Goal: Task Accomplishment & Management: Complete application form

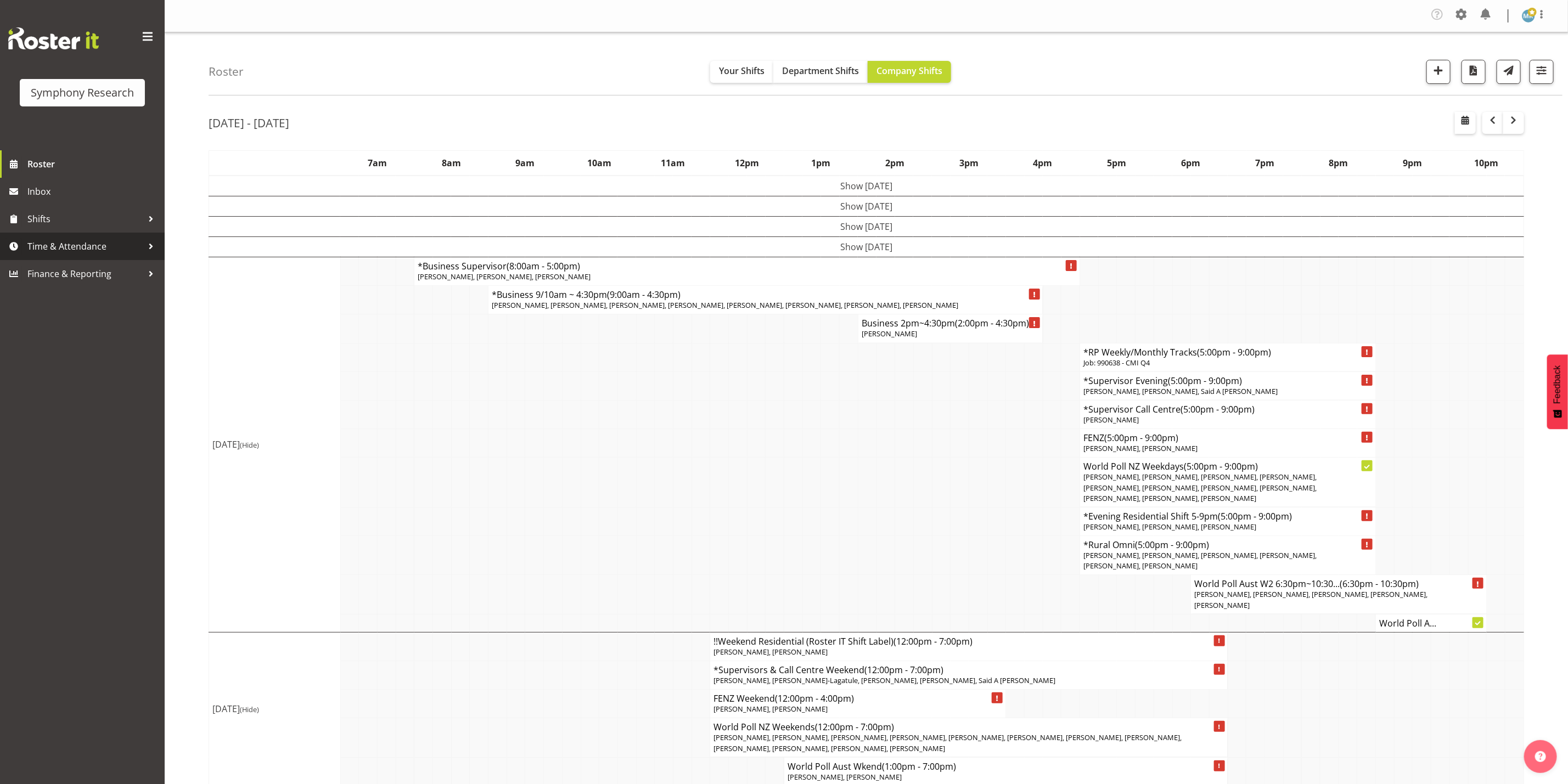
click at [114, 244] on span "Time & Attendance" at bounding box center [85, 246] width 116 height 16
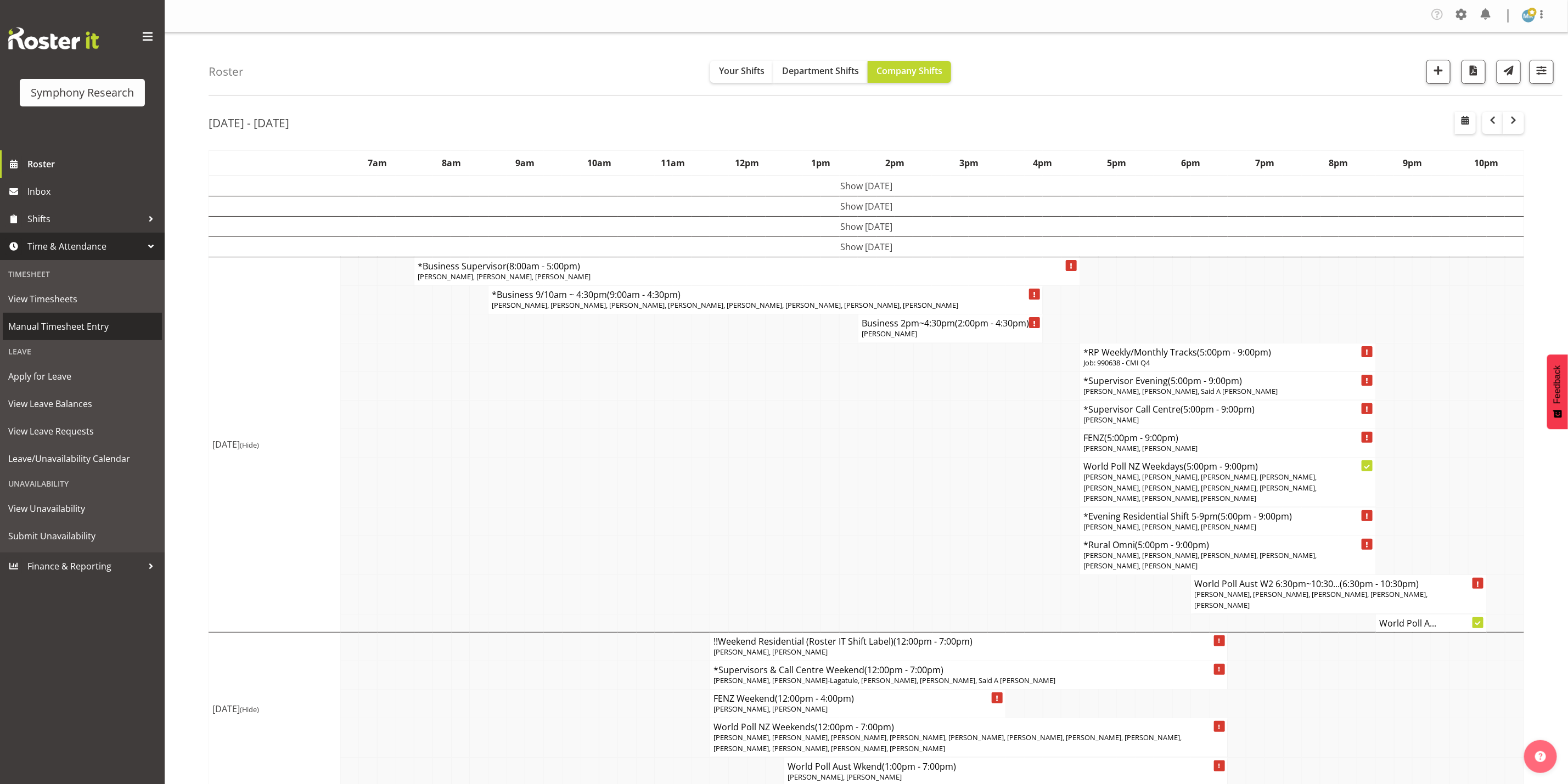
click at [69, 329] on span "Manual Timesheet Entry" at bounding box center [83, 326] width 148 height 16
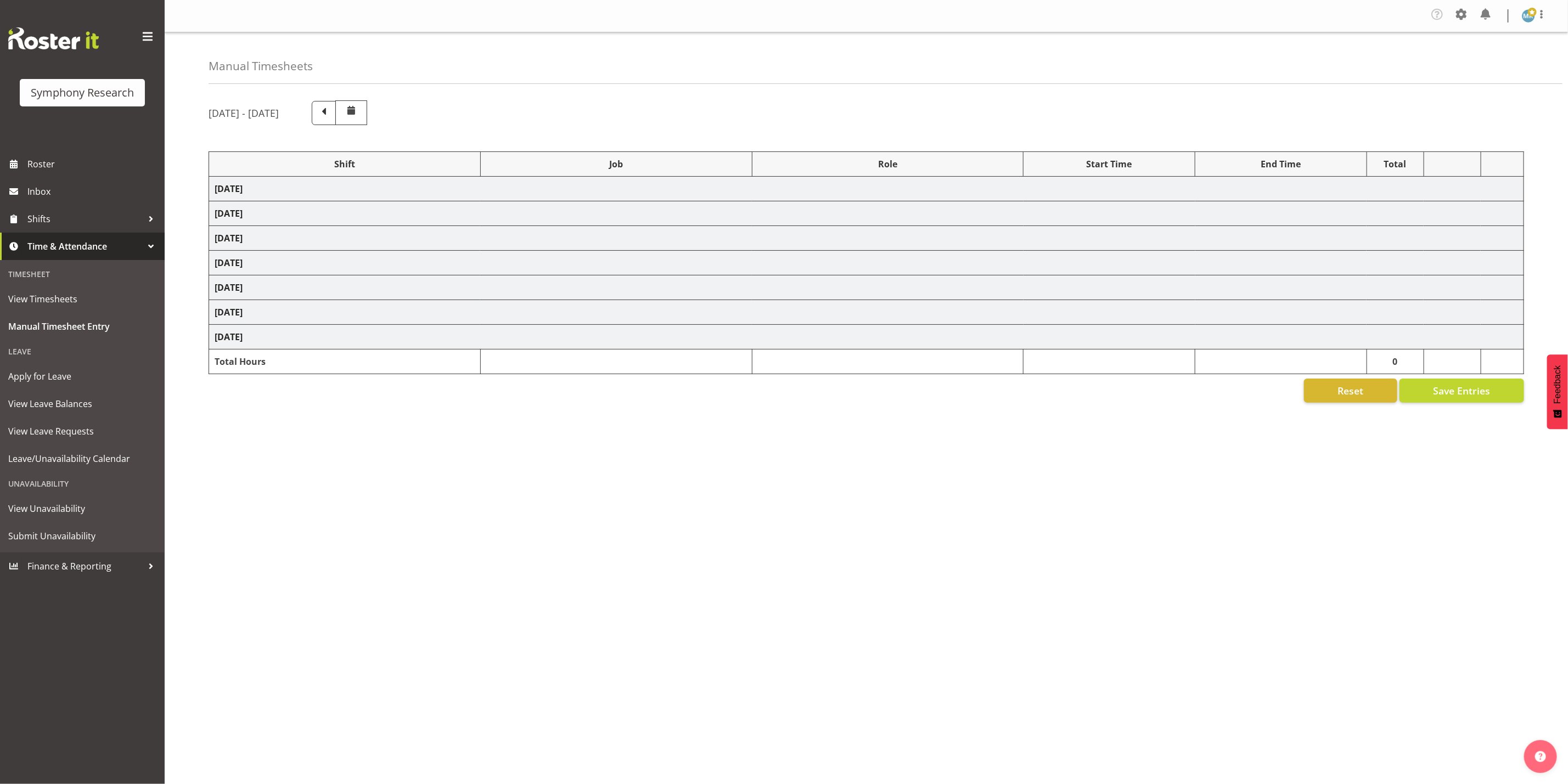
select select "48116"
select select "7759"
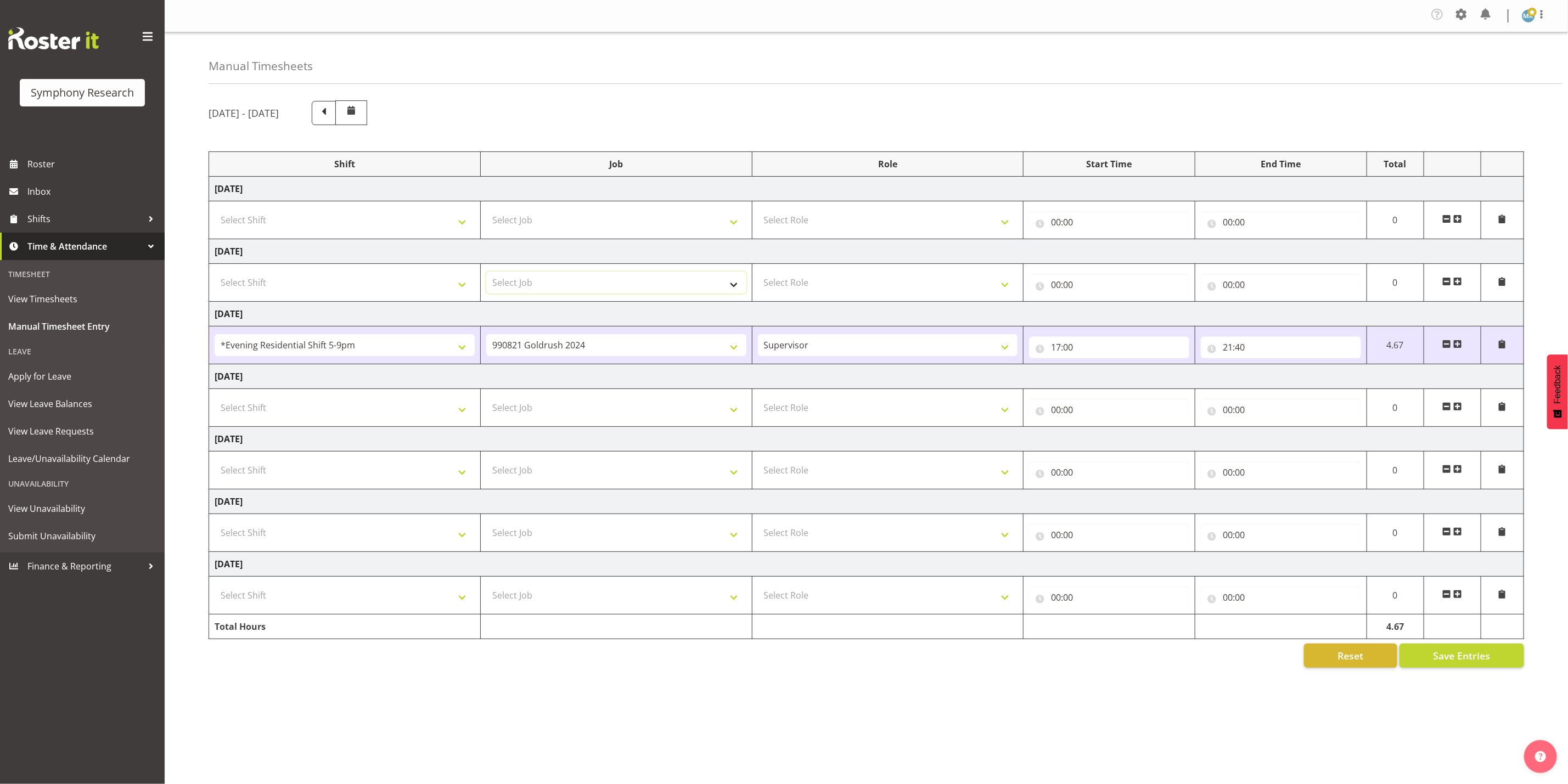
click at [739, 289] on select "Select Job 550060 IF Admin 553492 World Poll Aus Wave 2 Main 2025 553493 World …" at bounding box center [617, 282] width 260 height 22
click at [271, 283] on select "Select Shift !!Weekend Residential (Roster IT Shift Label) *Business 9/10am ~ 4…" at bounding box center [345, 282] width 260 height 22
click at [458, 282] on select "Select Shift !!Weekend Residential (Roster IT Shift Label) *Business 9/10am ~ 4…" at bounding box center [345, 282] width 260 height 22
select select "48116"
click at [215, 274] on select "Select Shift !!Weekend Residential (Roster IT Shift Label) *Business 9/10am ~ 4…" at bounding box center [345, 282] width 260 height 22
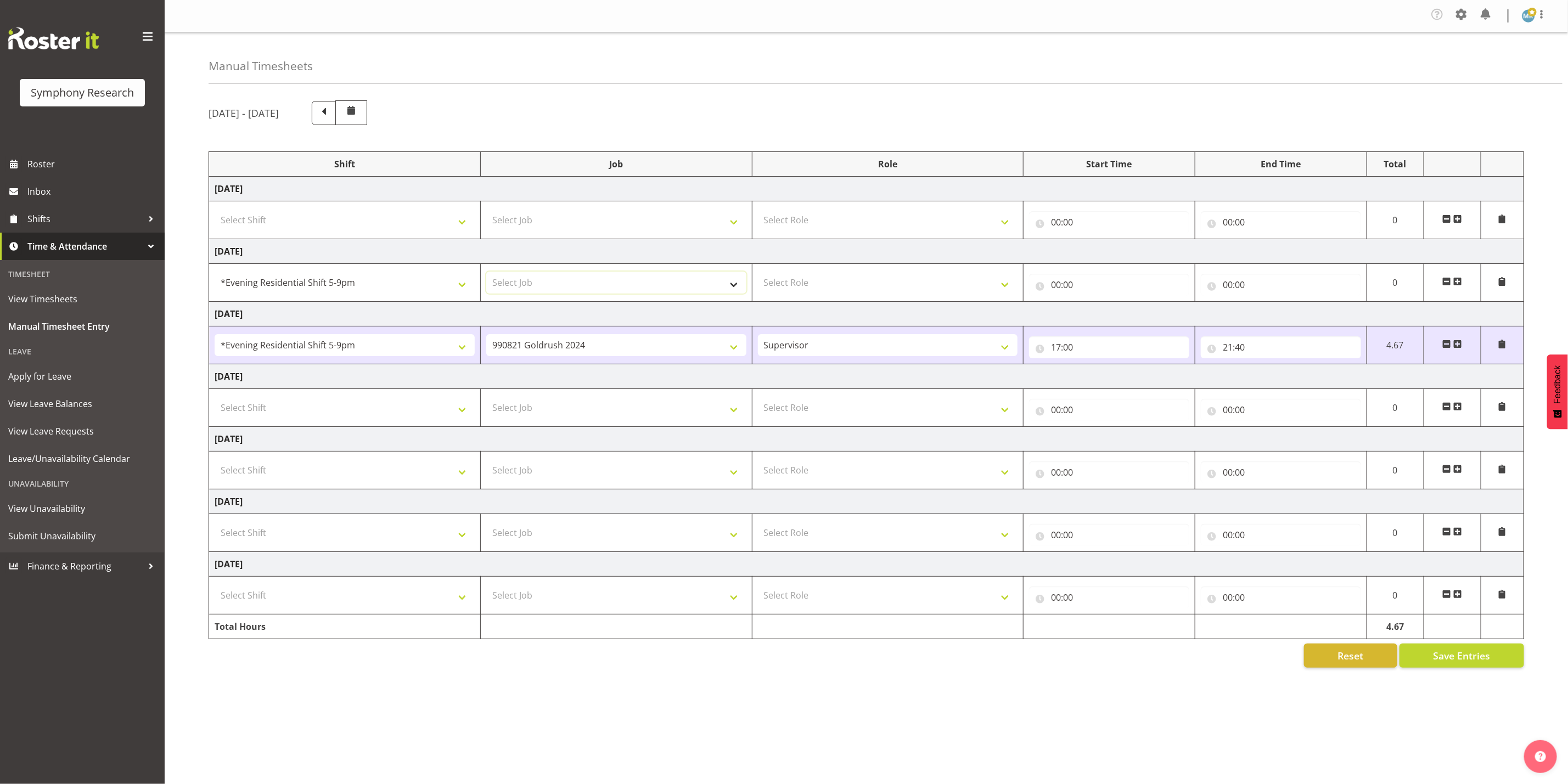
click at [668, 280] on select "Select Job 550060 IF Admin 553492 World Poll Aus Wave 2 Main 2025 553493 World …" at bounding box center [617, 282] width 260 height 22
click at [461, 289] on select "!!Weekend Residential (Roster IT Shift Label) *Business 9/10am ~ 4:30pm *Busine…" at bounding box center [345, 282] width 260 height 22
click at [467, 226] on select "Select Shift !!Weekend Residential (Roster IT Shift Label) *Business 9/10am ~ 4…" at bounding box center [345, 219] width 260 height 22
select select "48116"
click at [215, 210] on select "Select Shift !!Weekend Residential (Roster IT Shift Label) *Business 9/10am ~ 4…" at bounding box center [345, 219] width 260 height 22
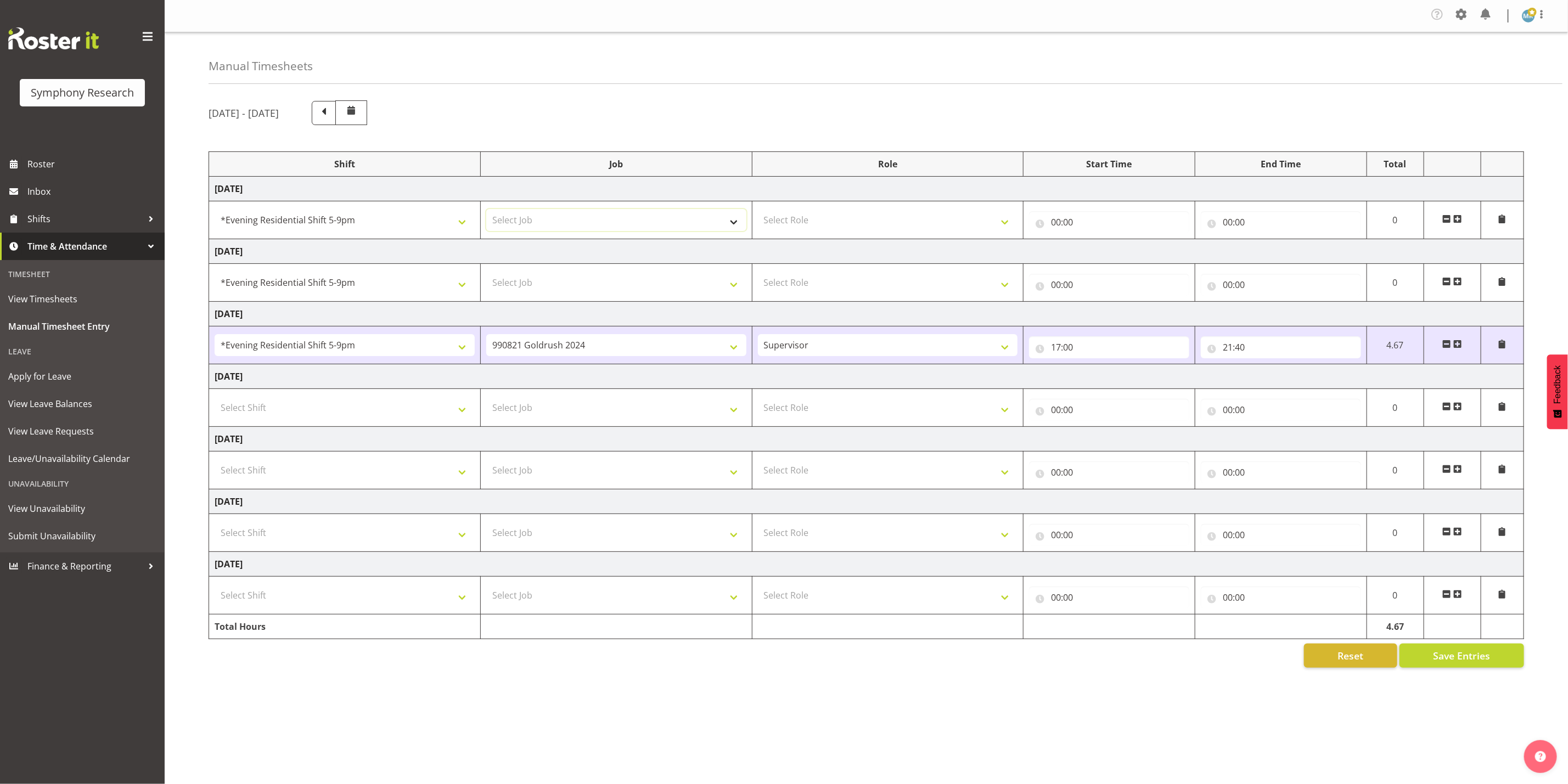
click at [710, 221] on select "Select Job 550060 IF Admin 553492 World Poll Aus Wave 2 Main 2025 553493 World …" at bounding box center [617, 219] width 260 height 22
click at [1447, 280] on span at bounding box center [1446, 281] width 9 height 9
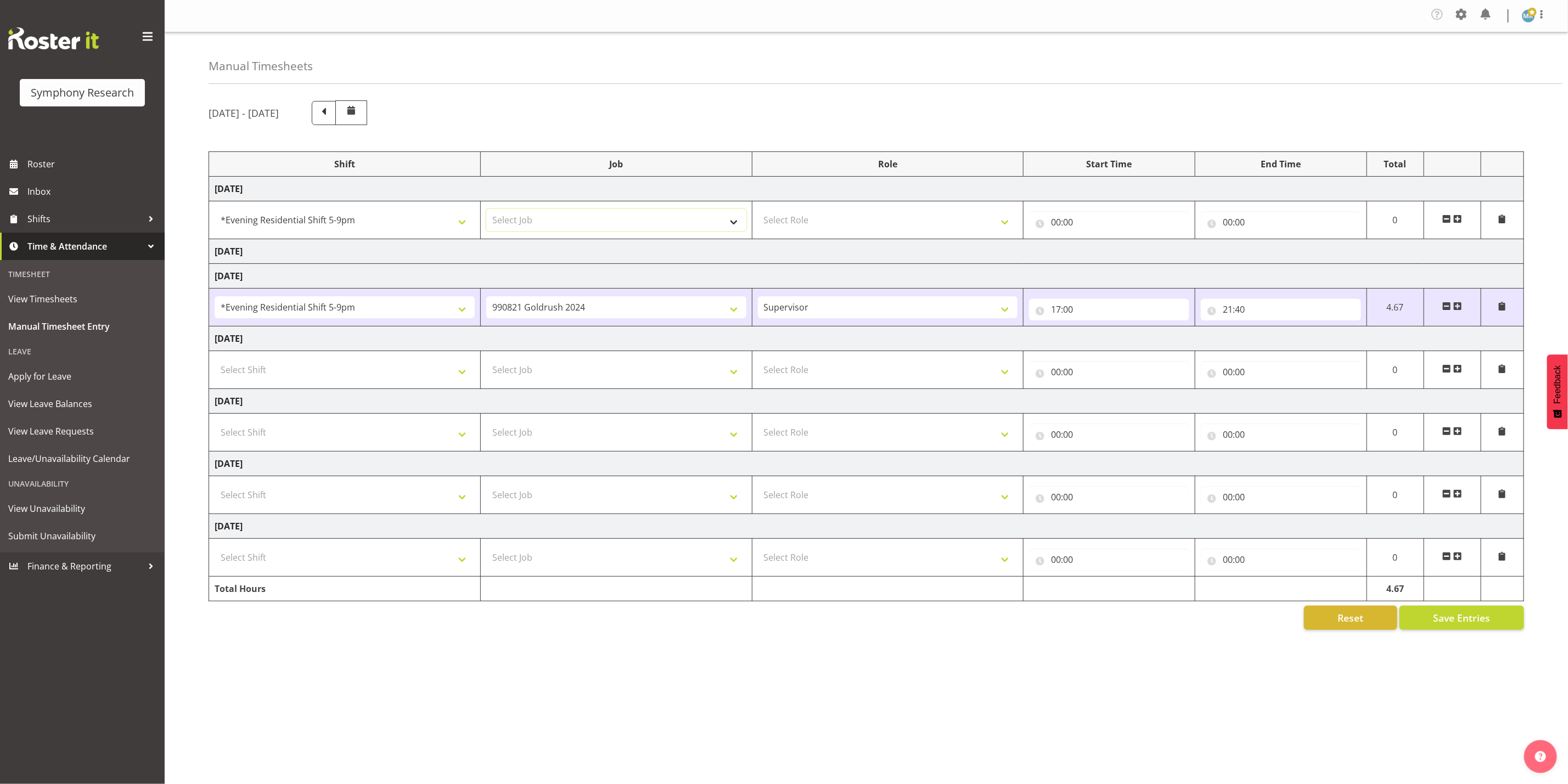
click at [736, 224] on select "Select Job 550060 IF Admin 553492 World Poll Aus Wave 2 Main 2025 553493 World …" at bounding box center [617, 219] width 260 height 22
select select "10239"
click at [486, 210] on select "Select Job 550060 IF Admin 553492 World Poll Aus Wave 2 Main 2025 553493 World …" at bounding box center [617, 219] width 260 height 22
click at [862, 224] on select "Select Role Supervisor Interviewing Briefing" at bounding box center [888, 219] width 260 height 22
select select "47"
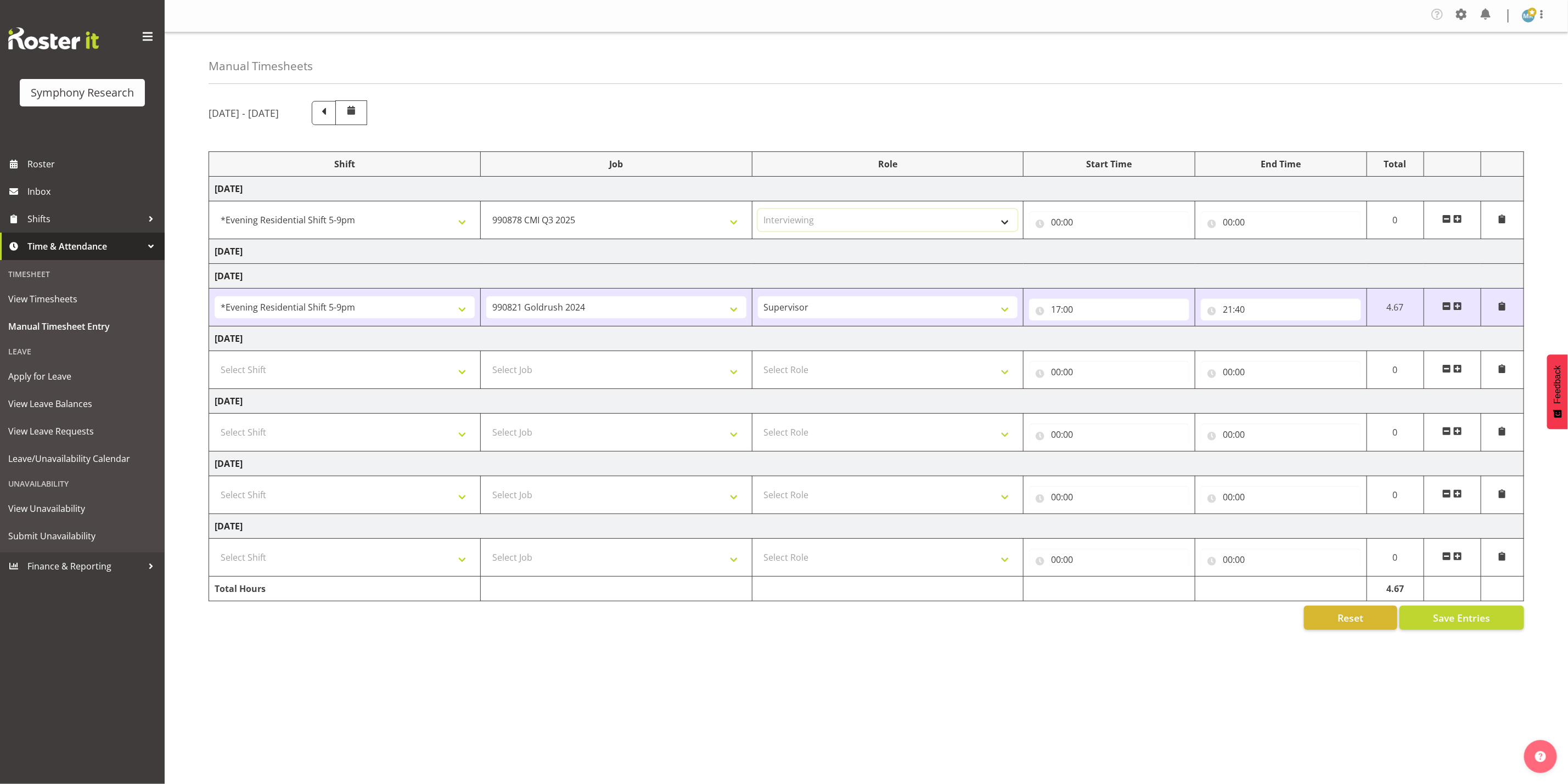
click at [758, 210] on select "Select Role Supervisor Interviewing Briefing" at bounding box center [888, 219] width 260 height 22
click at [1088, 224] on input "00:00" at bounding box center [1109, 222] width 160 height 22
click at [1107, 249] on select "00 01 02 03 04 05 06 07 08 09 10 11 12 13 14 15 16 17 18 19 20 21 22 23" at bounding box center [1104, 250] width 25 height 22
select select "17"
click at [1092, 241] on select "00 01 02 03 04 05 06 07 08 09 10 11 12 13 14 15 16 17 18 19 20 21 22 23" at bounding box center [1104, 250] width 25 height 22
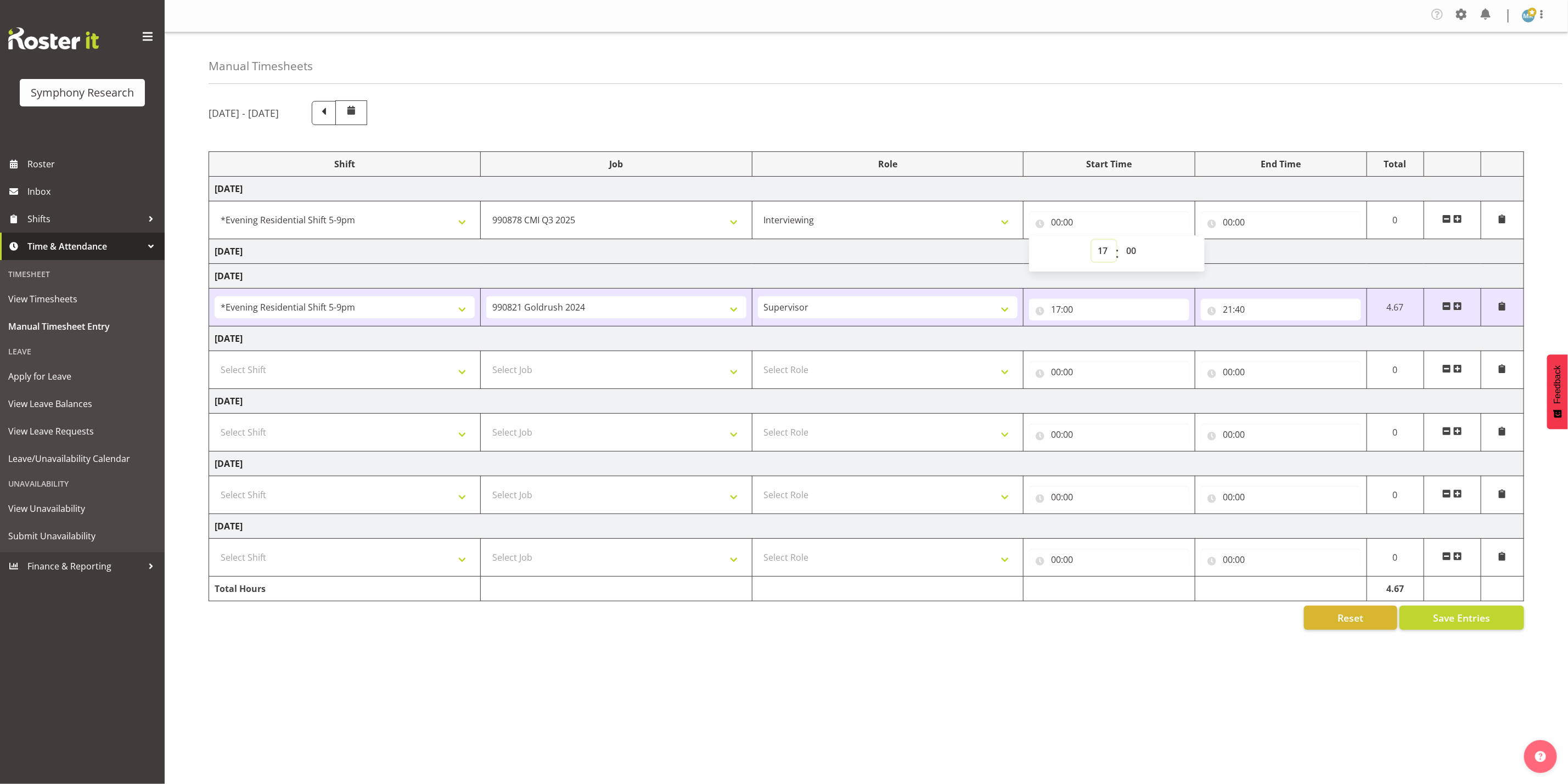
type input "17:00"
click at [1251, 213] on input "00:00" at bounding box center [1281, 222] width 160 height 22
click at [1279, 253] on select "00 01 02 03 04 05 06 07 08 09 10 11 12 13 14 15 16 17 18 19 20 21 22 23" at bounding box center [1276, 250] width 25 height 22
select select "20"
click at [1264, 241] on select "00 01 02 03 04 05 06 07 08 09 10 11 12 13 14 15 16 17 18 19 20 21 22 23" at bounding box center [1276, 250] width 25 height 22
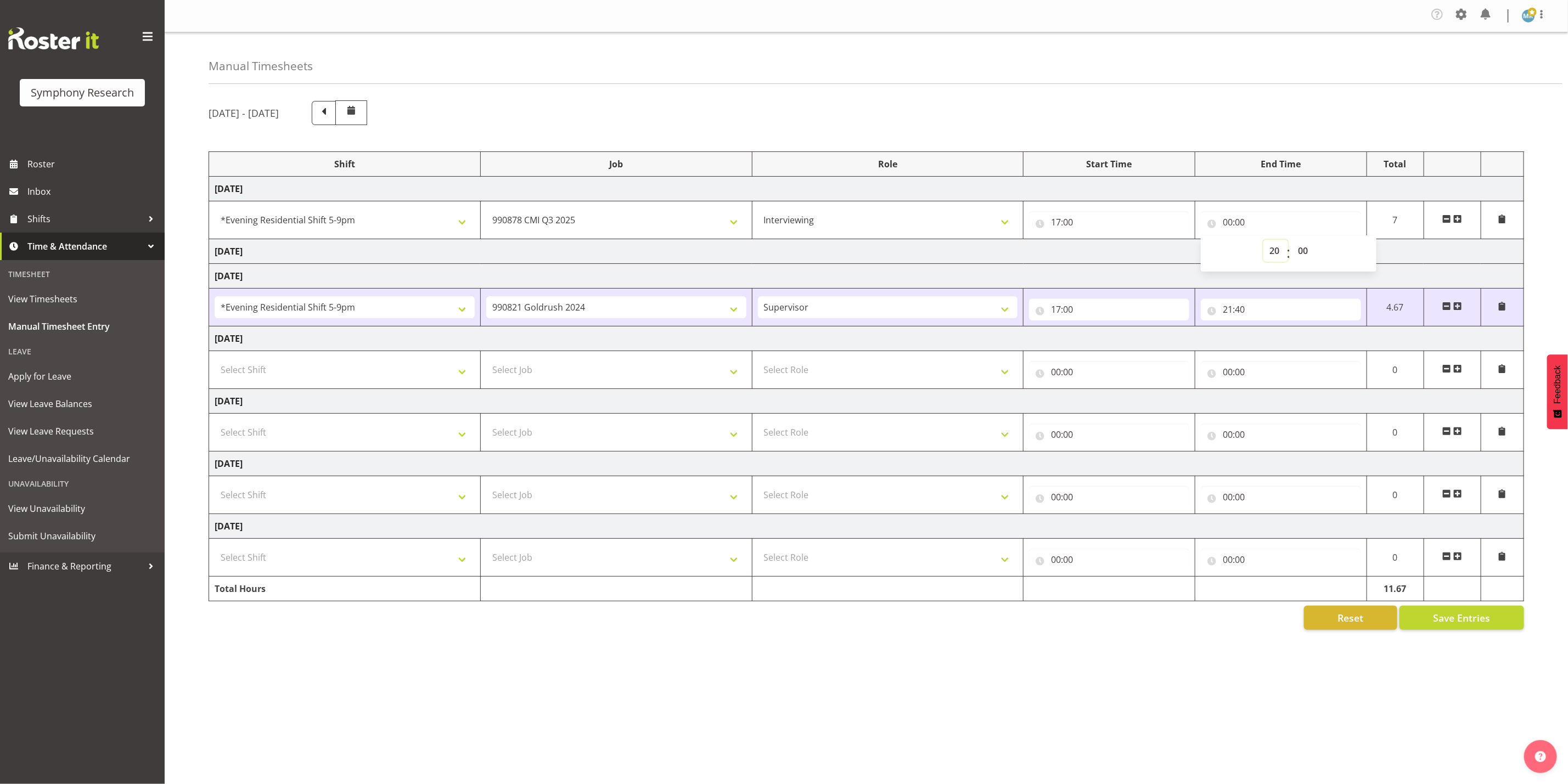
type input "20:00"
click at [624, 226] on select "550060 IF Admin 553492 World Poll Aus Wave 2 Main 2025 553493 World Poll NZ Wav…" at bounding box center [617, 219] width 260 height 22
select select "10242"
click at [486, 210] on select "550060 IF Admin 553492 World Poll Aus Wave 2 Main 2025 553493 World Poll NZ Wav…" at bounding box center [617, 219] width 260 height 22
click at [340, 430] on select "Select Shift !!Weekend Residential (Roster IT Shift Label) *Business 9/10am ~ 4…" at bounding box center [345, 432] width 260 height 22
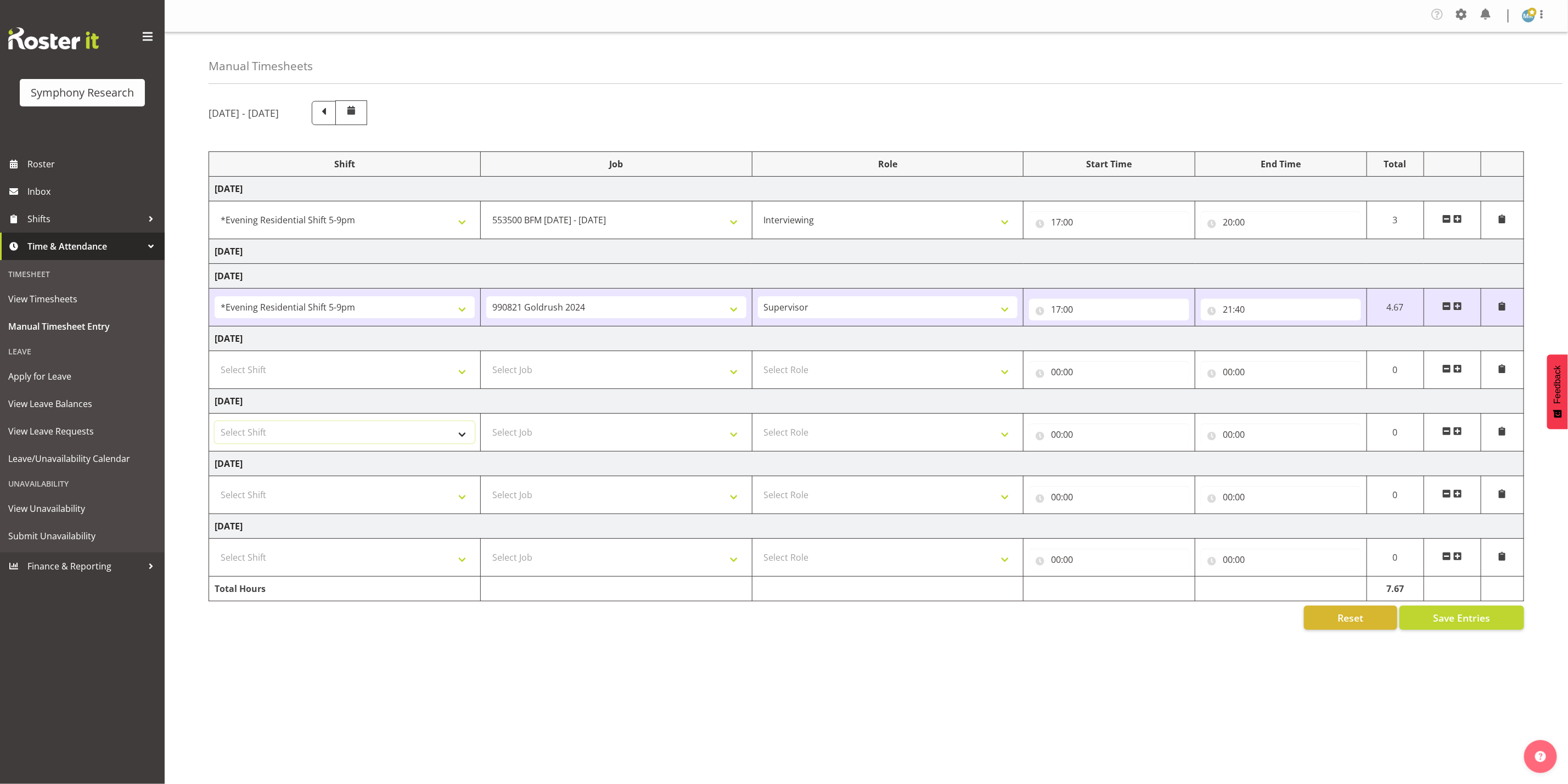
select select "26078"
click at [215, 425] on select "Select Shift !!Weekend Residential (Roster IT Shift Label) *Business 9/10am ~ 4…" at bounding box center [345, 432] width 260 height 22
click at [432, 437] on select "!!Weekend Residential (Roster IT Shift Label) *Business 9/10am ~ 4:30pm *Busine…" at bounding box center [345, 432] width 260 height 22
click at [215, 425] on select "!!Weekend Residential (Roster IT Shift Label) *Business 9/10am ~ 4:30pm *Busine…" at bounding box center [345, 432] width 260 height 22
click at [621, 435] on select "Select Job 550060 IF Admin 553492 World Poll Aus Wave 2 Main 2025 553493 World …" at bounding box center [617, 432] width 260 height 22
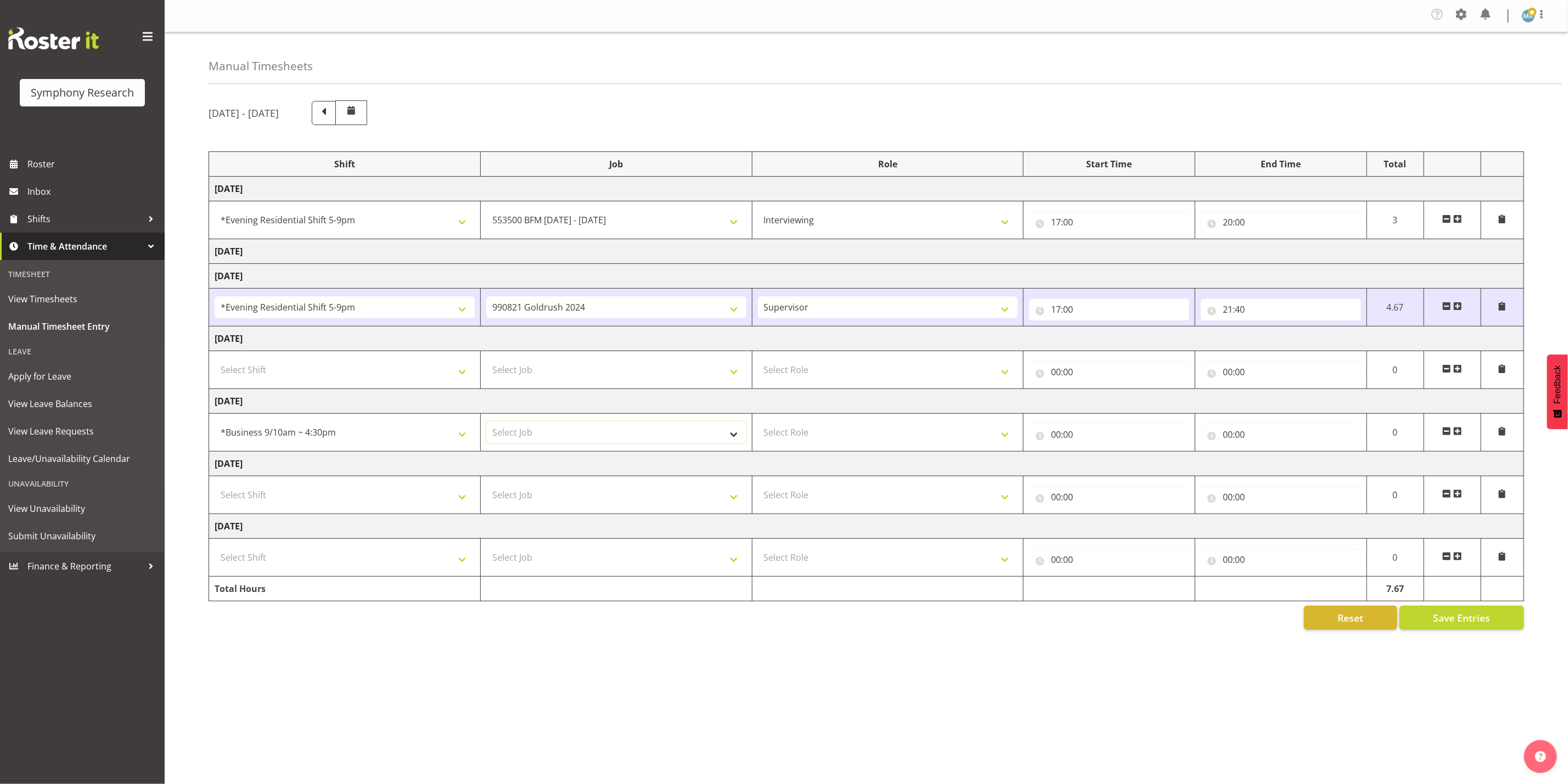
select select "10574"
click at [486, 425] on select "Select Job 550060 IF Admin 553492 World Poll Aus Wave 2 Main 2025 553493 World …" at bounding box center [617, 432] width 260 height 22
click at [906, 434] on select "Select Role Supervisor Interviewing Briefing" at bounding box center [888, 432] width 260 height 22
select select "47"
click at [758, 425] on select "Select Role Supervisor Interviewing Briefing" at bounding box center [888, 432] width 260 height 22
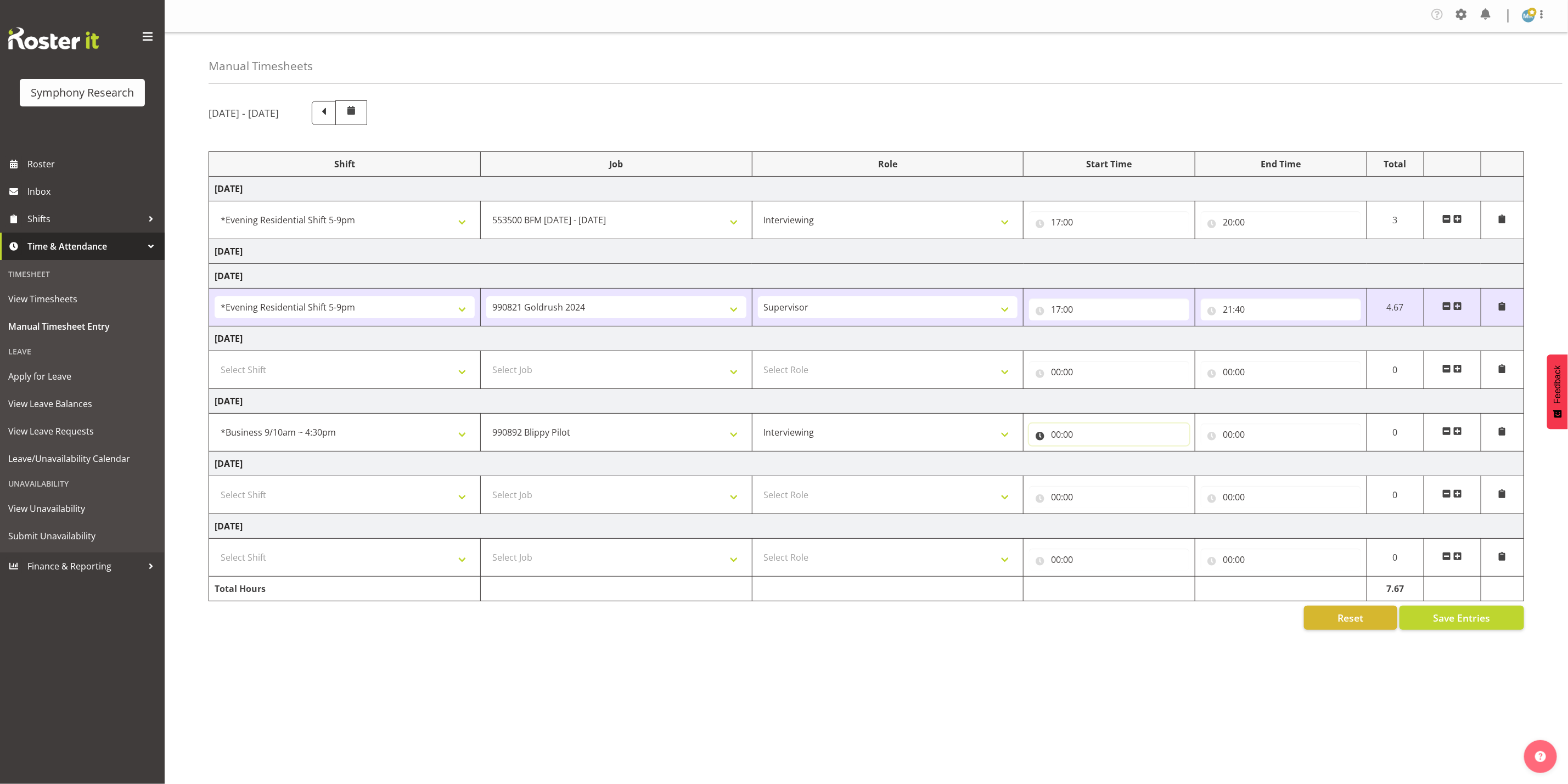
click at [1095, 432] on input "00:00" at bounding box center [1109, 434] width 160 height 22
click at [1098, 470] on select "00 01 02 03 04 05 06 07 08 09 10 11 12 13 14 15 16 17 18 19 20 21 22 23" at bounding box center [1104, 462] width 25 height 22
select select "11"
click at [1092, 455] on select "00 01 02 03 04 05 06 07 08 09 10 11 12 13 14 15 16 17 18 19 20 21 22 23" at bounding box center [1104, 462] width 25 height 22
type input "11:00"
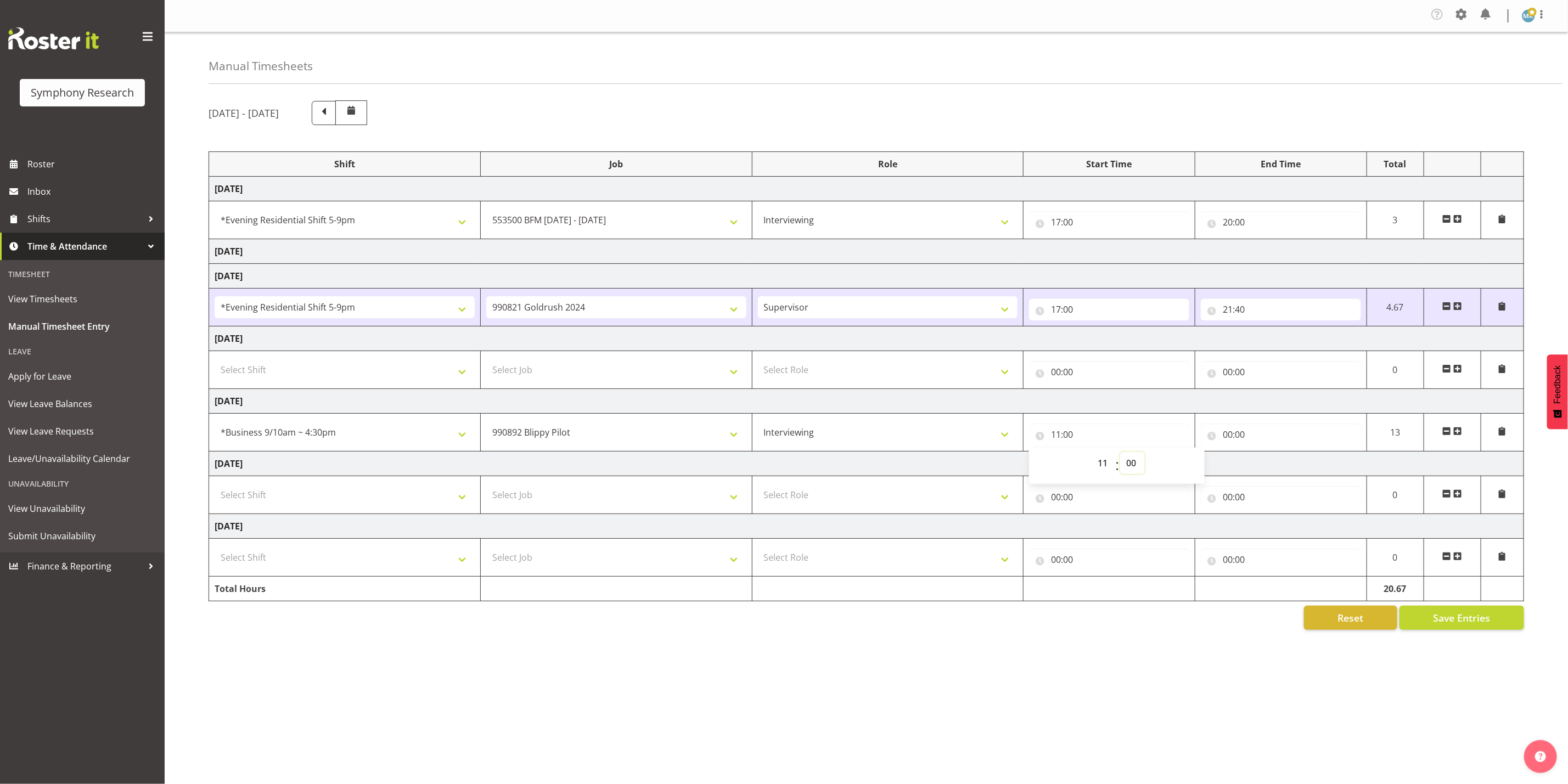
click at [1136, 471] on select "00 01 02 03 04 05 06 07 08 09 10 11 12 13 14 15 16 17 18 19 20 21 22 23 24 25 2…" at bounding box center [1132, 462] width 25 height 22
select select "55"
click at [1120, 455] on select "00 01 02 03 04 05 06 07 08 09 10 11 12 13 14 15 16 17 18 19 20 21 22 23 24 25 2…" at bounding box center [1132, 462] width 25 height 22
type input "11:55"
click at [1284, 443] on input "00:00" at bounding box center [1281, 434] width 160 height 22
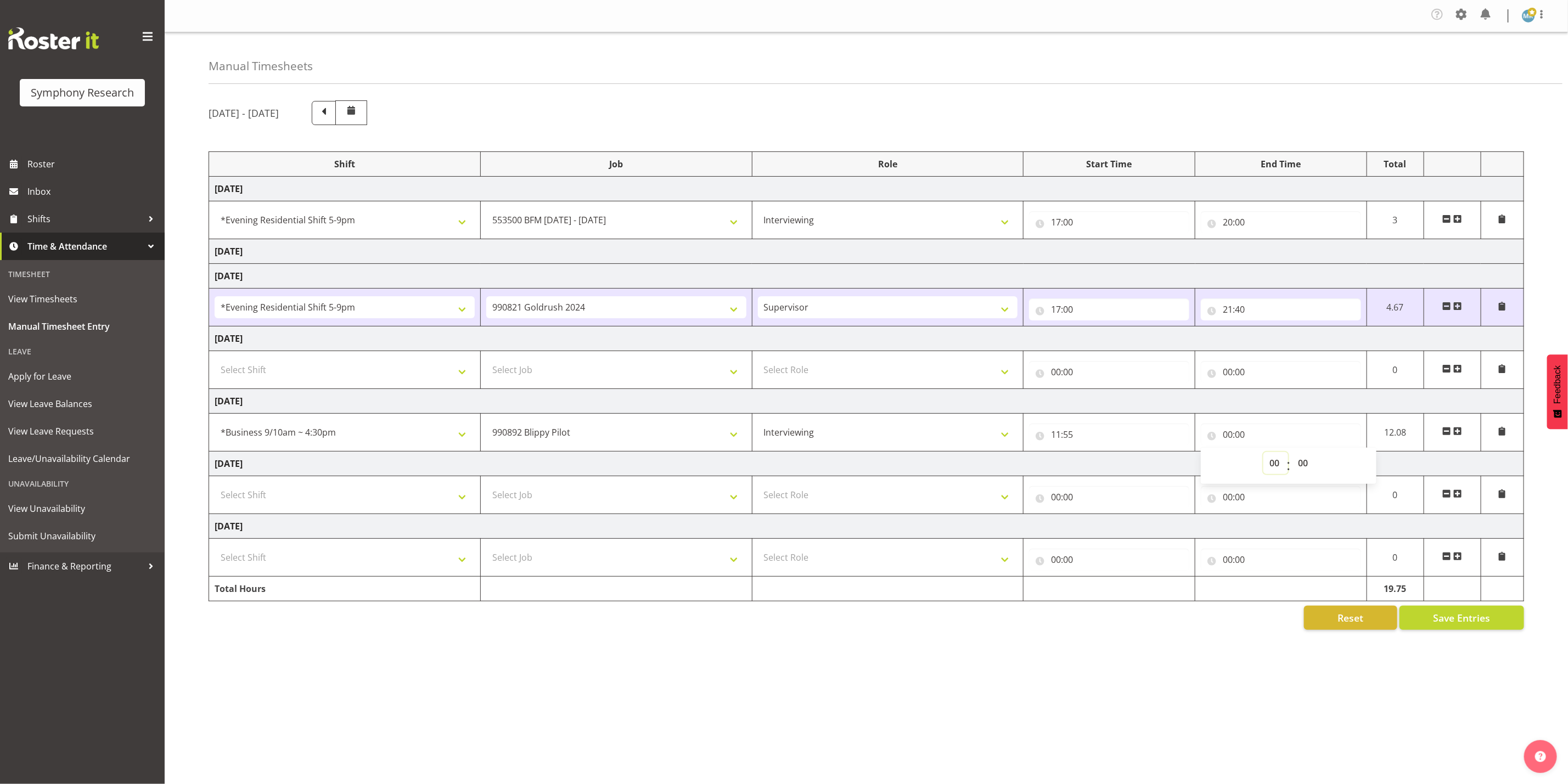
click at [1277, 467] on select "00 01 02 03 04 05 06 07 08 09 10 11 12 13 14 15 16 17 18 19 20 21 22 23" at bounding box center [1276, 462] width 25 height 22
select select "12"
click at [1264, 455] on select "00 01 02 03 04 05 06 07 08 09 10 11 12 13 14 15 16 17 18 19 20 21 22 23" at bounding box center [1276, 462] width 25 height 22
type input "12:00"
click at [1308, 467] on select "00 01 02 03 04 05 06 07 08 09 10 11 12 13 14 15 16 17 18 19 20 21 22 23 24 25 2…" at bounding box center [1304, 462] width 25 height 22
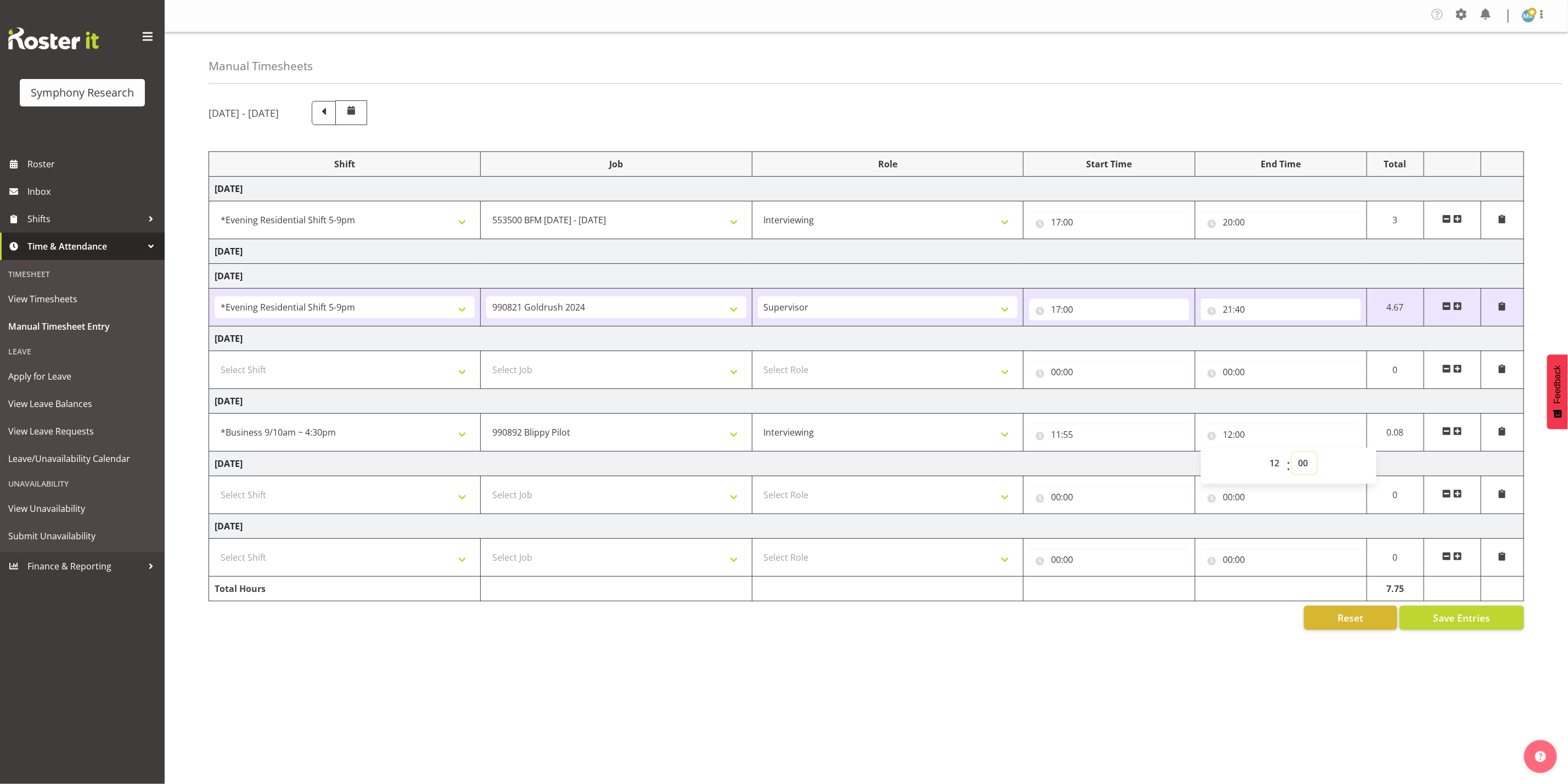
click at [1308, 467] on select "00 01 02 03 04 05 06 07 08 09 10 11 12 13 14 15 16 17 18 19 20 21 22 23 24 25 2…" at bounding box center [1304, 462] width 25 height 22
click at [1461, 432] on span at bounding box center [1458, 431] width 9 height 9
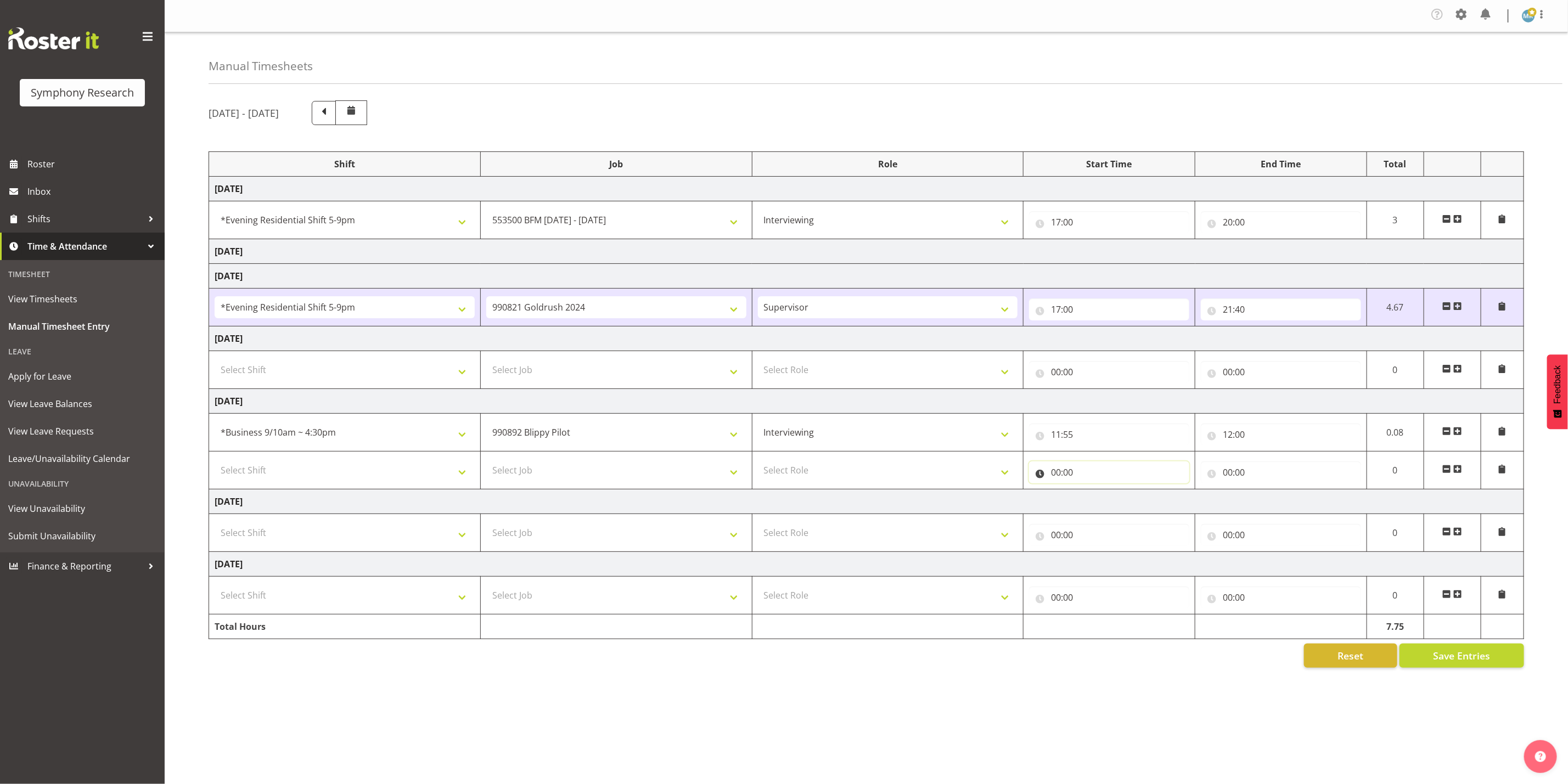
click at [1070, 473] on input "00:00" at bounding box center [1109, 472] width 160 height 22
click at [1105, 506] on select "00 01 02 03 04 05 06 07 08 09 10 11 12 13 14 15 16 17 18 19 20 21 22 23" at bounding box center [1104, 500] width 25 height 22
select select "12"
click at [1092, 494] on select "00 01 02 03 04 05 06 07 08 09 10 11 12 13 14 15 16 17 18 19 20 21 22 23" at bounding box center [1104, 500] width 25 height 22
type input "12:00"
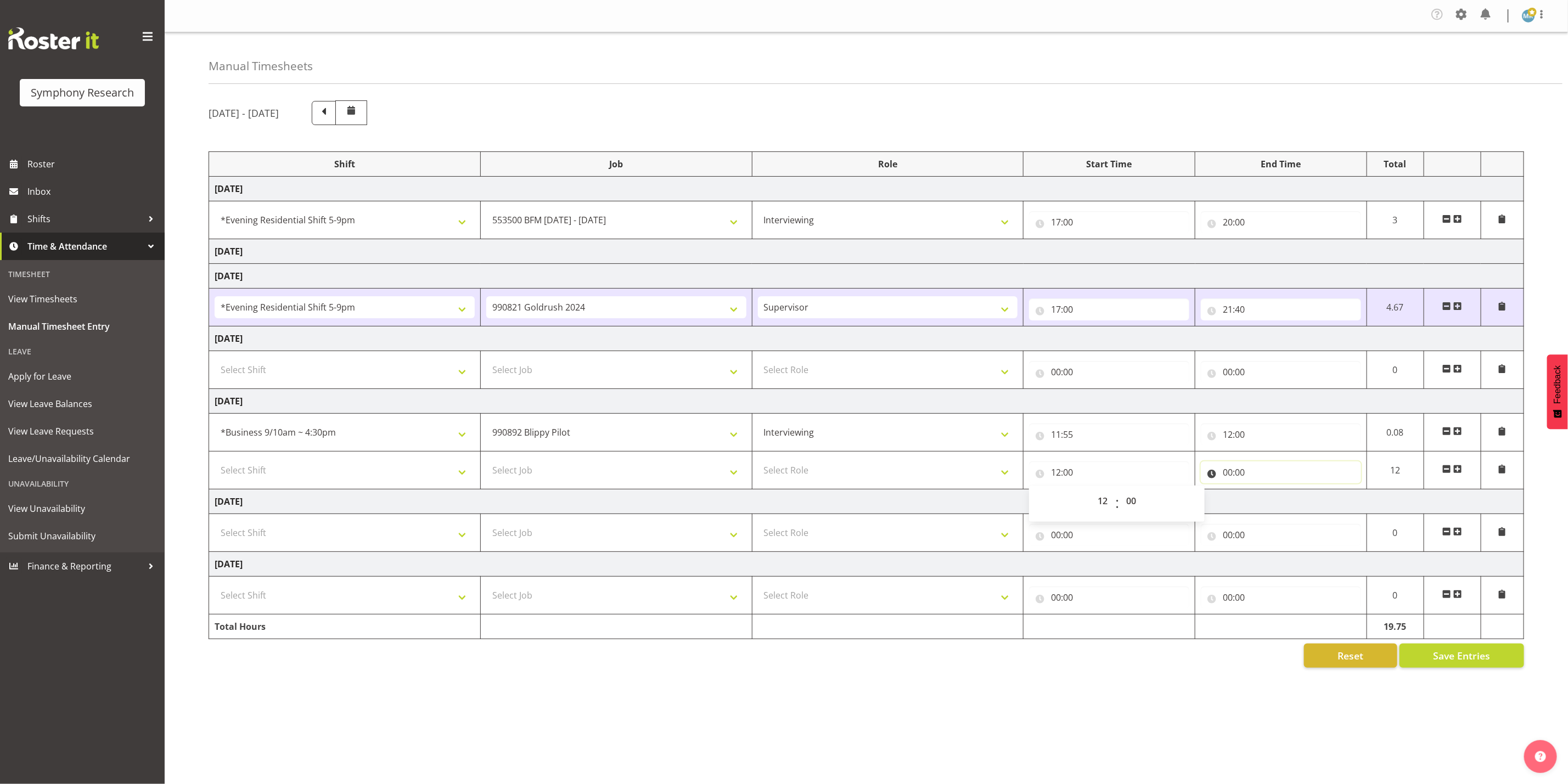
click at [1250, 478] on input "00:00" at bounding box center [1281, 472] width 160 height 22
click at [1273, 505] on select "00 01 02 03 04 05 06 07 08 09 10 11 12 13 14 15 16 17 18 19 20 21 22 23" at bounding box center [1276, 500] width 25 height 22
select select "14"
click at [1264, 494] on select "00 01 02 03 04 05 06 07 08 09 10 11 12 13 14 15 16 17 18 19 20 21 22 23" at bounding box center [1276, 500] width 25 height 22
type input "14:00"
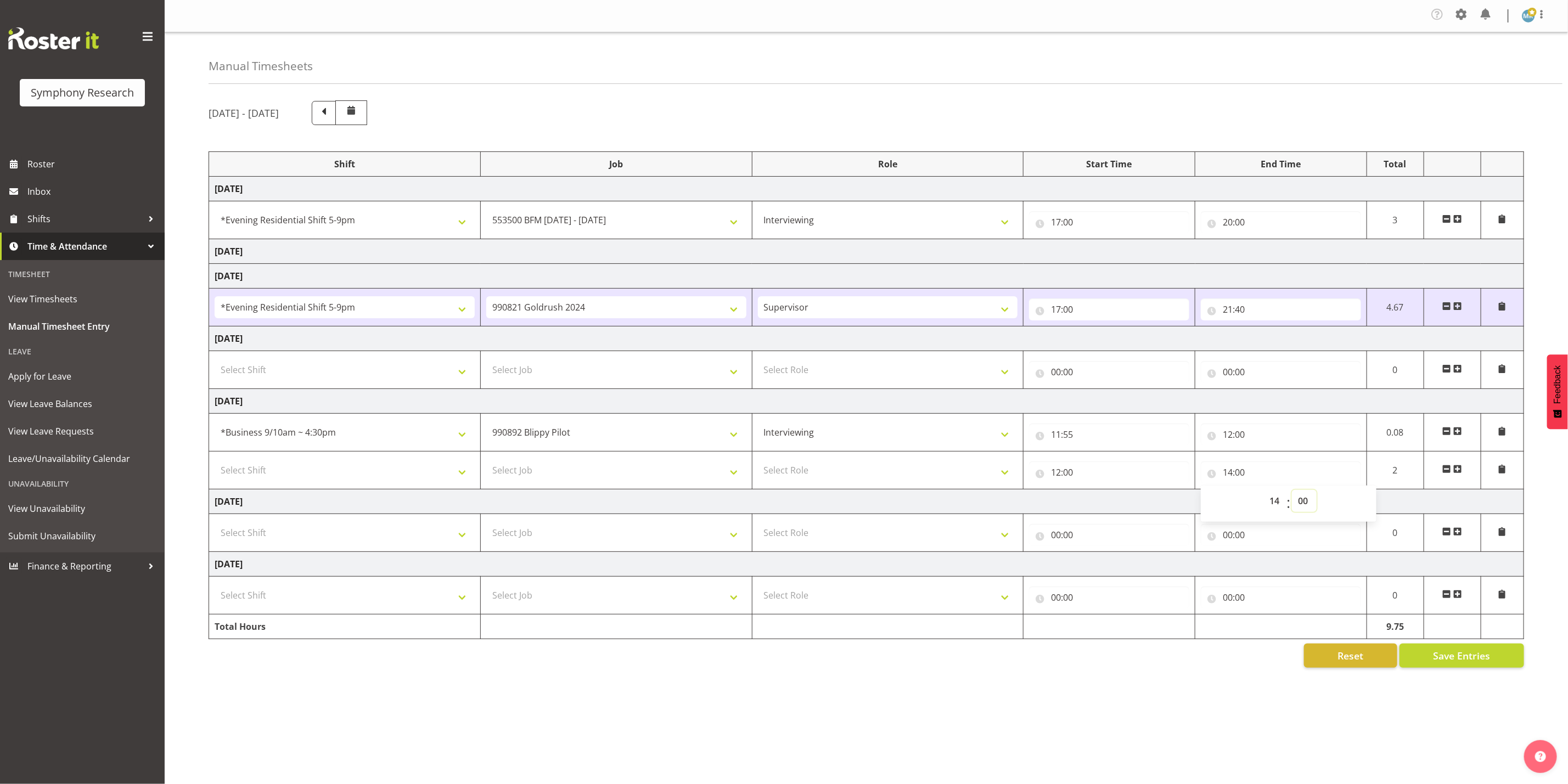
click at [1305, 505] on select "00 01 02 03 04 05 06 07 08 09 10 11 12 13 14 15 16 17 18 19 20 21 22 23 24 25 2…" at bounding box center [1304, 500] width 25 height 22
select select "35"
click at [1292, 494] on select "00 01 02 03 04 05 06 07 08 09 10 11 12 13 14 15 16 17 18 19 20 21 22 23 24 25 2…" at bounding box center [1304, 500] width 25 height 22
type input "14:35"
click at [1458, 474] on span at bounding box center [1458, 469] width 9 height 9
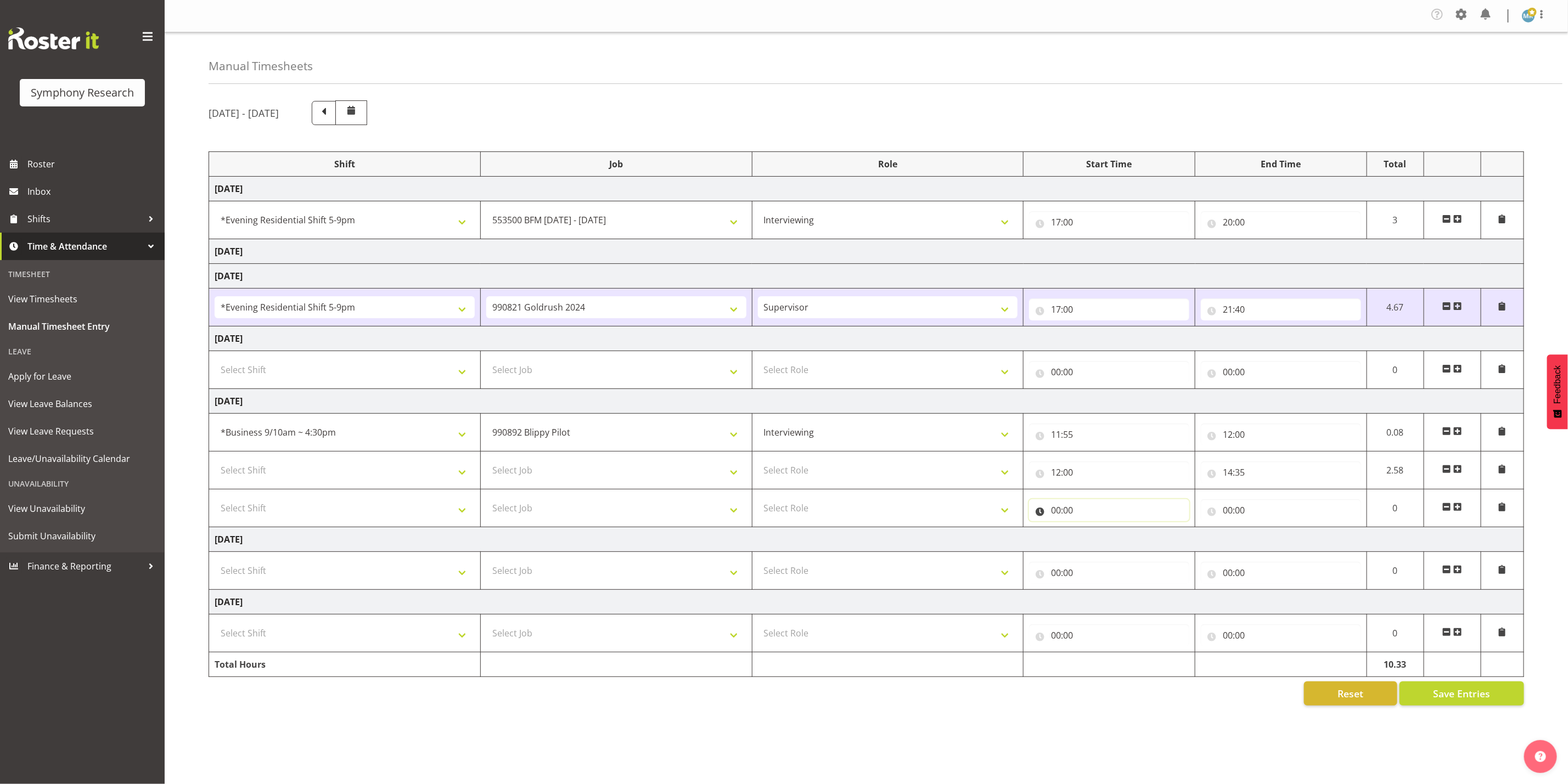
click at [1054, 512] on input "00:00" at bounding box center [1109, 510] width 160 height 22
click at [1094, 545] on select "00 01 02 03 04 05 06 07 08 09 10 11 12 13 14 15 16 17 18 19 20 21 22 23" at bounding box center [1104, 538] width 25 height 22
select select "15"
click at [1092, 532] on select "00 01 02 03 04 05 06 07 08 09 10 11 12 13 14 15 16 17 18 19 20 21 22 23" at bounding box center [1104, 538] width 25 height 22
type input "15:00"
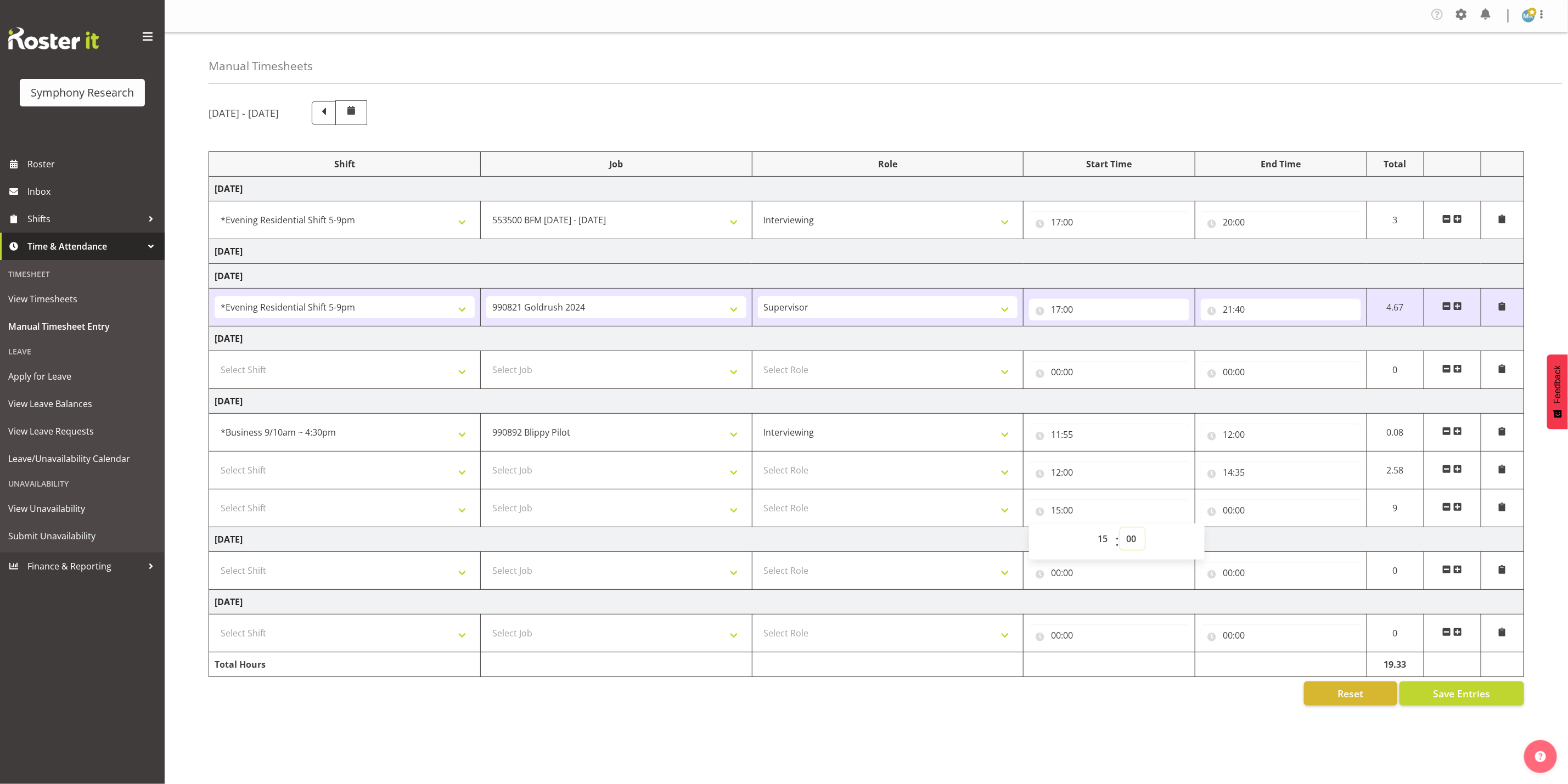
click at [1140, 541] on select "00 01 02 03 04 05 06 07 08 09 10 11 12 13 14 15 16 17 18 19 20 21 22 23 24 25 2…" at bounding box center [1132, 538] width 25 height 22
select select "9"
click at [1120, 532] on select "00 01 02 03 04 05 06 07 08 09 10 11 12 13 14 15 16 17 18 19 20 21 22 23 24 25 2…" at bounding box center [1132, 538] width 25 height 22
type input "15:09"
click at [1271, 510] on input "00:00" at bounding box center [1281, 510] width 160 height 22
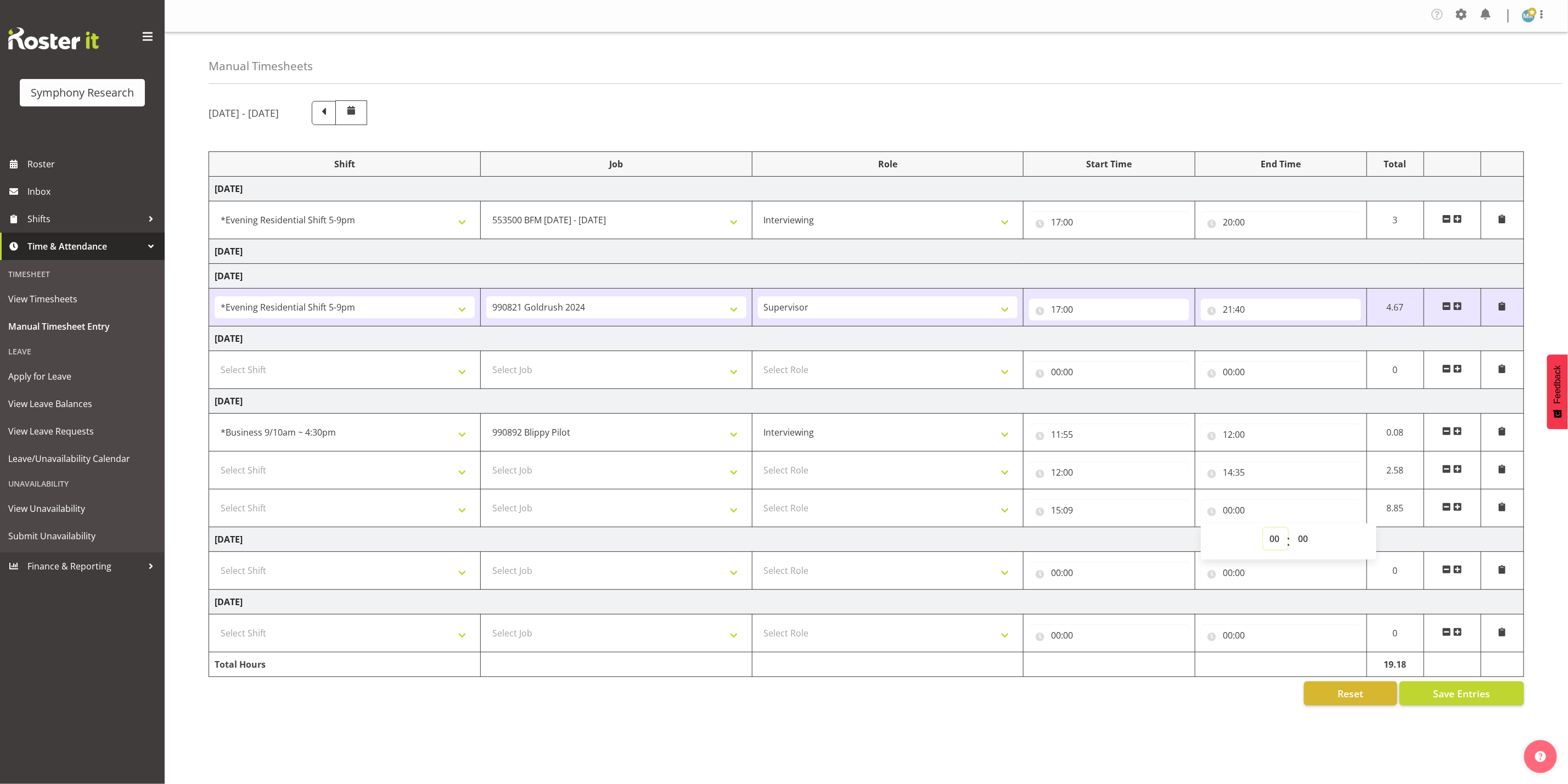
click at [1275, 543] on select "00 01 02 03 04 05 06 07 08 09 10 11 12 13 14 15 16 17 18 19 20 21 22 23" at bounding box center [1276, 538] width 25 height 22
select select "15"
click at [1264, 532] on select "00 01 02 03 04 05 06 07 08 09 10 11 12 13 14 15 16 17 18 19 20 21 22 23" at bounding box center [1276, 538] width 25 height 22
type input "15:00"
click at [1308, 539] on select "00 01 02 03 04 05 06 07 08 09 10 11 12 13 14 15 16 17 18 19 20 21 22 23 24 25 2…" at bounding box center [1304, 538] width 25 height 22
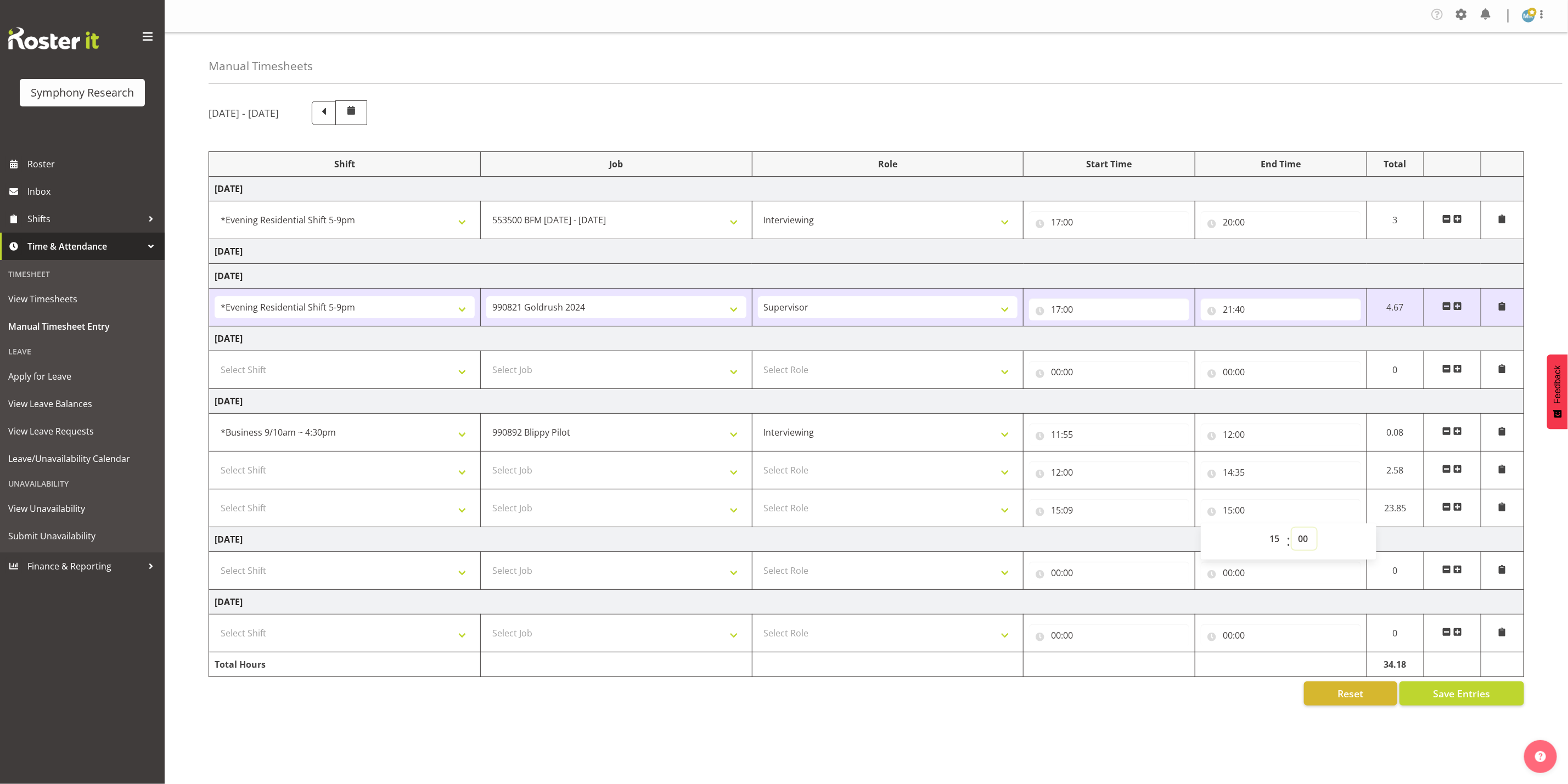
select select "53"
click at [1292, 532] on select "00 01 02 03 04 05 06 07 08 09 10 11 12 13 14 15 16 17 18 19 20 21 22 23 24 25 2…" at bounding box center [1304, 538] width 25 height 22
type input "15:53"
click at [1460, 511] on span at bounding box center [1458, 507] width 9 height 9
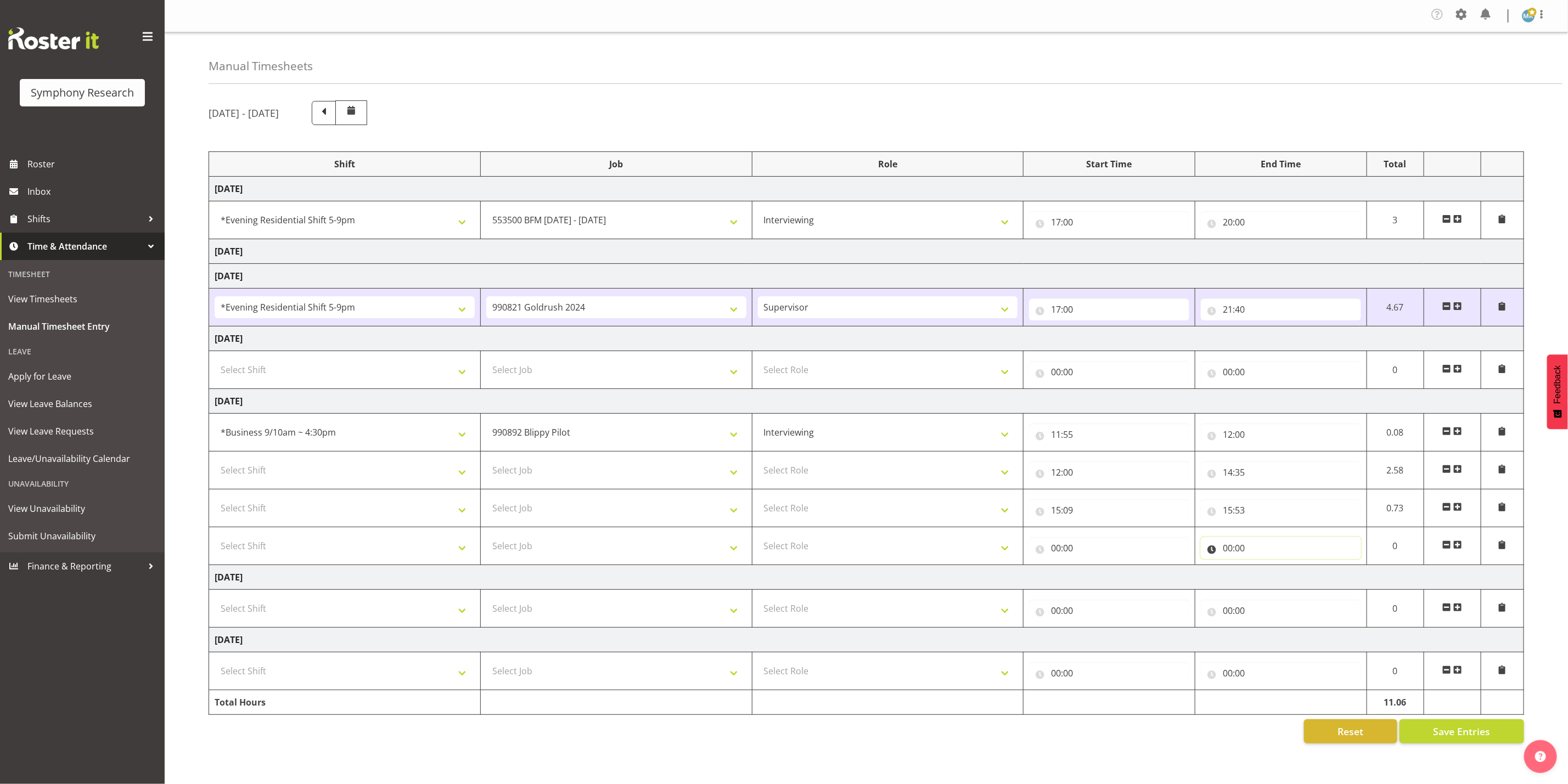
click at [1242, 543] on input "00:00" at bounding box center [1281, 548] width 160 height 22
click at [1279, 581] on select "00 01 02 03 04 05 06 07 08 09 10 11 12 13 14 15 16 17 18 19 20 21 22 23" at bounding box center [1276, 576] width 25 height 22
select select "16"
click at [1264, 570] on select "00 01 02 03 04 05 06 07 08 09 10 11 12 13 14 15 16 17 18 19 20 21 22 23" at bounding box center [1276, 576] width 25 height 22
type input "16:00"
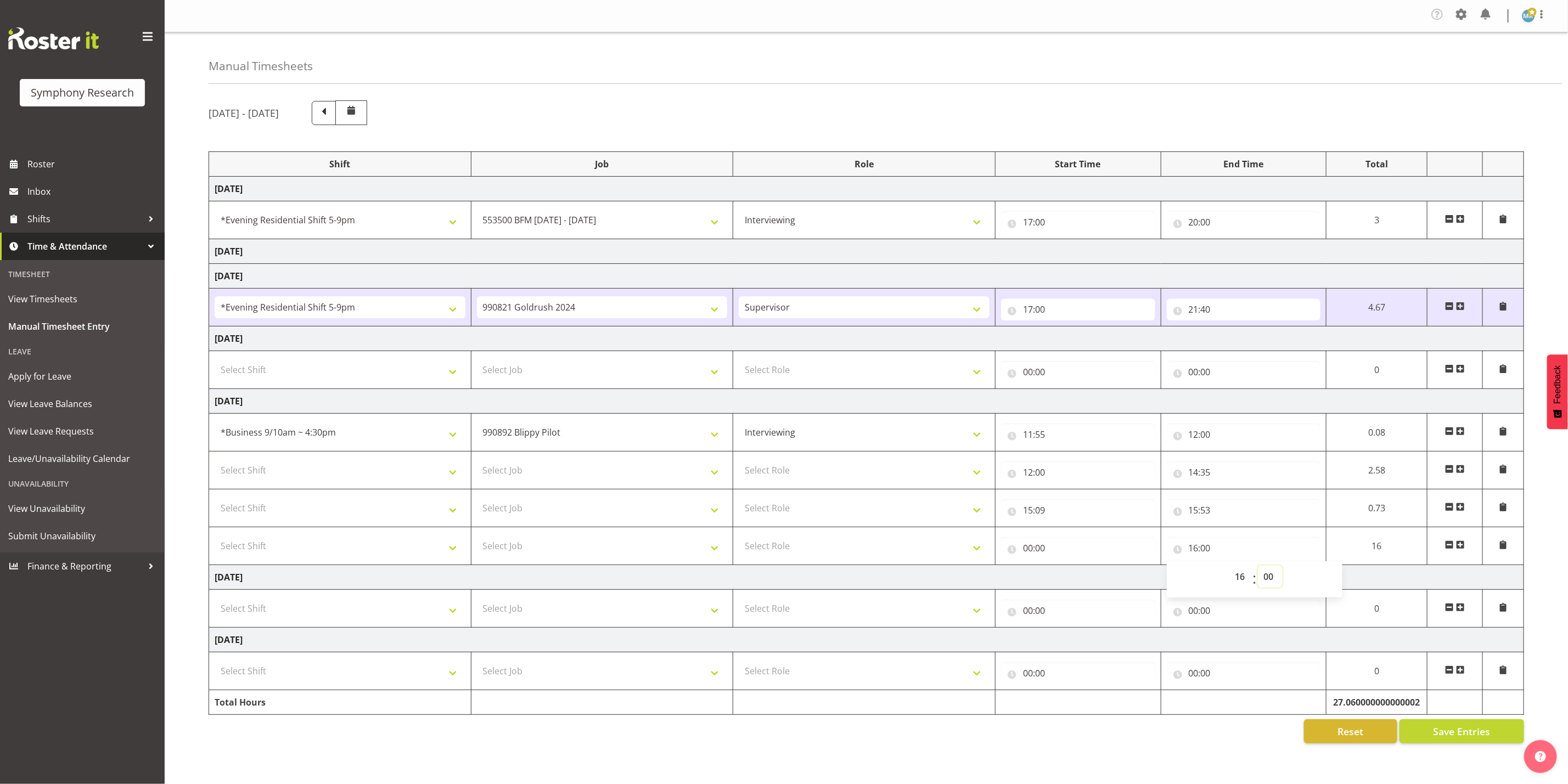
click at [1278, 583] on select "00 01 02 03 04 05 06 07 08 09 10 11 12 13 14 15 16 17 18 19 20 21 22 23 24 25 2…" at bounding box center [1270, 576] width 25 height 22
select select "40"
click at [1258, 570] on select "00 01 02 03 04 05 06 07 08 09 10 11 12 13 14 15 16 17 18 19 20 21 22 23 24 25 2…" at bounding box center [1270, 576] width 25 height 22
type input "16:40"
click at [1100, 546] on input "00:00" at bounding box center [1078, 548] width 154 height 22
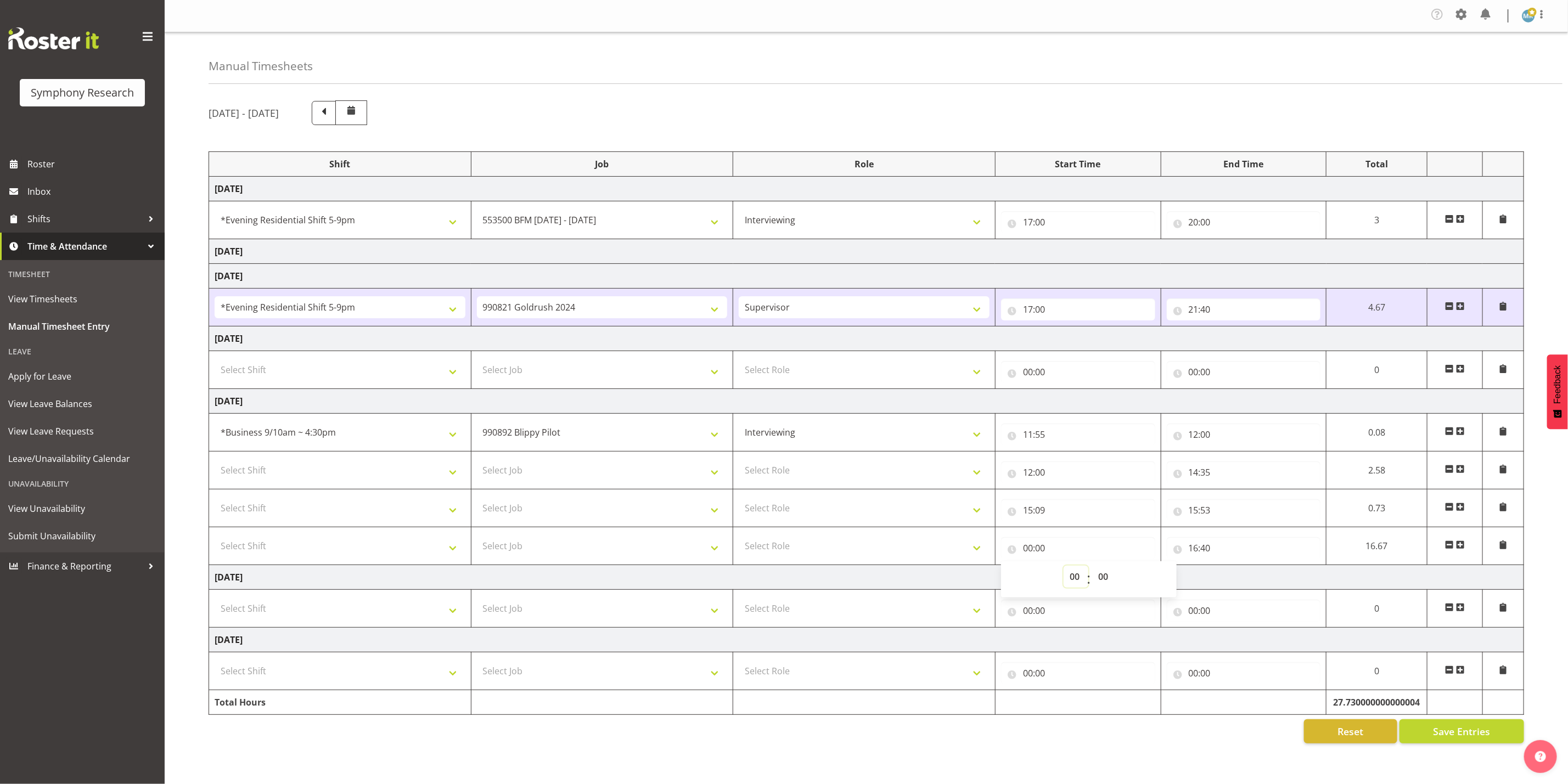
click at [1081, 574] on select "00 01 02 03 04 05 06 07 08 09 10 11 12 13 14 15 16 17 18 19 20 21 22 23" at bounding box center [1076, 576] width 25 height 22
select select "15"
click at [1088, 570] on select "00 01 02 03 04 05 06 07 08 09 10 11 12 13 14 15 16 17 18 19 20 21 22 23" at bounding box center [1076, 576] width 25 height 22
type input "15:00"
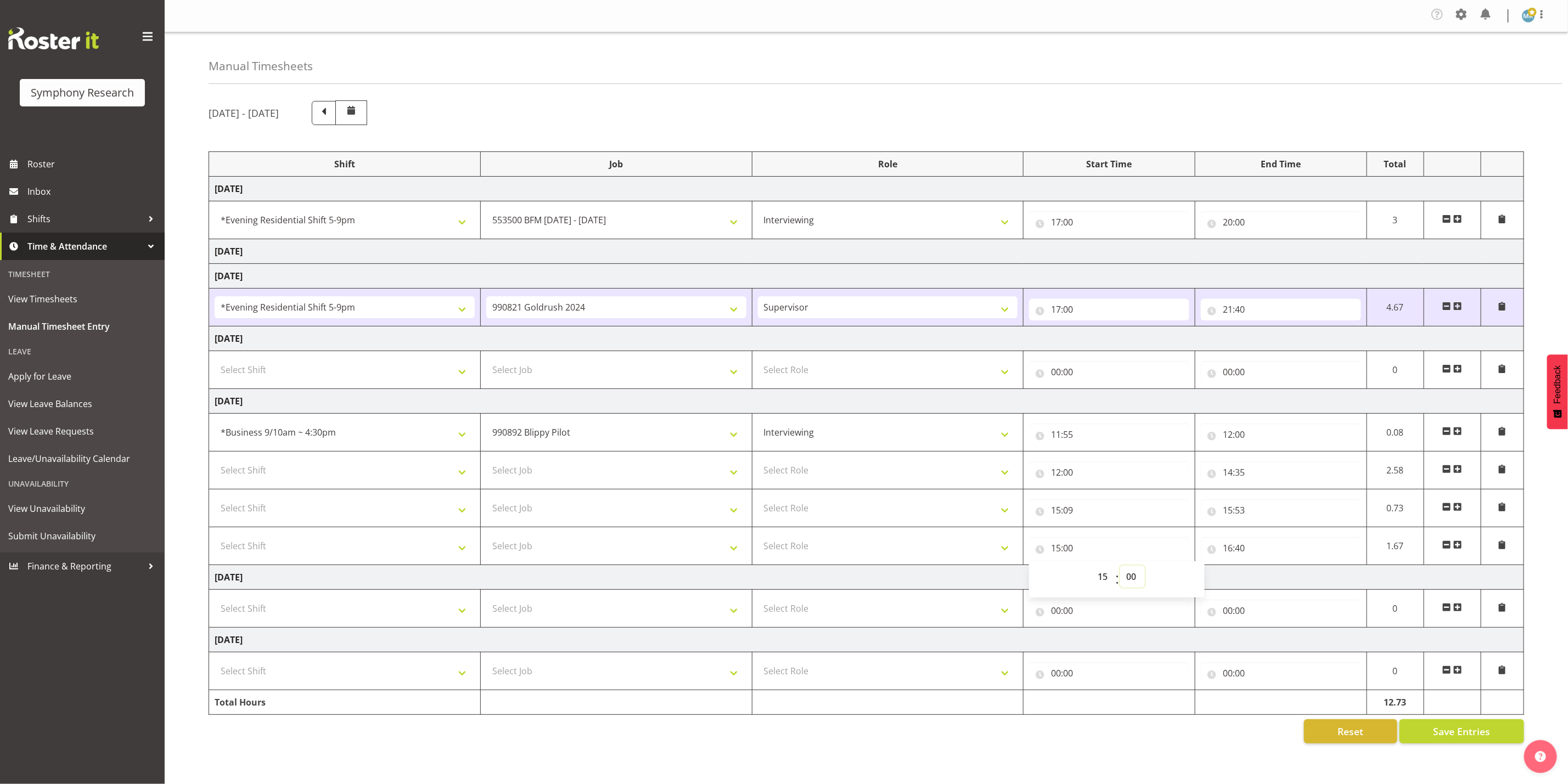
click at [1130, 586] on select "00 01 02 03 04 05 06 07 08 09 10 11 12 13 14 15 16 17 18 19 20 21 22 23 24 25 2…" at bounding box center [1132, 576] width 25 height 22
select select "57"
click at [1120, 570] on select "00 01 02 03 04 05 06 07 08 09 10 11 12 13 14 15 16 17 18 19 20 21 22 23 24 25 2…" at bounding box center [1132, 576] width 25 height 22
type input "15:57"
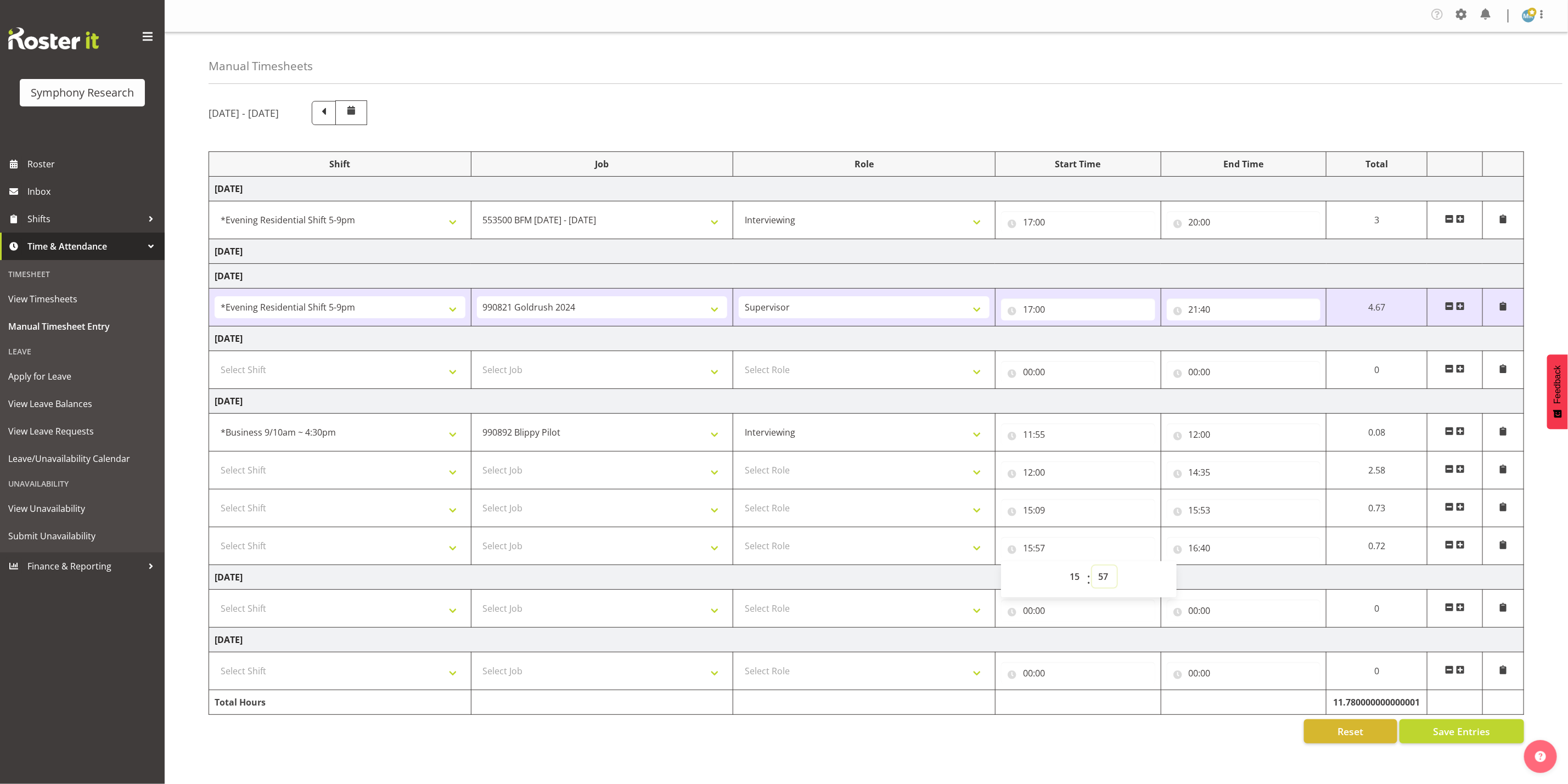
click at [1101, 578] on select "00 01 02 03 04 05 06 07 08 09 10 11 12 13 14 15 16 17 18 19 20 21 22 23 24 25 2…" at bounding box center [1104, 576] width 25 height 22
select select "53"
click at [1117, 570] on select "00 01 02 03 04 05 06 07 08 09 10 11 12 13 14 15 16 17 18 19 20 21 22 23 24 25 2…" at bounding box center [1104, 576] width 25 height 22
type input "15:53"
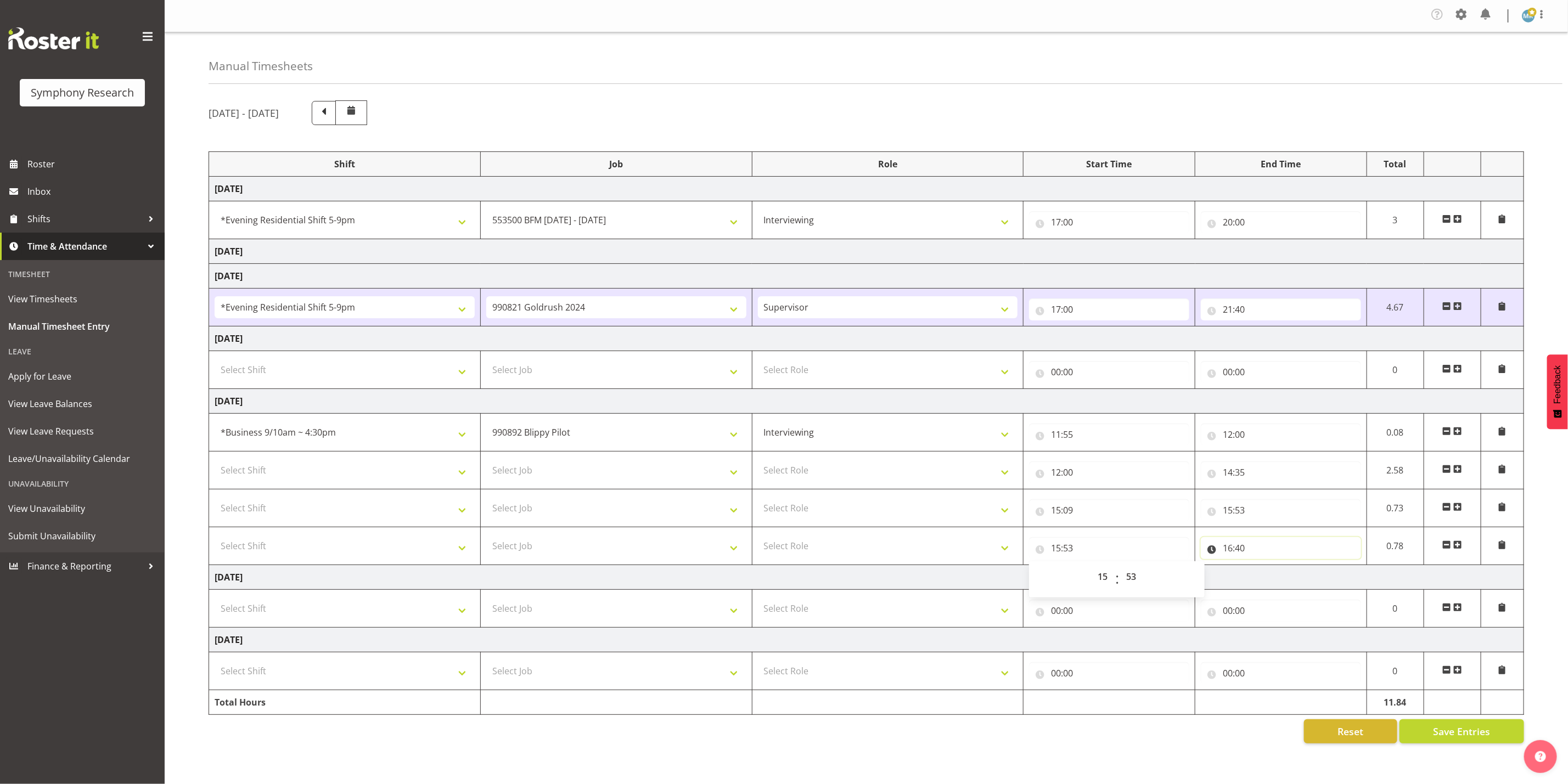
click at [1257, 545] on input "16:40" at bounding box center [1281, 548] width 160 height 22
click at [1301, 578] on select "00 01 02 03 04 05 06 07 08 09 10 11 12 13 14 15 16 17 18 19 20 21 22 23 24 25 2…" at bounding box center [1304, 576] width 25 height 22
select select "57"
click at [1292, 570] on select "00 01 02 03 04 05 06 07 08 09 10 11 12 13 14 15 16 17 18 19 20 21 22 23 24 25 2…" at bounding box center [1304, 576] width 25 height 22
type input "16:57"
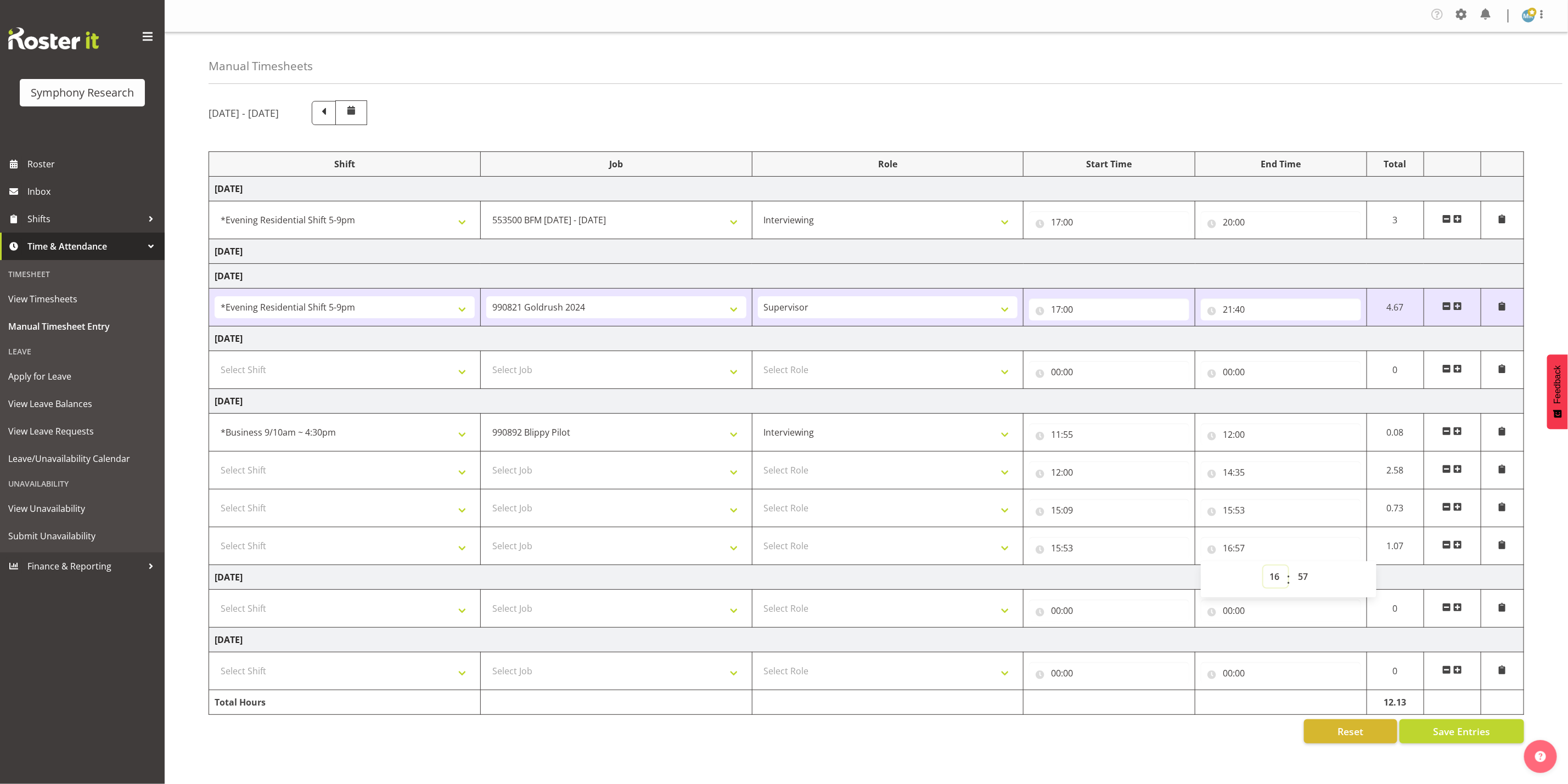
click at [1275, 580] on select "00 01 02 03 04 05 06 07 08 09 10 11 12 13 14 15 16 17 18 19 20 21 22 23" at bounding box center [1276, 576] width 25 height 22
select select "15"
click at [1264, 570] on select "00 01 02 03 04 05 06 07 08 09 10 11 12 13 14 15 16 17 18 19 20 21 22 23" at bounding box center [1276, 576] width 25 height 22
type input "15:57"
click at [1459, 549] on span at bounding box center [1458, 545] width 9 height 9
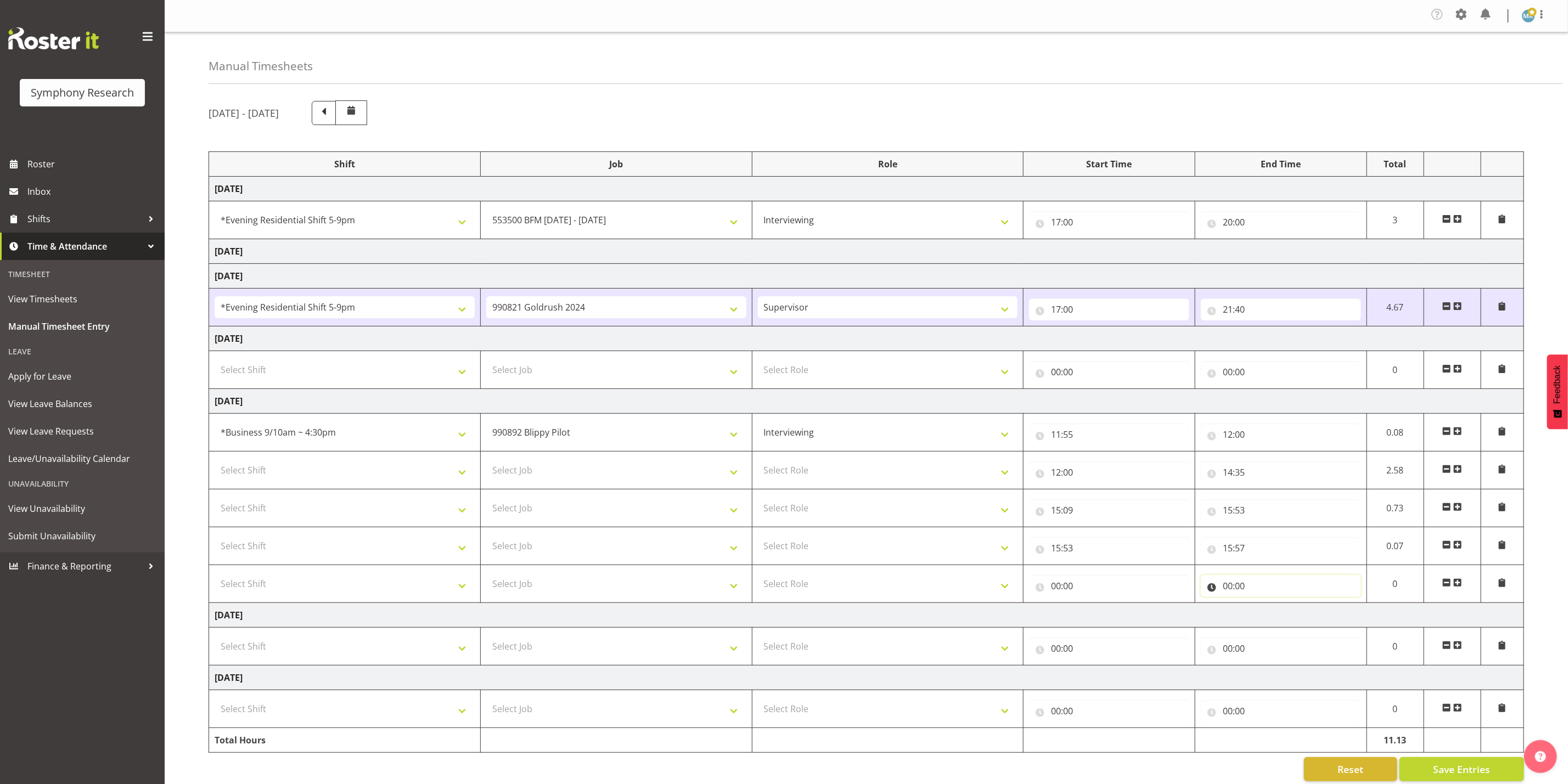
click at [1242, 593] on input "00:00" at bounding box center [1281, 586] width 160 height 22
click at [1277, 619] on select "00 01 02 03 04 05 06 07 08 09 10 11 12 13 14 15 16 17 18 19 20 21 22 23" at bounding box center [1276, 614] width 25 height 22
select select "16"
click at [1264, 608] on select "00 01 02 03 04 05 06 07 08 09 10 11 12 13 14 15 16 17 18 19 20 21 22 23" at bounding box center [1276, 614] width 25 height 22
type input "16:00"
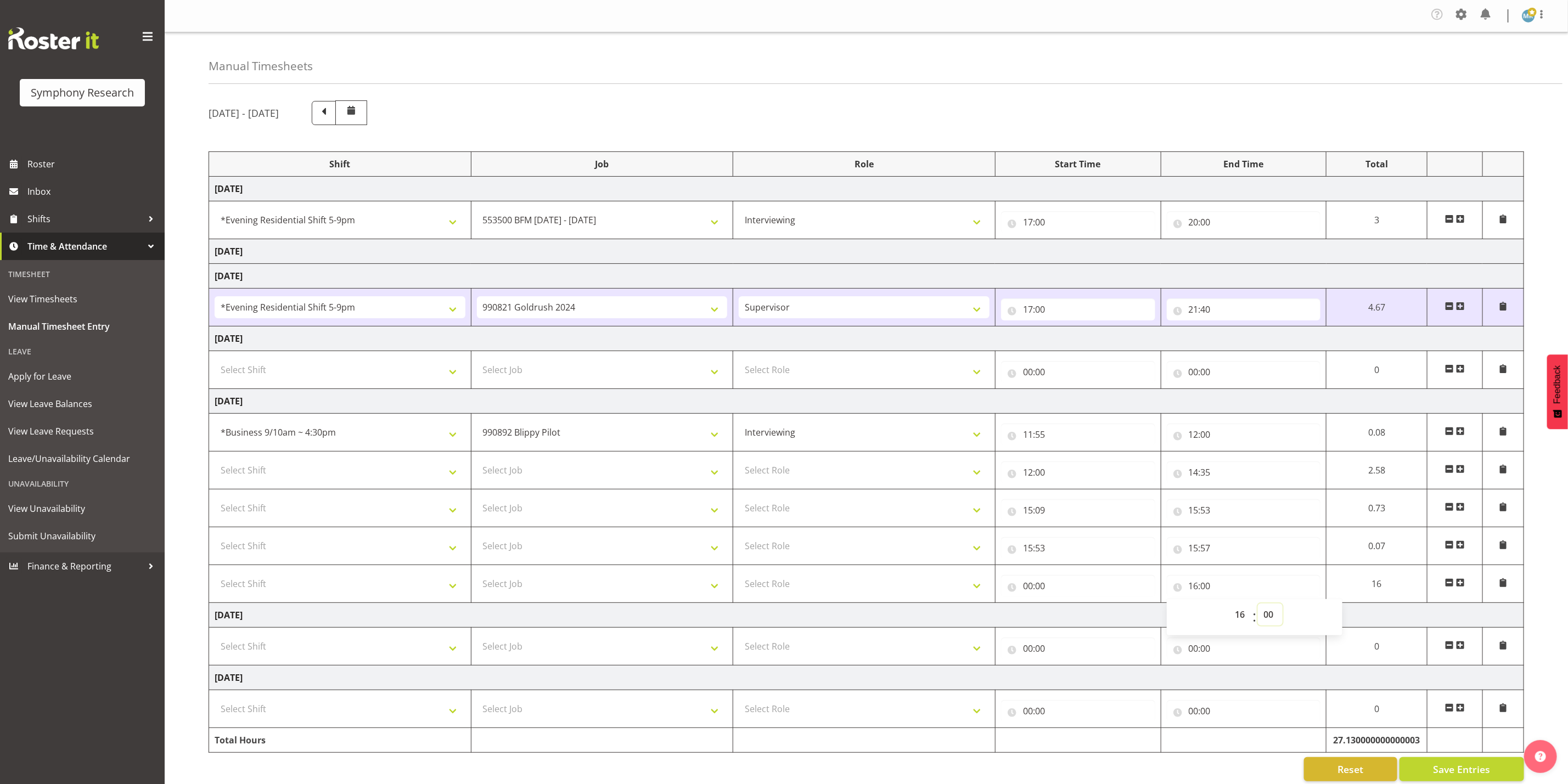
click at [1266, 610] on select "00 01 02 03 04 05 06 07 08 09 10 11 12 13 14 15 16 17 18 19 20 21 22 23 24 25 2…" at bounding box center [1270, 614] width 25 height 22
select select "40"
click at [1258, 608] on select "00 01 02 03 04 05 06 07 08 09 10 11 12 13 14 15 16 17 18 19 20 21 22 23 24 25 2…" at bounding box center [1270, 614] width 25 height 22
type input "16:40"
click at [1110, 593] on input "00:00" at bounding box center [1078, 586] width 154 height 22
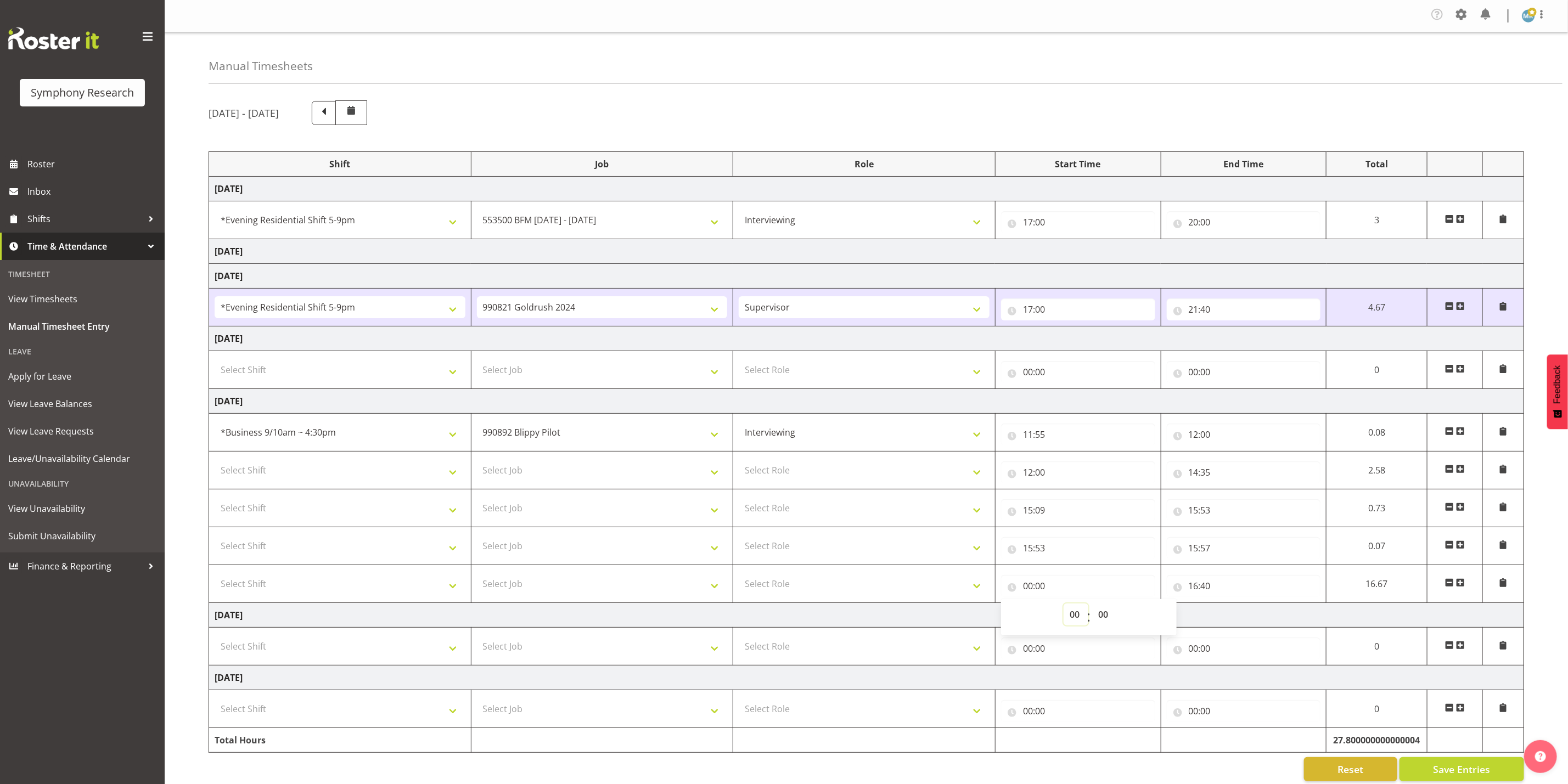
click at [1072, 617] on select "00 01 02 03 04 05 06 07 08 09 10 11 12 13 14 15 16 17 18 19 20 21 22 23" at bounding box center [1076, 614] width 25 height 22
select select "15"
click at [1088, 608] on select "00 01 02 03 04 05 06 07 08 09 10 11 12 13 14 15 16 17 18 19 20 21 22 23" at bounding box center [1076, 614] width 25 height 22
type input "15:00"
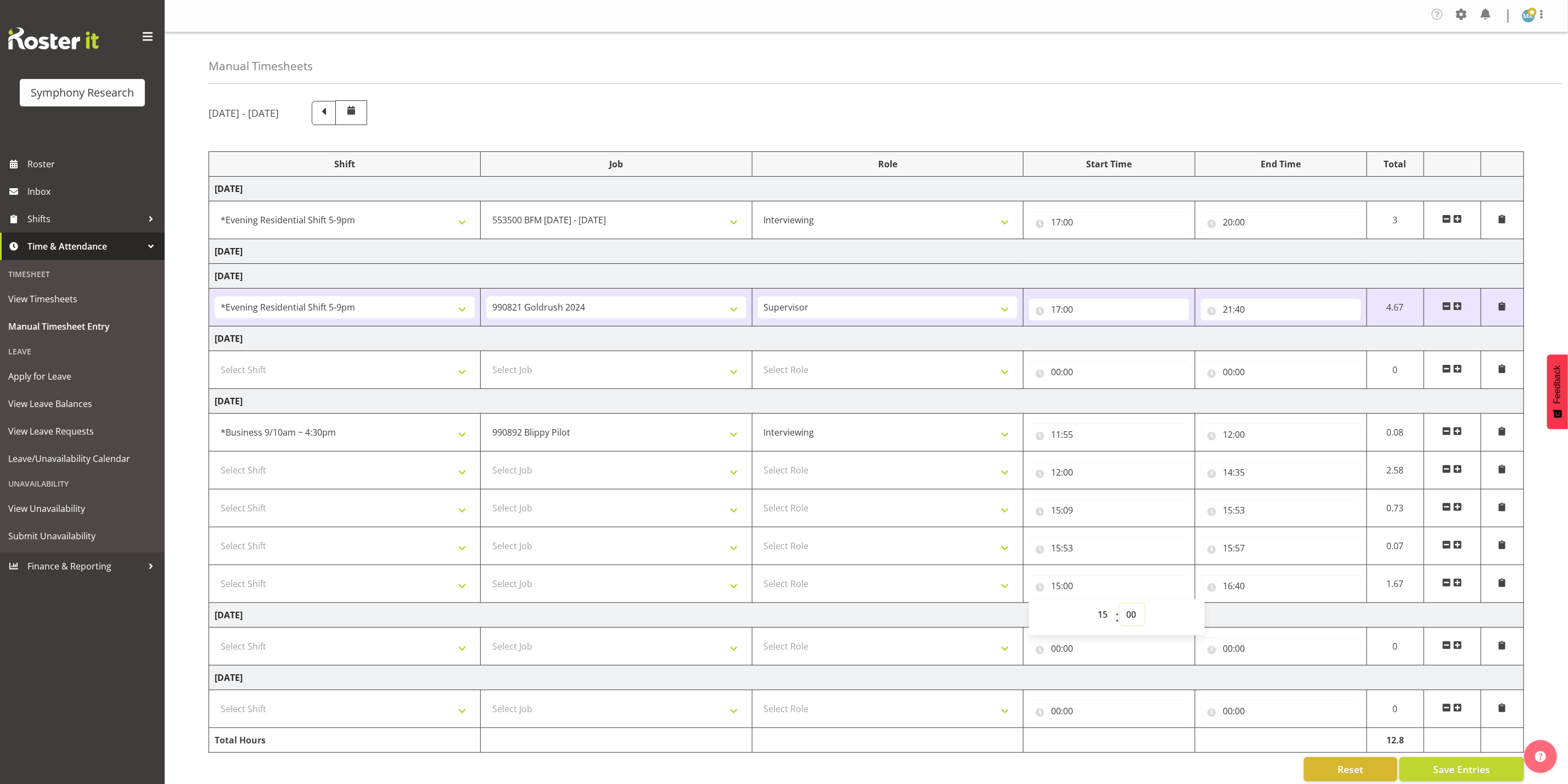
click at [1138, 623] on select "00 01 02 03 04 05 06 07 08 09 10 11 12 13 14 15 16 17 18 19 20 21 22 23 24 25 2…" at bounding box center [1132, 614] width 25 height 22
select select "57"
click at [1120, 608] on select "00 01 02 03 04 05 06 07 08 09 10 11 12 13 14 15 16 17 18 19 20 21 22 23 24 25 2…" at bounding box center [1132, 614] width 25 height 22
type input "15:57"
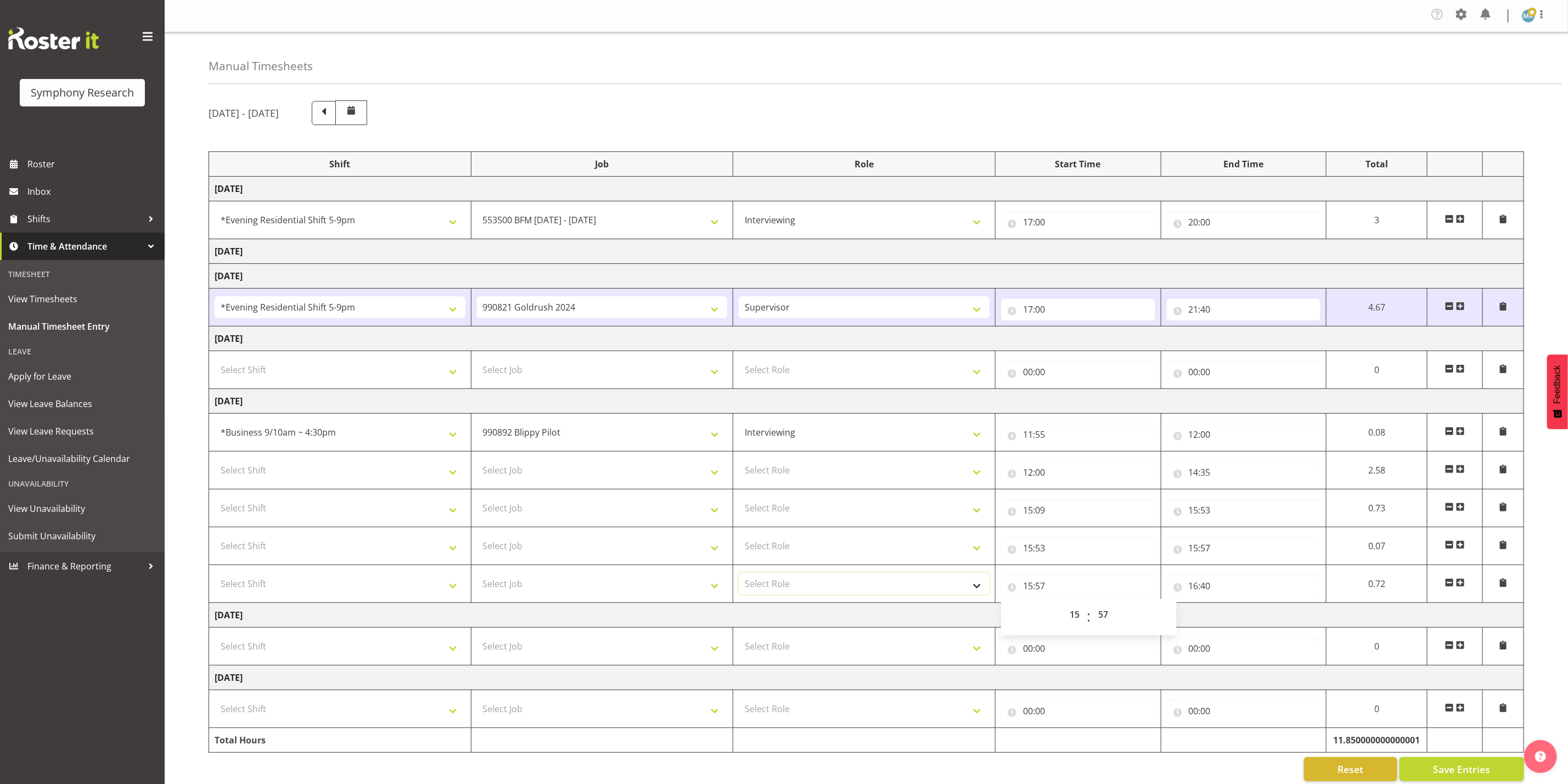
click at [837, 585] on select "Select Role Supervisor Interviewing Briefing" at bounding box center [864, 583] width 251 height 22
select select "47"
click at [739, 577] on select "Select Role Supervisor Interviewing Briefing" at bounding box center [864, 583] width 251 height 22
click at [1461, 585] on span at bounding box center [1460, 583] width 9 height 9
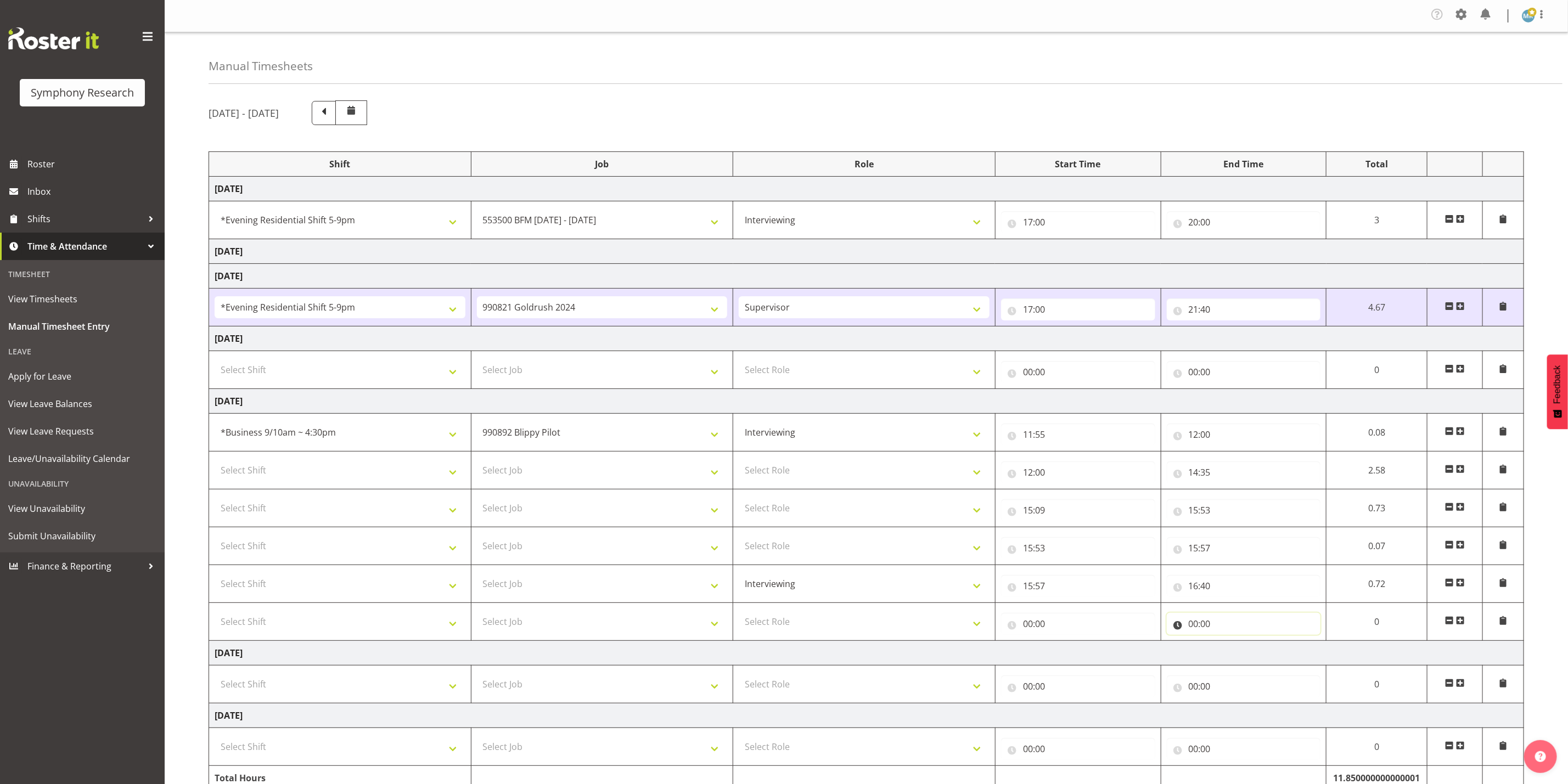
click at [1209, 624] on input "00:00" at bounding box center [1244, 624] width 154 height 22
click at [1239, 646] on select "00 01 02 03 04 05 06 07 08 09 10 11 12 13 14 15 16 17 18 19 20 21 22 23" at bounding box center [1241, 652] width 25 height 22
select select "21"
click at [1254, 646] on select "00 01 02 03 04 05 06 07 08 09 10 11 12 13 14 15 16 17 18 19 20 21 22 23" at bounding box center [1241, 652] width 25 height 22
type input "21:00"
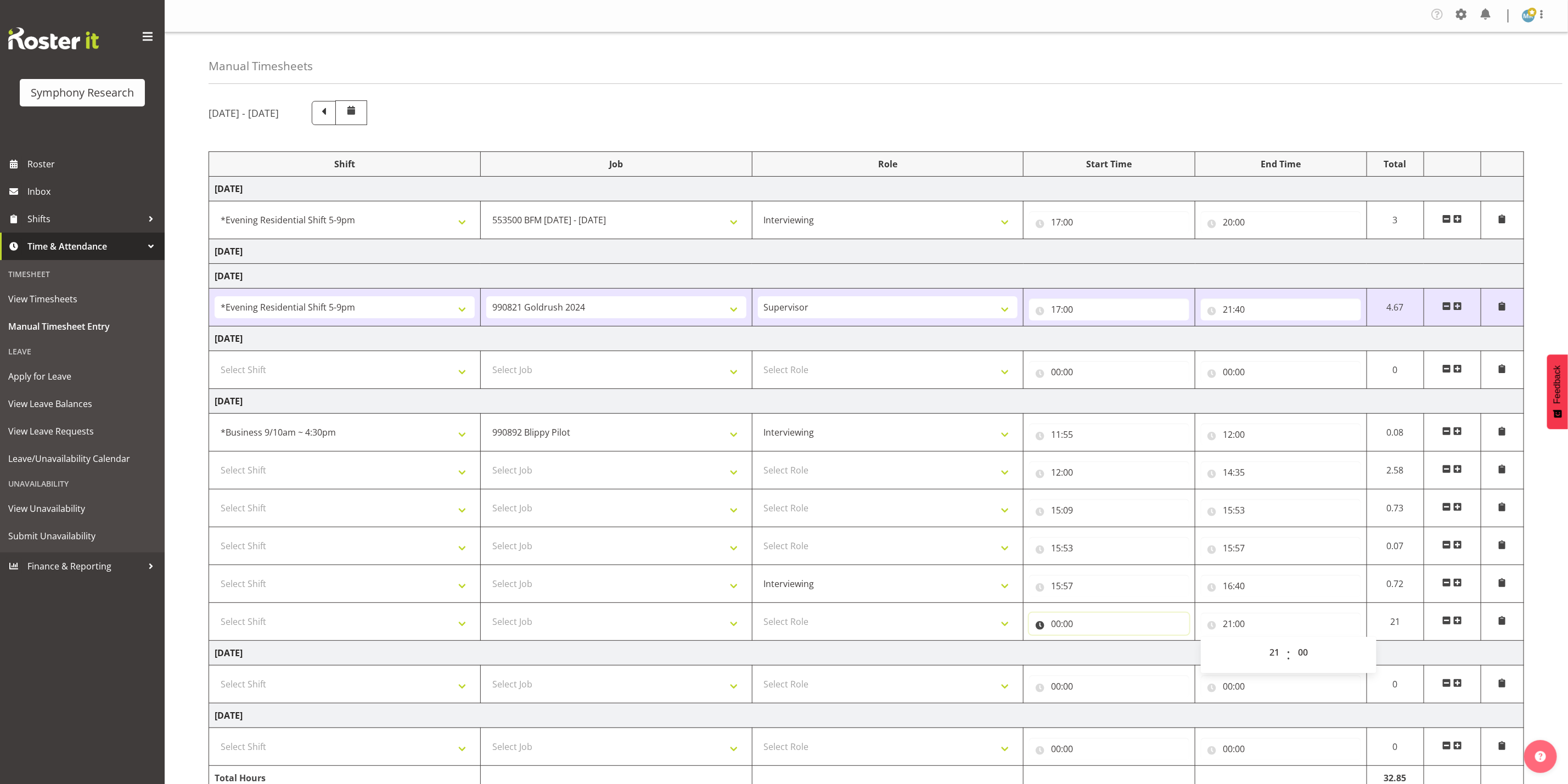
click at [1143, 627] on input "00:00" at bounding box center [1109, 624] width 160 height 22
click at [1096, 655] on select "00 01 02 03 04 05 06 07 08 09 10 11 12 13 14 15 16 17 18 19 20 21 22 23" at bounding box center [1104, 652] width 25 height 22
click at [1240, 624] on input "21:00" at bounding box center [1281, 624] width 160 height 22
click at [1269, 655] on select "00 01 02 03 04 05 06 07 08 09 10 11 12 13 14 15 16 17 18 19 20 21 22 23" at bounding box center [1276, 652] width 25 height 22
select select "19"
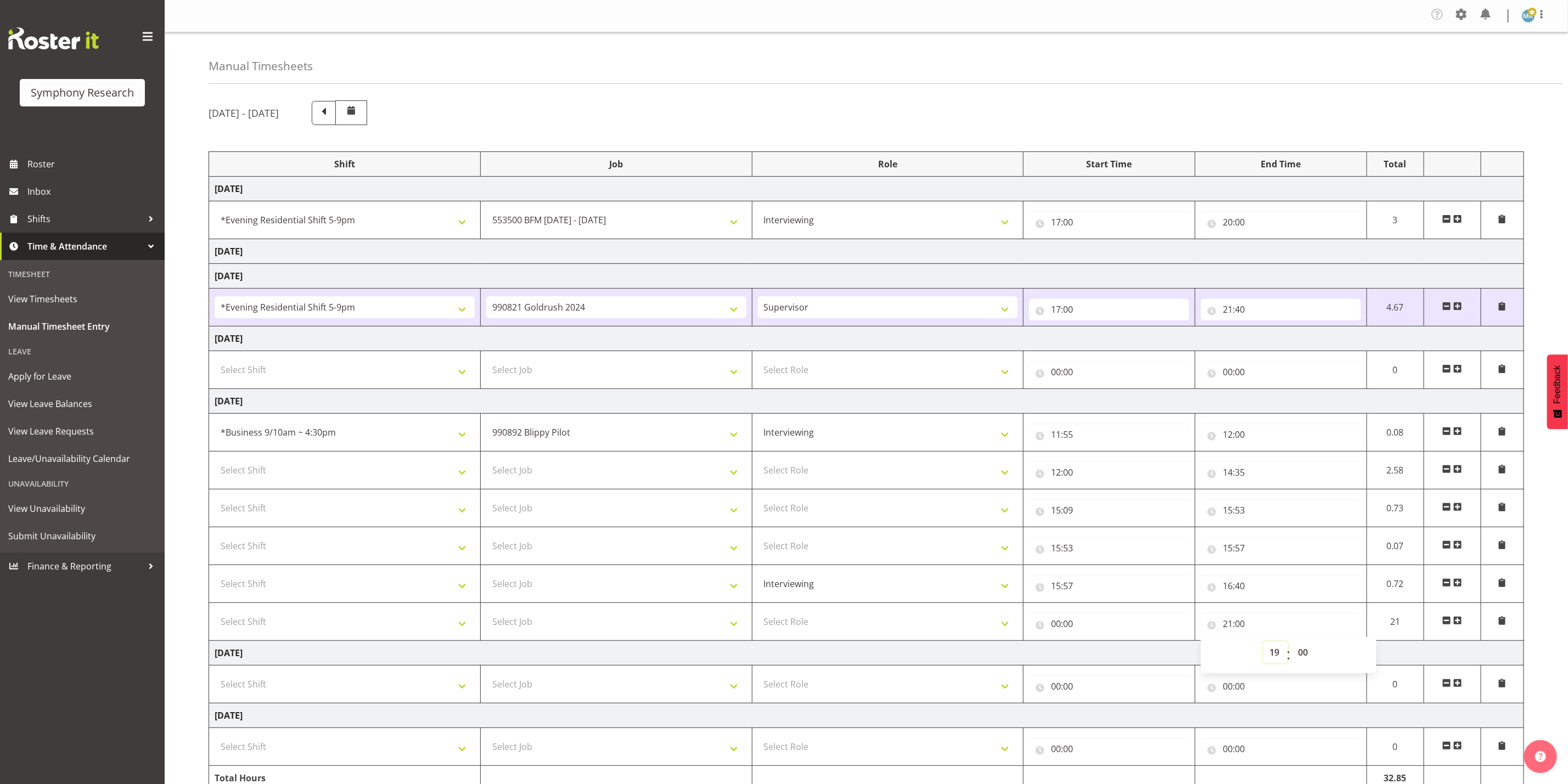
click at [1264, 646] on select "00 01 02 03 04 05 06 07 08 09 10 11 12 13 14 15 16 17 18 19 20 21 22 23" at bounding box center [1276, 652] width 25 height 22
type input "19:00"
click at [1458, 621] on span at bounding box center [1458, 621] width 9 height 9
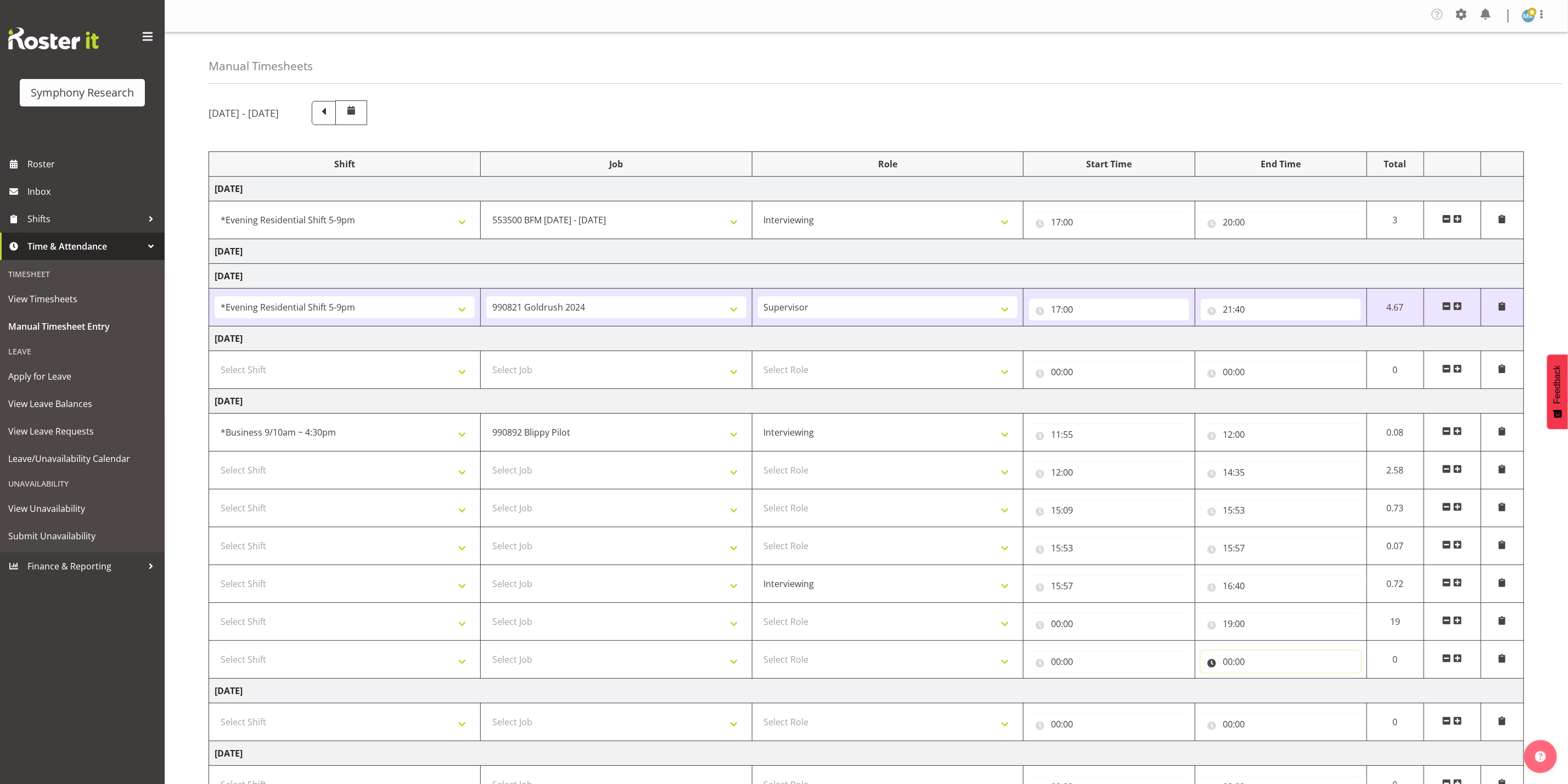
click at [1241, 665] on input "00:00" at bounding box center [1281, 662] width 160 height 22
click at [1271, 693] on select "00 01 02 03 04 05 06 07 08 09 10 11 12 13 14 15 16 17 18 19 20 21 22 23" at bounding box center [1276, 690] width 25 height 22
select select "21"
click at [1264, 685] on select "00 01 02 03 04 05 06 07 08 09 10 11 12 13 14 15 16 17 18 19 20 21 22 23" at bounding box center [1276, 690] width 25 height 22
type input "21:00"
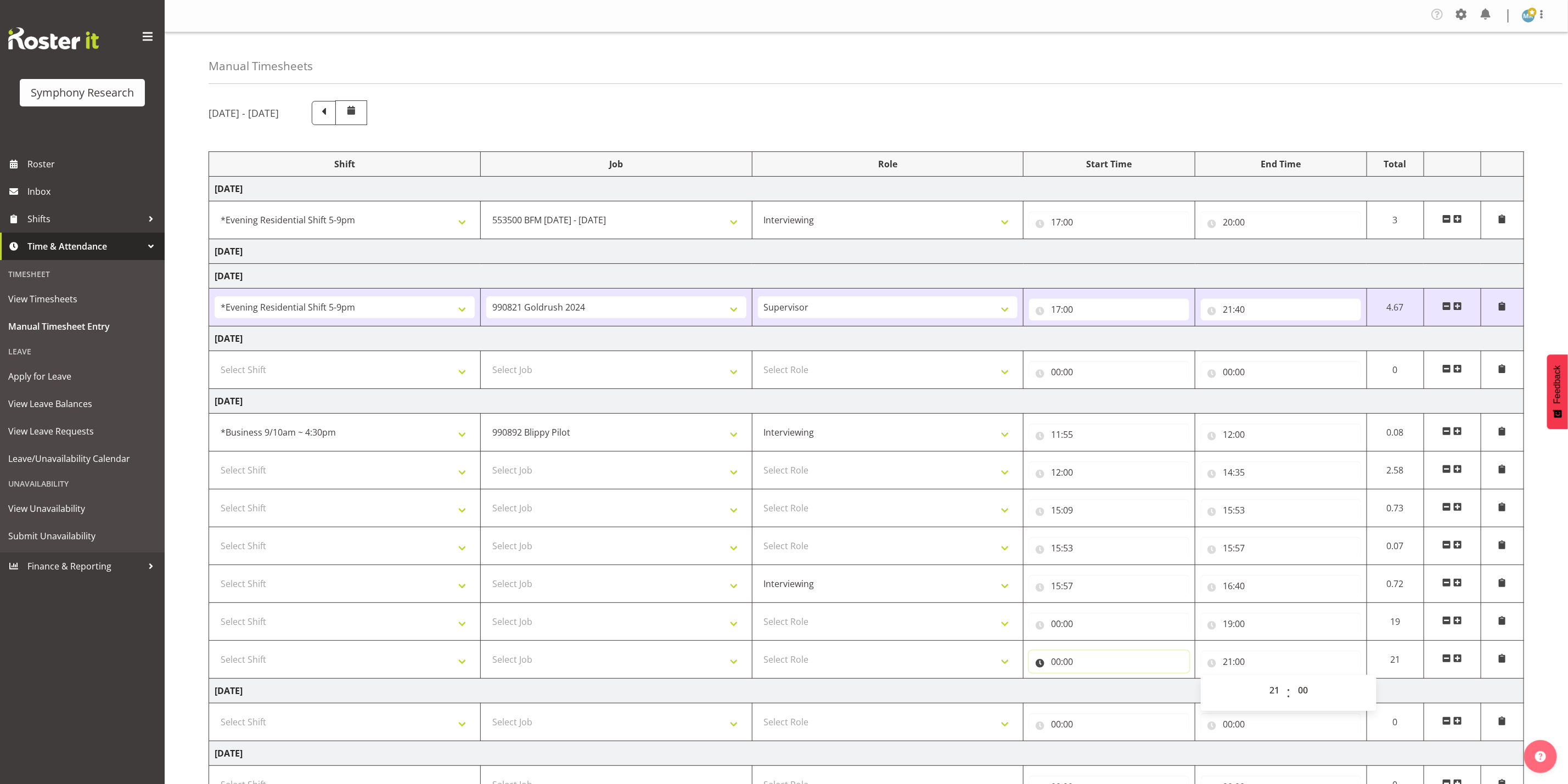
click at [1146, 662] on input "00:00" at bounding box center [1109, 662] width 160 height 22
click at [1101, 695] on select "00 01 02 03 04 05 06 07 08 09 10 11 12 13 14 15 16 17 18 19 20 21 22 23" at bounding box center [1104, 690] width 25 height 22
select select "19"
click at [1092, 685] on select "00 01 02 03 04 05 06 07 08 09 10 11 12 13 14 15 16 17 18 19 20 21 22 23" at bounding box center [1104, 690] width 25 height 22
type input "19:00"
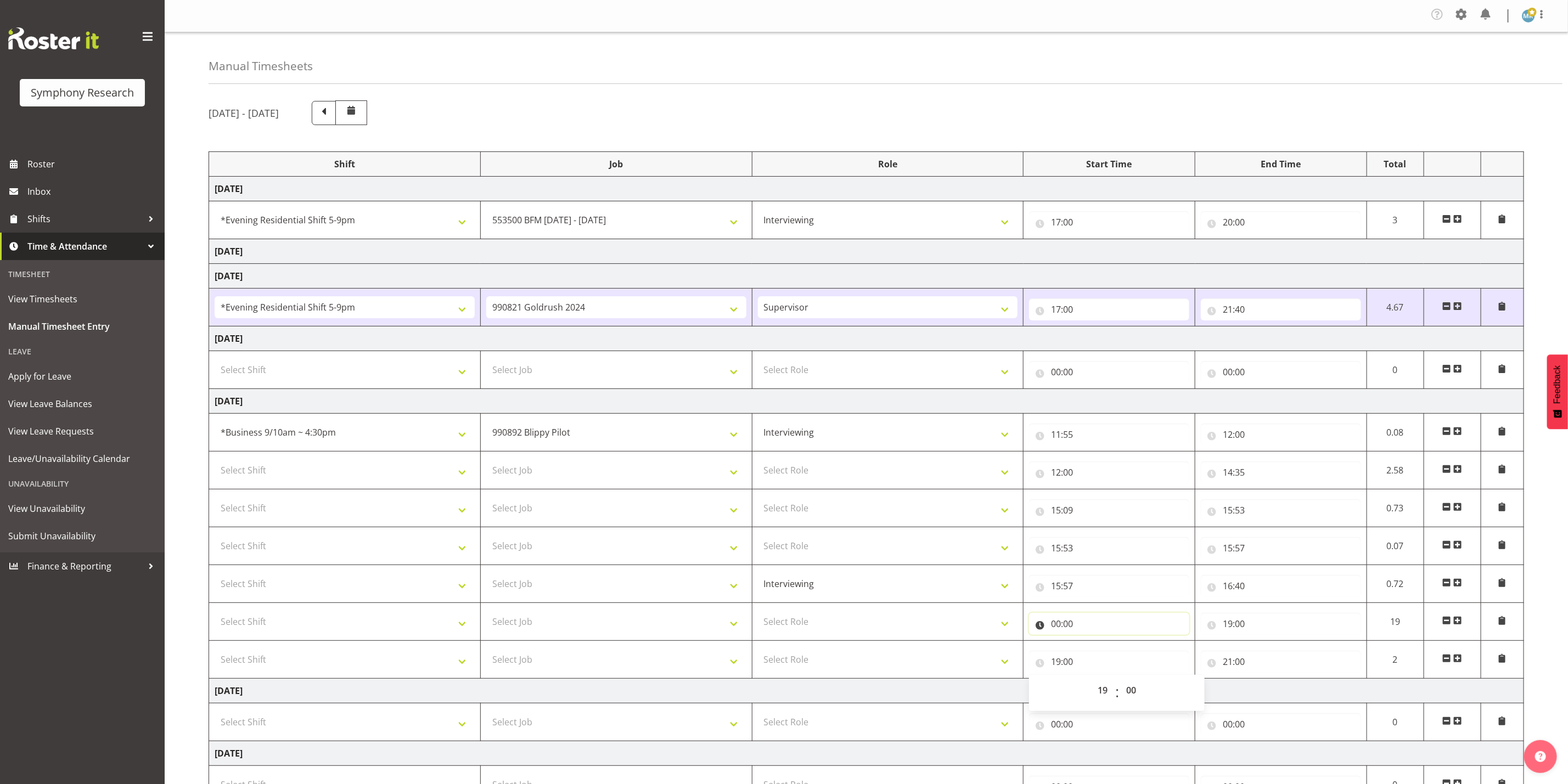
click at [1089, 621] on input "00:00" at bounding box center [1109, 624] width 160 height 22
click at [1101, 663] on select "00 01 02 03 04 05 06 07 08 09 10 11 12 13 14 15 16 17 18 19 20 21 22 23" at bounding box center [1104, 652] width 25 height 22
select select "17"
click at [1092, 646] on select "00 01 02 03 04 05 06 07 08 09 10 11 12 13 14 15 16 17 18 19 20 21 22 23" at bounding box center [1104, 652] width 25 height 22
type input "17:00"
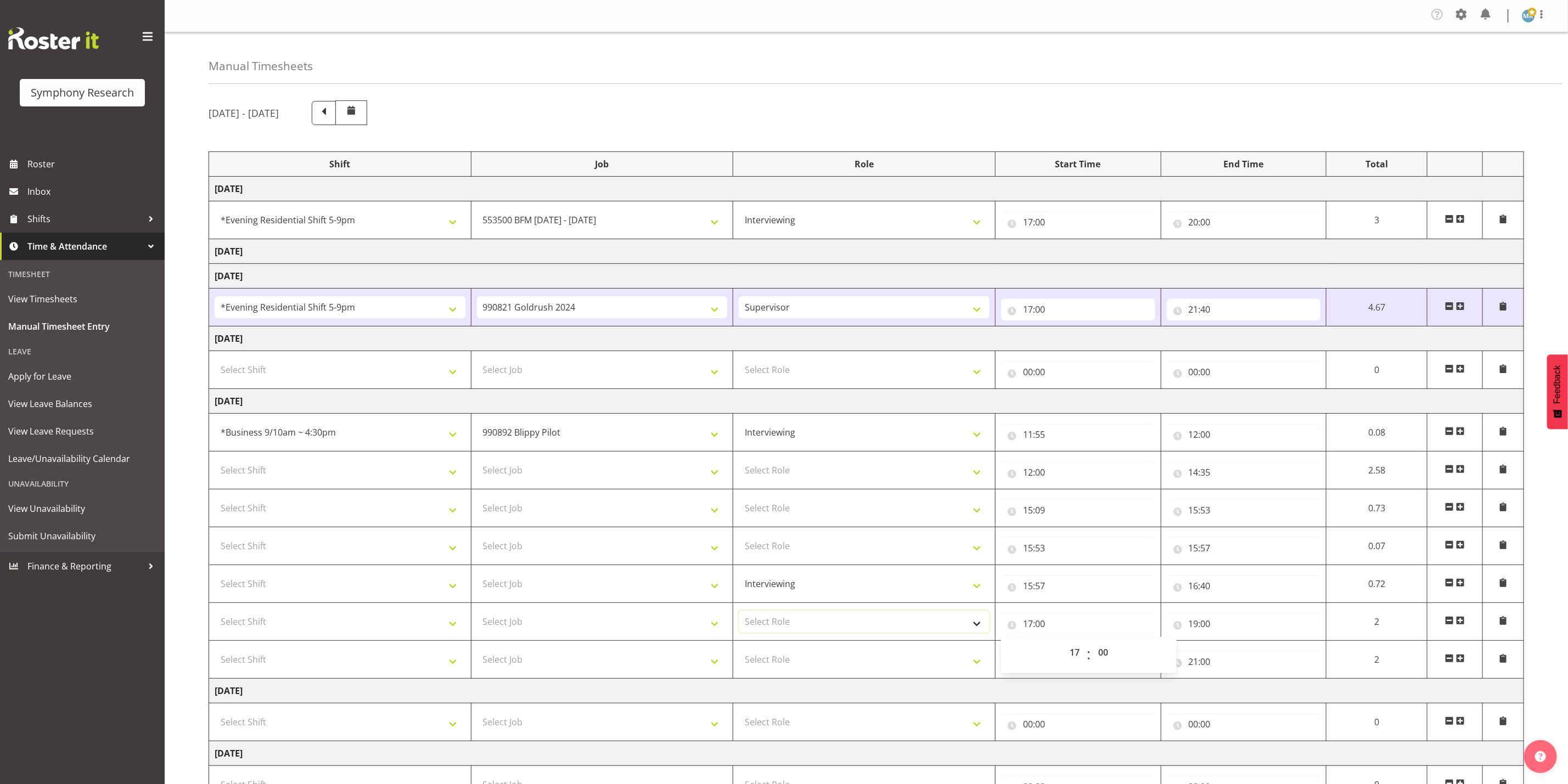
click at [781, 621] on select "Select Role Supervisor Interviewing Briefing" at bounding box center [864, 621] width 251 height 22
select select "47"
click at [739, 615] on select "Select Role Supervisor Interviewing Briefing" at bounding box center [864, 621] width 251 height 22
click at [788, 663] on select "Select Role Supervisor Interviewing Briefing" at bounding box center [864, 659] width 251 height 22
select select "47"
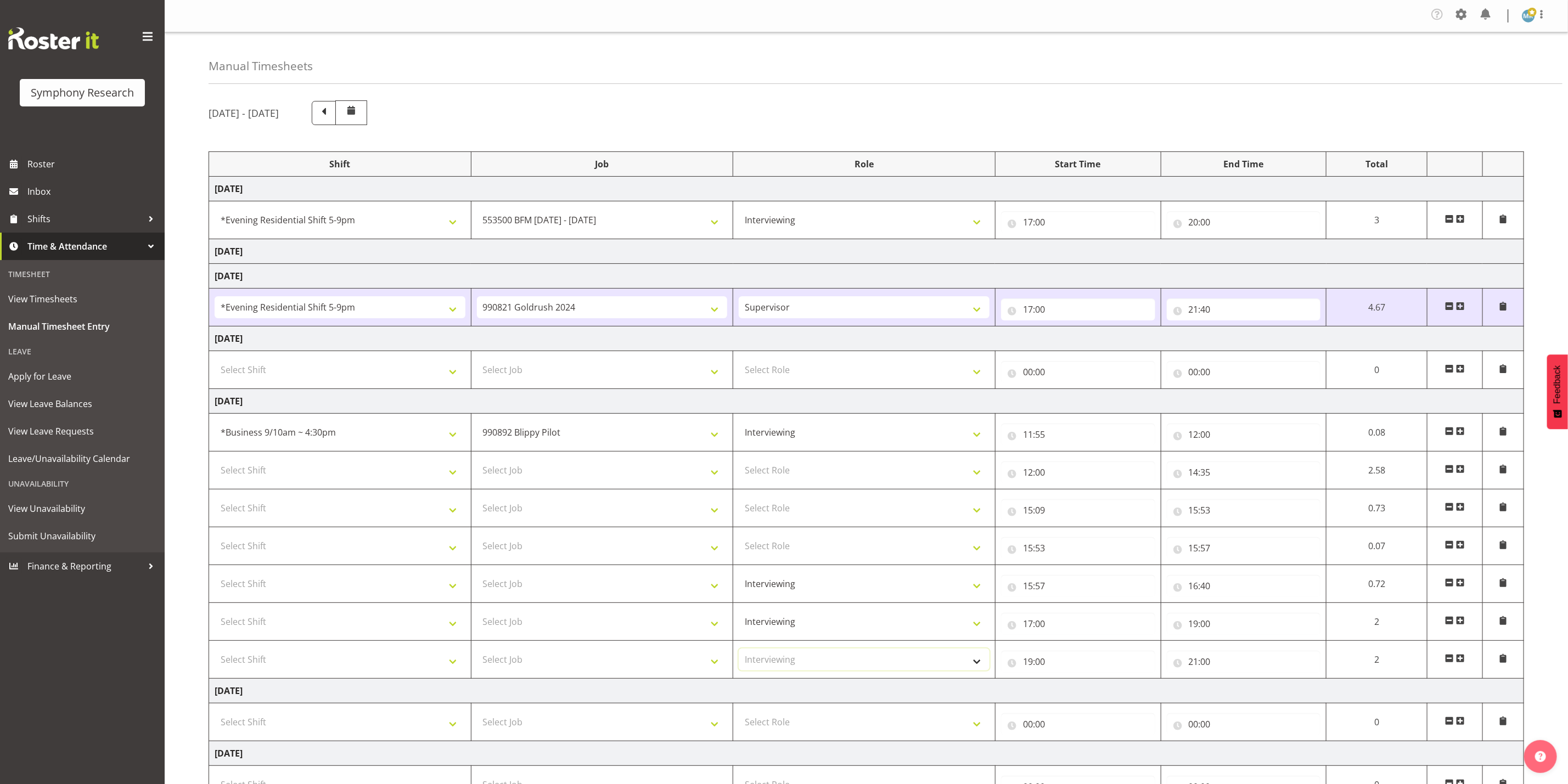
click at [739, 654] on select "Select Role Supervisor Interviewing Briefing" at bounding box center [864, 659] width 251 height 22
click at [793, 463] on select "Select Role Supervisor Interviewing Briefing" at bounding box center [864, 470] width 251 height 22
select select "47"
click at [739, 463] on select "Select Role Supervisor Interviewing Briefing" at bounding box center [864, 470] width 251 height 22
click at [794, 519] on select "Select Role Supervisor Interviewing Briefing" at bounding box center [864, 508] width 251 height 22
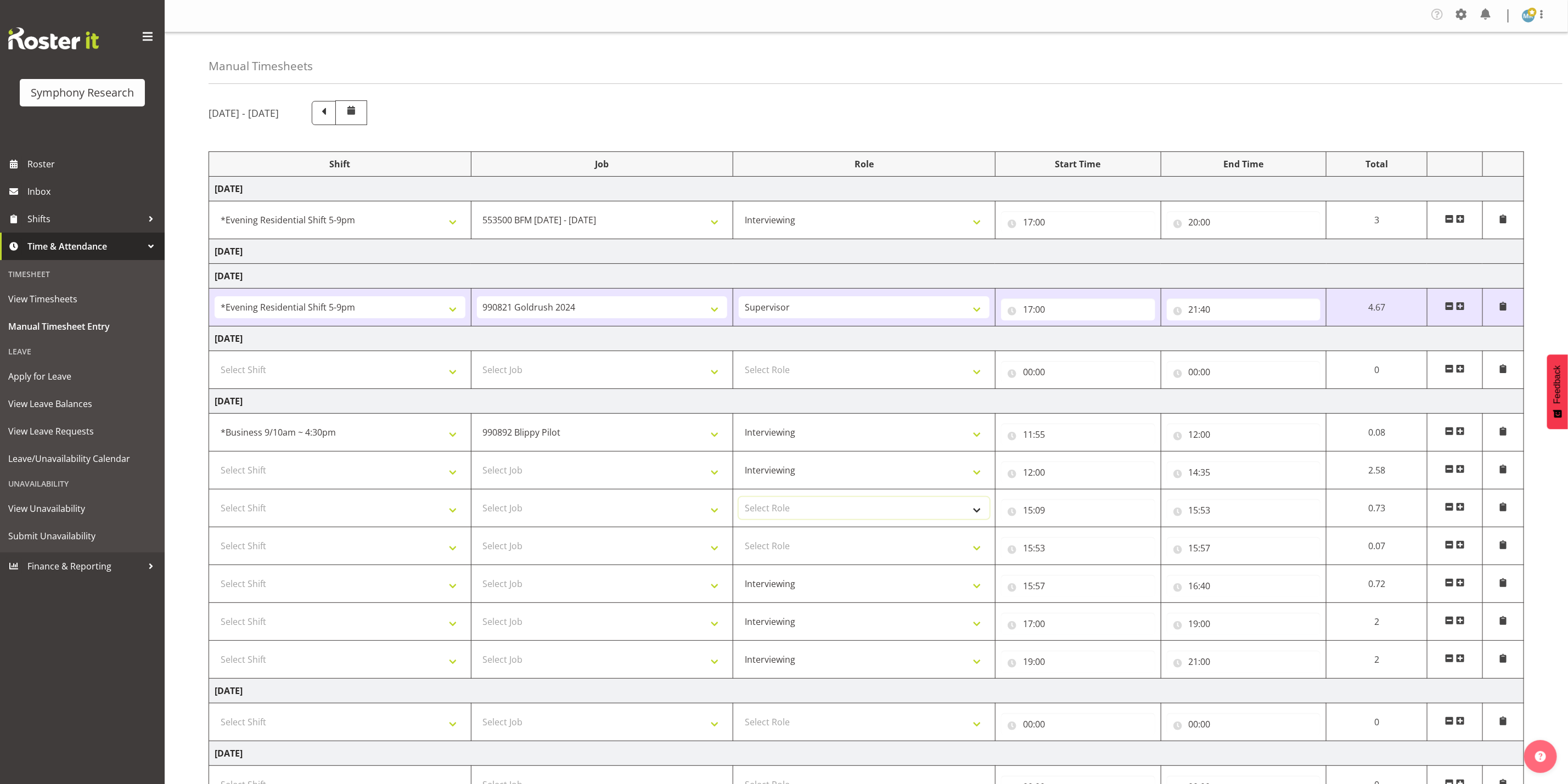
select select "47"
click at [739, 501] on select "Select Role Supervisor Interviewing Briefing" at bounding box center [864, 508] width 251 height 22
click at [794, 546] on select "Select Role Supervisor Interviewing Briefing" at bounding box center [864, 545] width 251 height 22
select select "47"
click at [739, 540] on select "Select Role Supervisor Interviewing Briefing" at bounding box center [864, 545] width 251 height 22
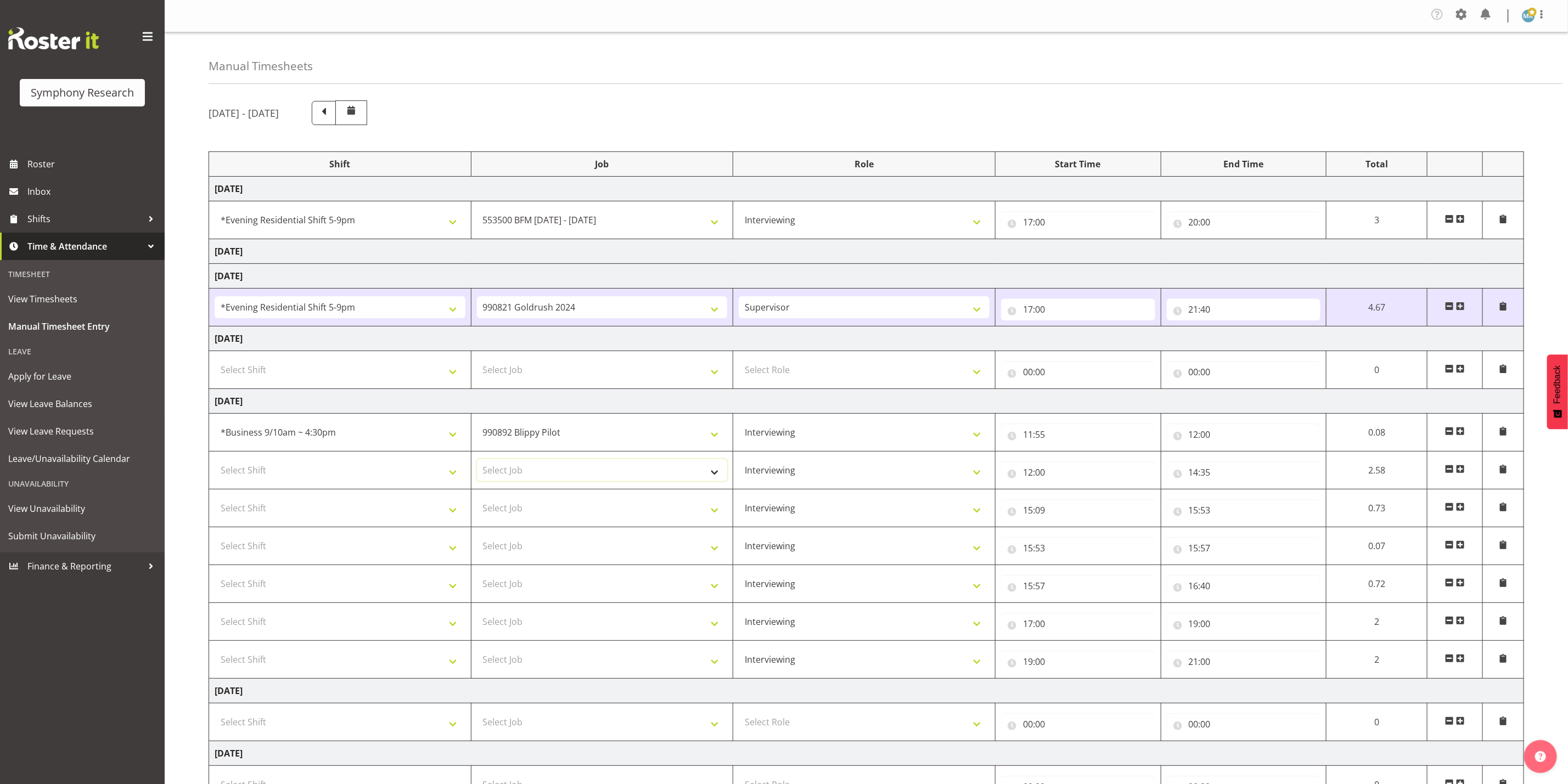
click at [643, 474] on select "Select Job 550060 IF Admin 553492 World Poll Aus Wave 2 Main 2025 553493 World …" at bounding box center [602, 470] width 251 height 22
select select "9426"
click at [477, 463] on select "Select Job 550060 IF Admin 553492 World Poll Aus Wave 2 Main 2025 553493 World …" at bounding box center [602, 470] width 251 height 22
click at [614, 519] on select "Select Job 550060 IF Admin 553492 World Poll Aus Wave 2 Main 2025 553493 World …" at bounding box center [602, 508] width 251 height 22
select select "9426"
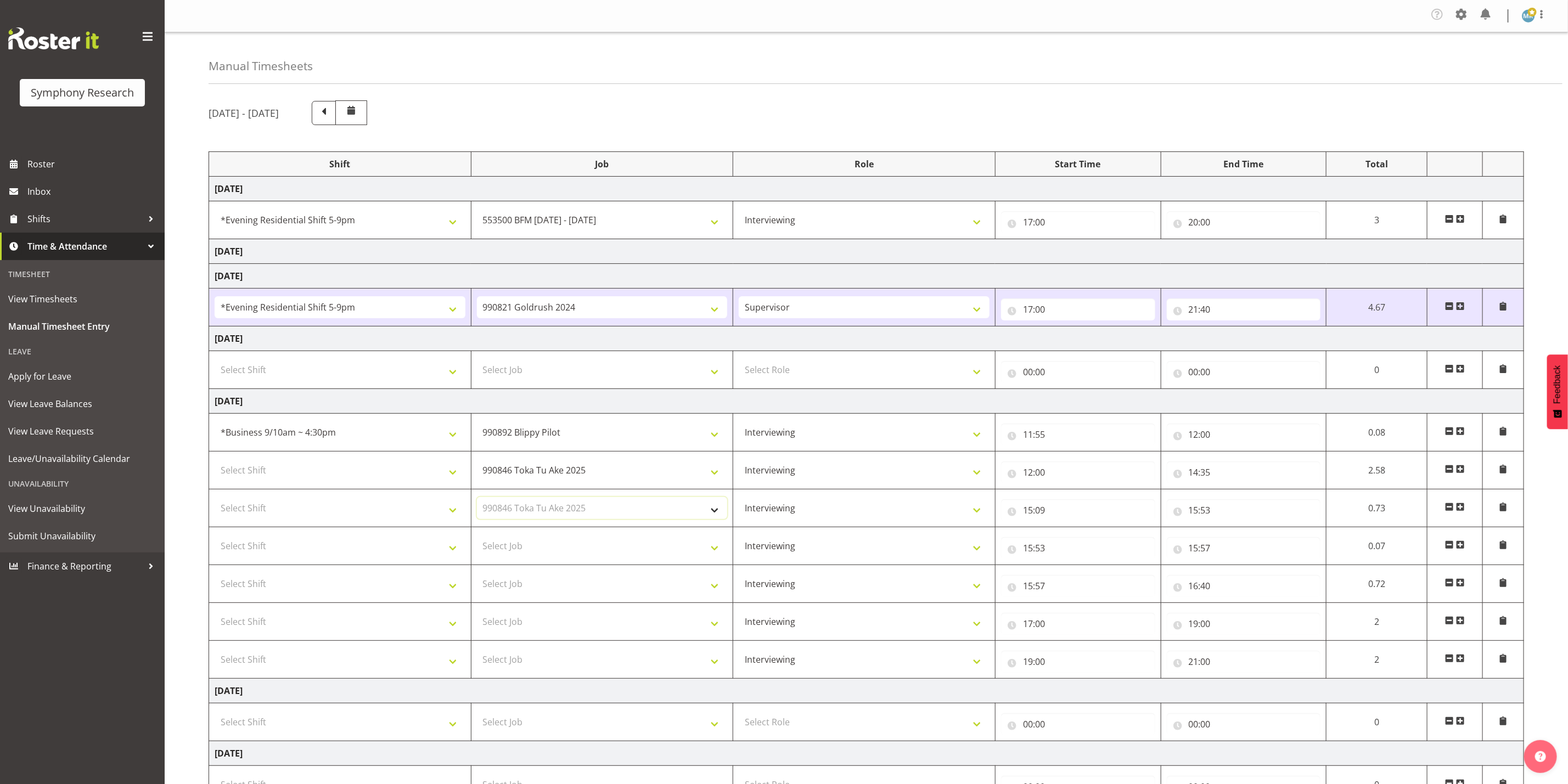
click at [477, 501] on select "Select Job 550060 IF Admin 553492 World Poll Aus Wave 2 Main 2025 553493 World …" at bounding box center [602, 508] width 251 height 22
click at [621, 552] on select "Select Job 550060 IF Admin 553492 World Poll Aus Wave 2 Main 2025 553493 World …" at bounding box center [602, 545] width 251 height 22
select select "10574"
click at [477, 540] on select "Select Job 550060 IF Admin 553492 World Poll Aus Wave 2 Main 2025 553493 World …" at bounding box center [602, 545] width 251 height 22
click at [594, 583] on select "Select Job 550060 IF Admin 553492 World Poll Aus Wave 2 Main 2025 553493 World …" at bounding box center [602, 583] width 251 height 22
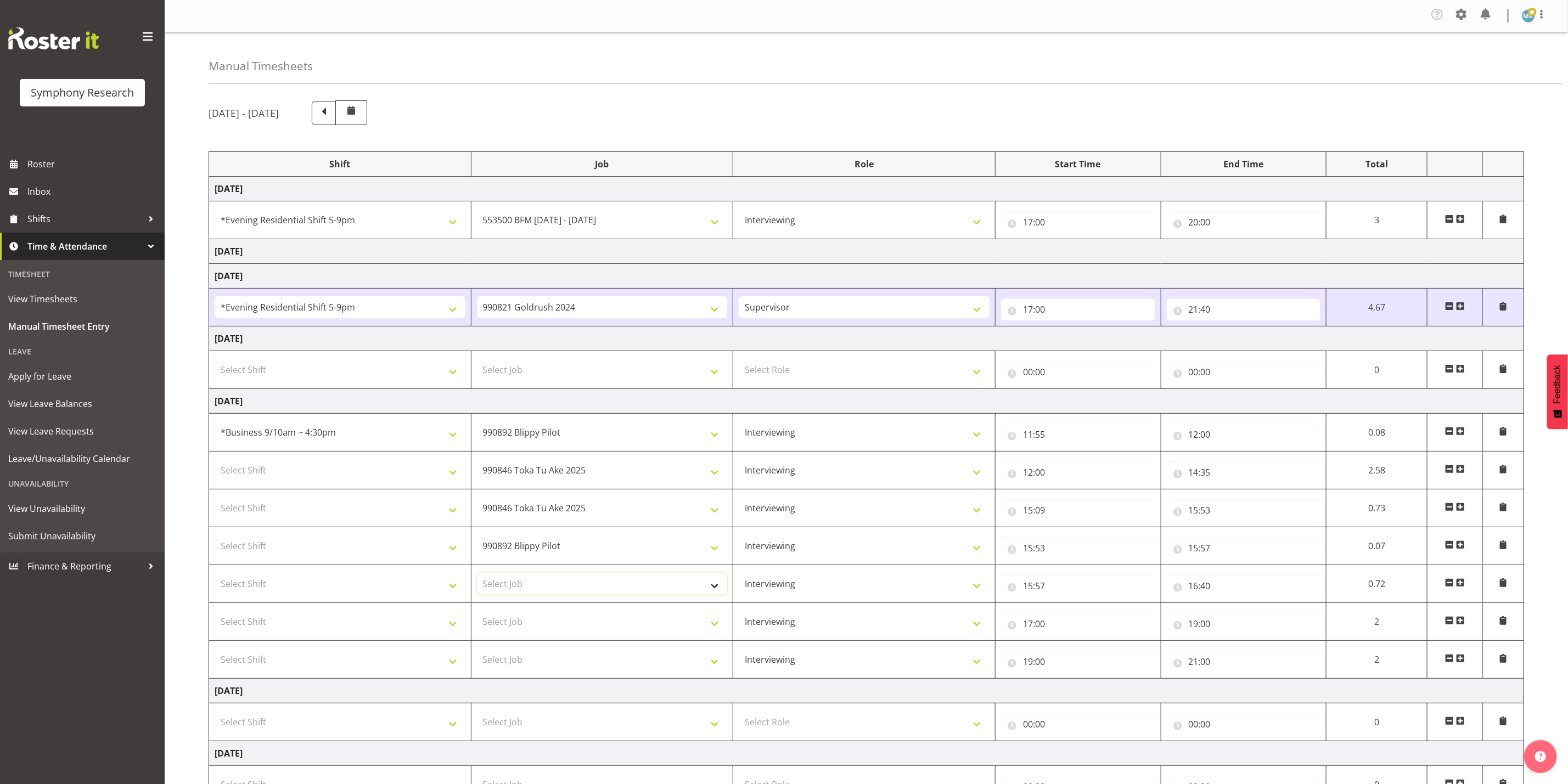
select select "9426"
click at [477, 577] on select "Select Job 550060 IF Admin 553492 World Poll Aus Wave 2 Main 2025 553493 World …" at bounding box center [602, 583] width 251 height 22
click at [655, 633] on select "Select Job 550060 IF Admin 553492 World Poll Aus Wave 2 Main 2025 553493 World …" at bounding box center [602, 621] width 251 height 22
select select "9426"
click at [477, 615] on select "Select Job 550060 IF Admin 553492 World Poll Aus Wave 2 Main 2025 553493 World …" at bounding box center [602, 621] width 251 height 22
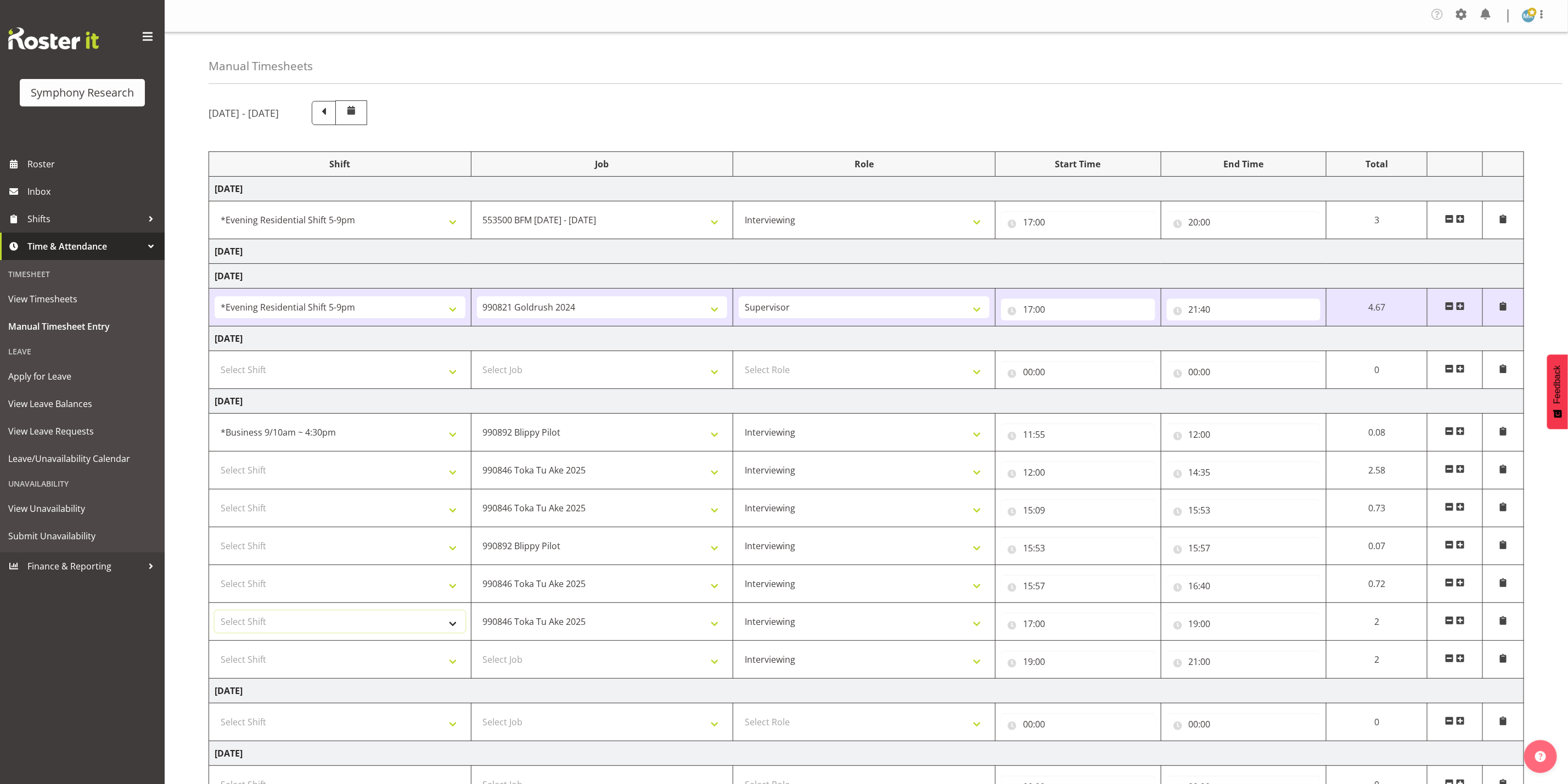
click at [369, 631] on select "Select Shift !!Weekend Residential (Roster IT Shift Label) *Business 9/10am ~ 4…" at bounding box center [340, 621] width 251 height 22
select select "48116"
click at [215, 615] on select "Select Shift !!Weekend Residential (Roster IT Shift Label) *Business 9/10am ~ 4…" at bounding box center [340, 621] width 251 height 22
click at [379, 585] on select "Select Shift !!Weekend Residential (Roster IT Shift Label) *Business 9/10am ~ 4…" at bounding box center [340, 583] width 251 height 22
select select "26078"
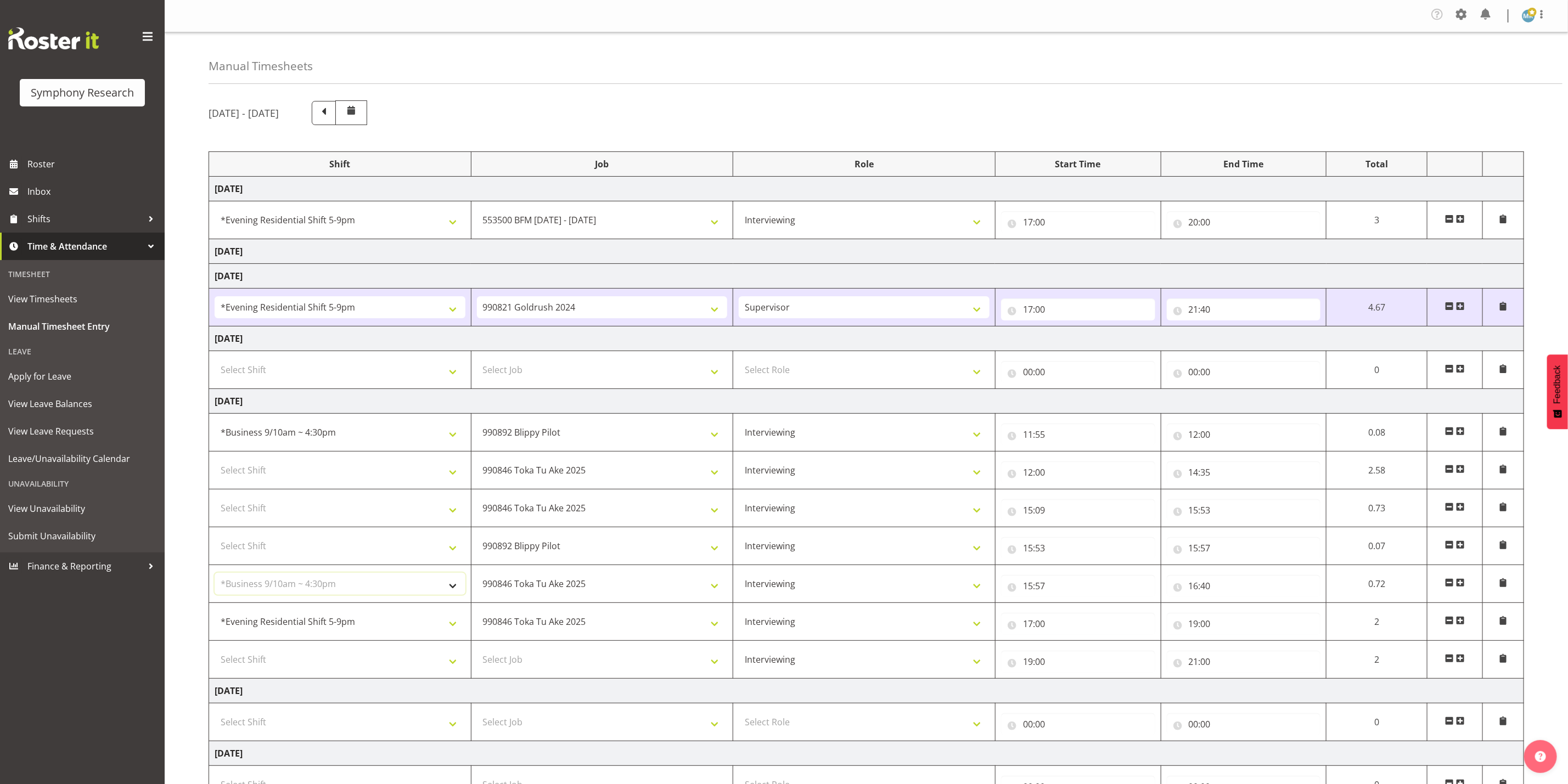
click at [215, 577] on select "Select Shift !!Weekend Residential (Roster IT Shift Label) *Business 9/10am ~ 4…" at bounding box center [340, 583] width 251 height 22
click at [340, 543] on select "Select Shift !!Weekend Residential (Roster IT Shift Label) *Business 9/10am ~ 4…" at bounding box center [340, 545] width 251 height 22
select select "26078"
click at [215, 540] on select "Select Shift !!Weekend Residential (Roster IT Shift Label) *Business 9/10am ~ 4…" at bounding box center [340, 545] width 251 height 22
click at [323, 505] on select "Select Shift !!Weekend Residential (Roster IT Shift Label) *Business 9/10am ~ 4…" at bounding box center [340, 508] width 251 height 22
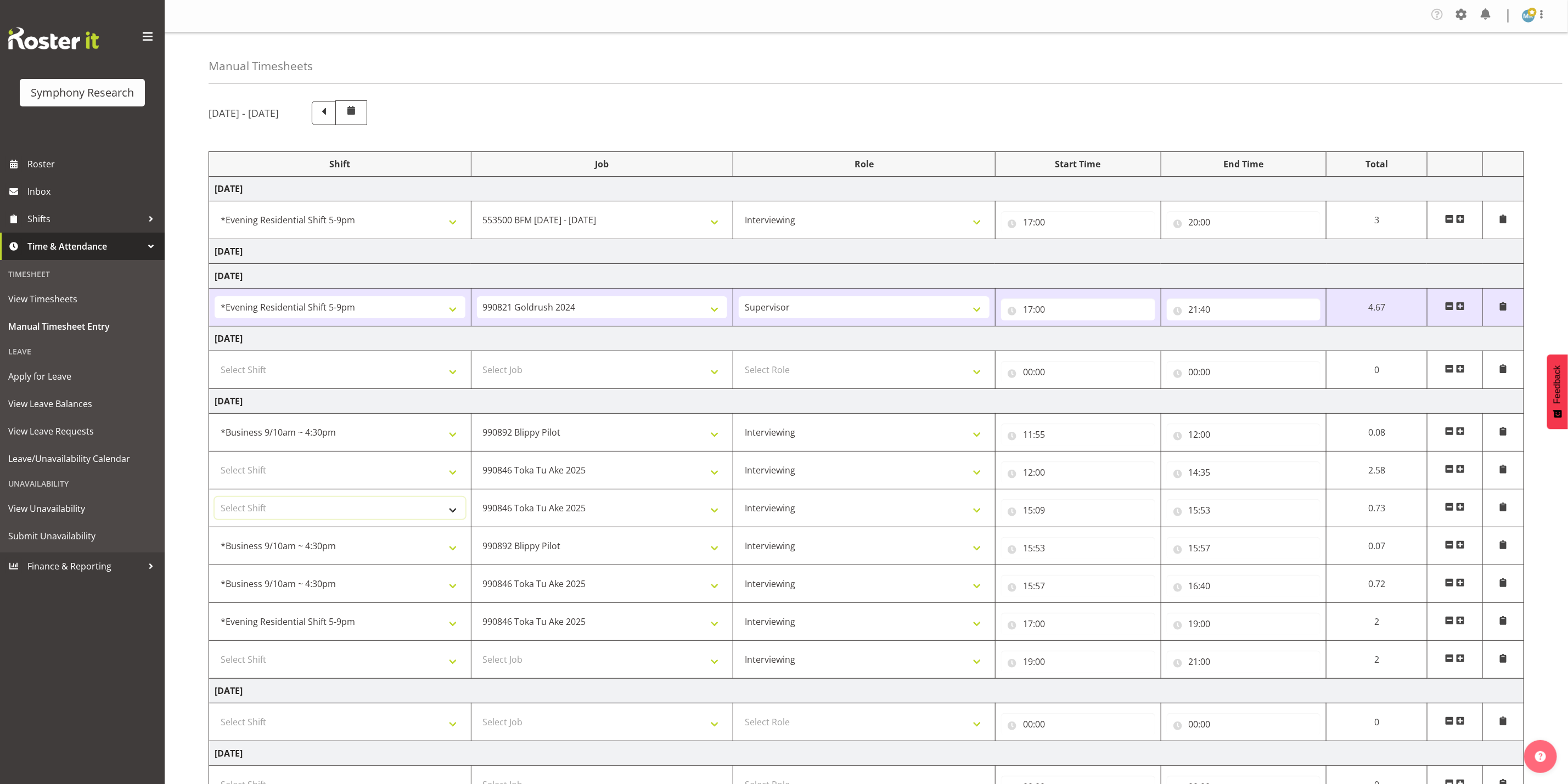
select select "26078"
click at [215, 501] on select "Select Shift !!Weekend Residential (Roster IT Shift Label) *Business 9/10am ~ 4…" at bounding box center [340, 508] width 251 height 22
click at [361, 480] on select "Select Shift !!Weekend Residential (Roster IT Shift Label) *Business 9/10am ~ 4…" at bounding box center [340, 470] width 251 height 22
select select "26078"
click at [215, 463] on select "Select Shift !!Weekend Residential (Roster IT Shift Label) *Business 9/10am ~ 4…" at bounding box center [340, 470] width 251 height 22
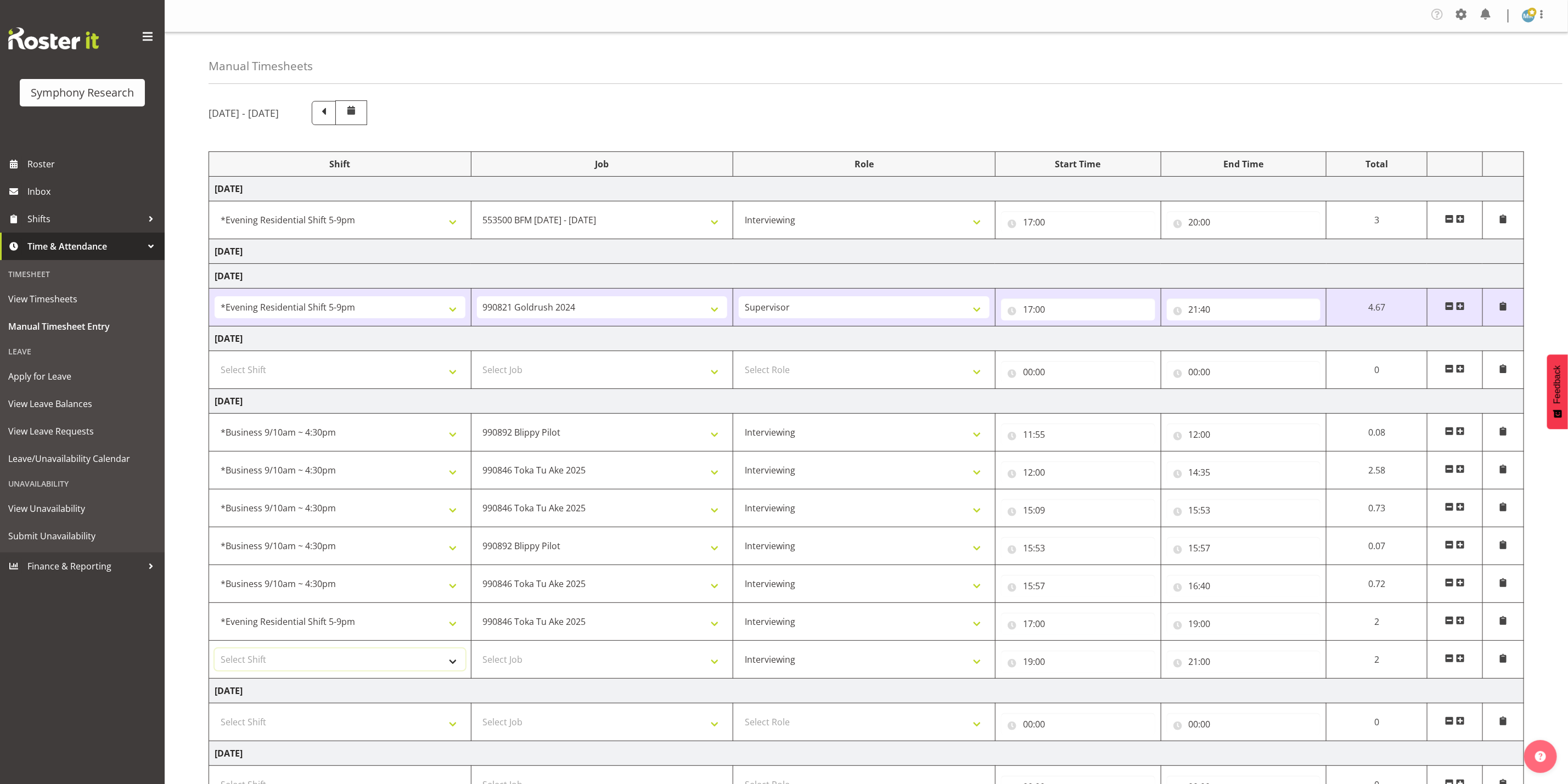
click at [375, 665] on select "Select Shift !!Weekend Residential (Roster IT Shift Label) *Business 9/10am ~ 4…" at bounding box center [340, 659] width 251 height 22
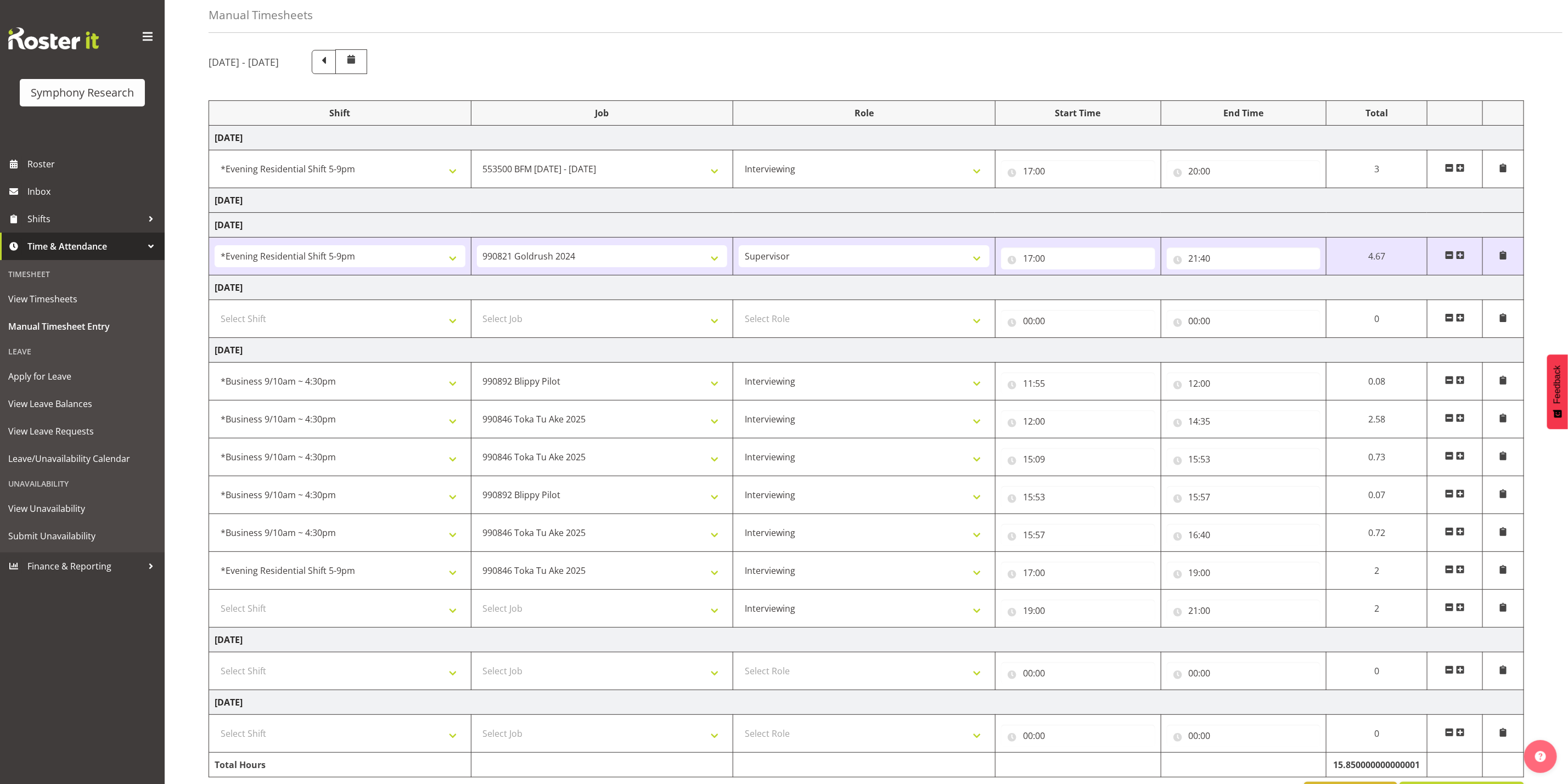
scroll to position [99, 0]
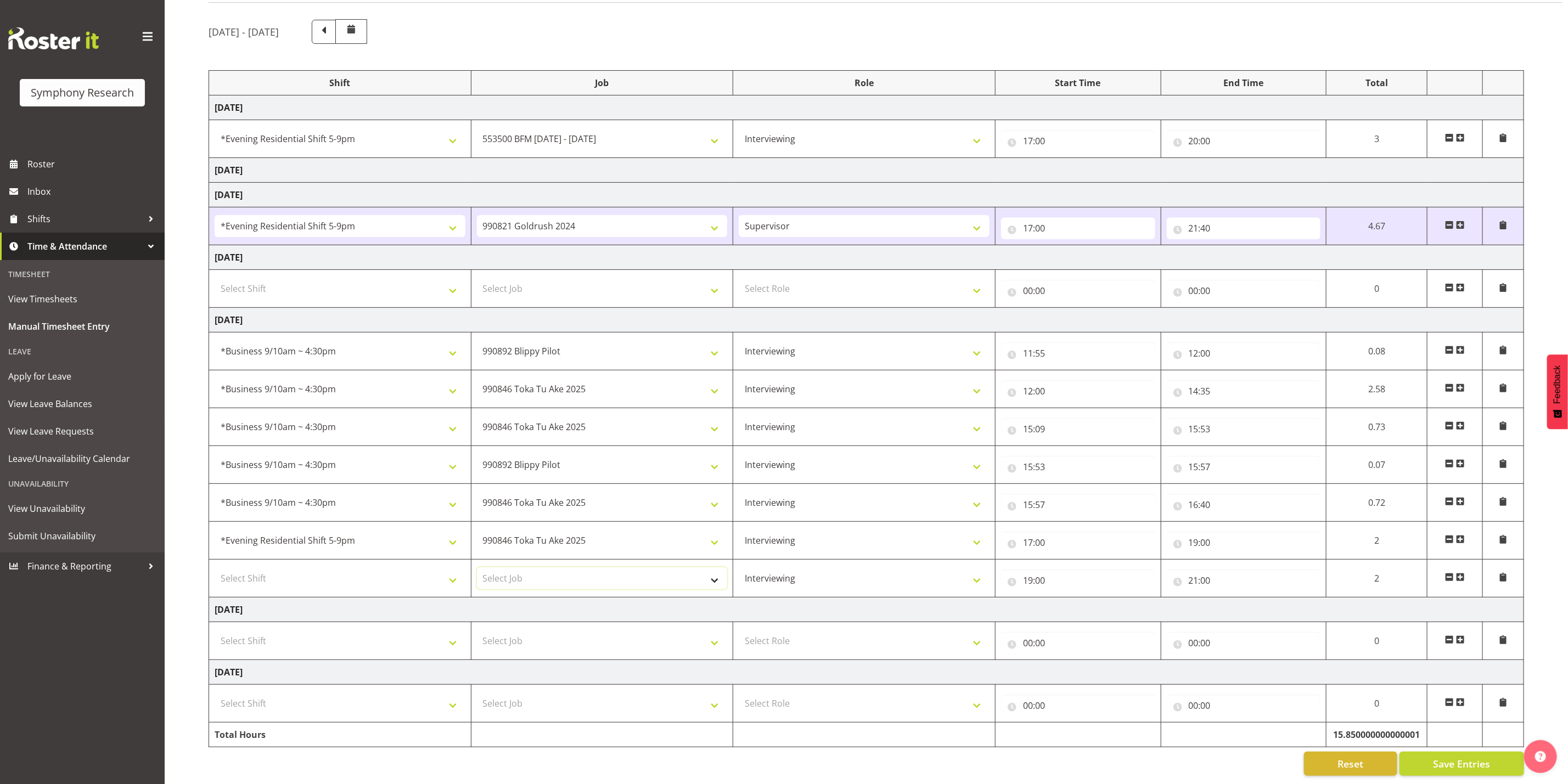
drag, startPoint x: 621, startPoint y: 565, endPoint x: 643, endPoint y: 585, distance: 29.7
click at [621, 568] on select "Select Job 550060 IF Admin 553492 World Poll Aus Wave 2 Main 2025 553493 World …" at bounding box center [602, 578] width 251 height 22
select select "10499"
click at [477, 568] on select "Select Job 550060 IF Admin 553492 World Poll Aus Wave 2 Main 2025 553493 World …" at bounding box center [602, 578] width 251 height 22
click at [420, 568] on select "Select Shift !!Weekend Residential (Roster IT Shift Label) *Business 9/10am ~ 4…" at bounding box center [340, 578] width 251 height 22
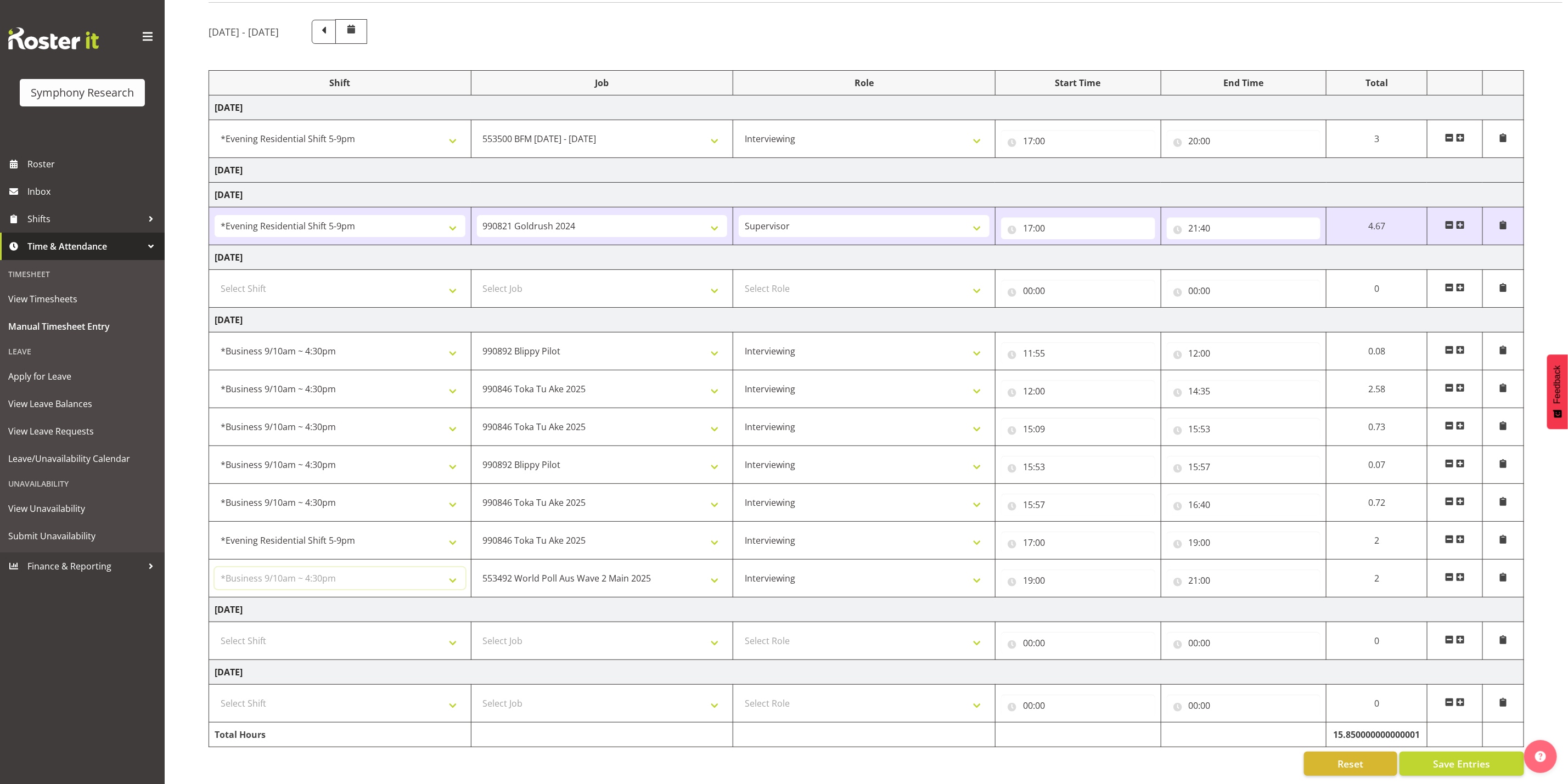
click at [215, 568] on select "Select Shift !!Weekend Residential (Roster IT Shift Label) *Business 9/10am ~ 4…" at bounding box center [340, 578] width 251 height 22
click at [298, 568] on select "!!Weekend Residential (Roster IT Shift Label) *Business 9/10am ~ 4:30pm *Busine…" at bounding box center [340, 578] width 251 height 22
select select "48116"
click at [215, 568] on select "!!Weekend Residential (Roster IT Shift Label) *Business 9/10am ~ 4:30pm *Busine…" at bounding box center [340, 578] width 251 height 22
click at [1487, 757] on span "Save Entries" at bounding box center [1462, 764] width 57 height 15
